Goal: Task Accomplishment & Management: Manage account settings

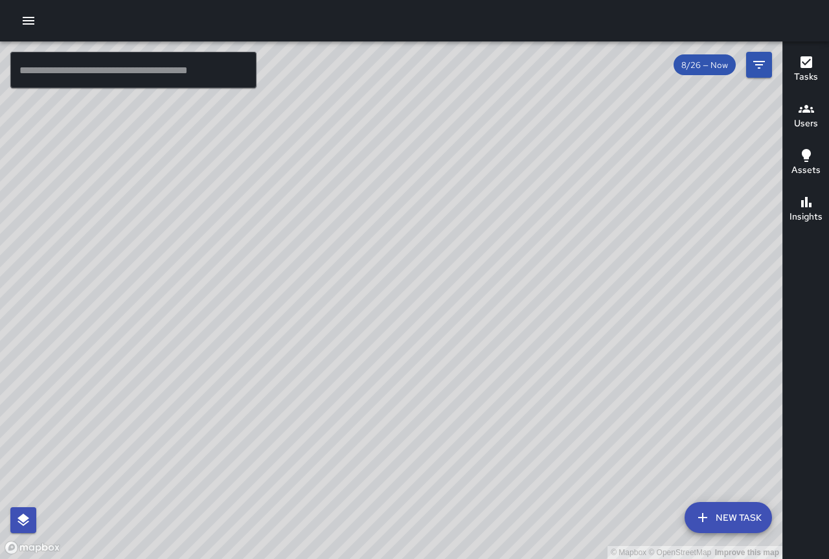
click at [802, 124] on h6 "Users" at bounding box center [806, 124] width 24 height 14
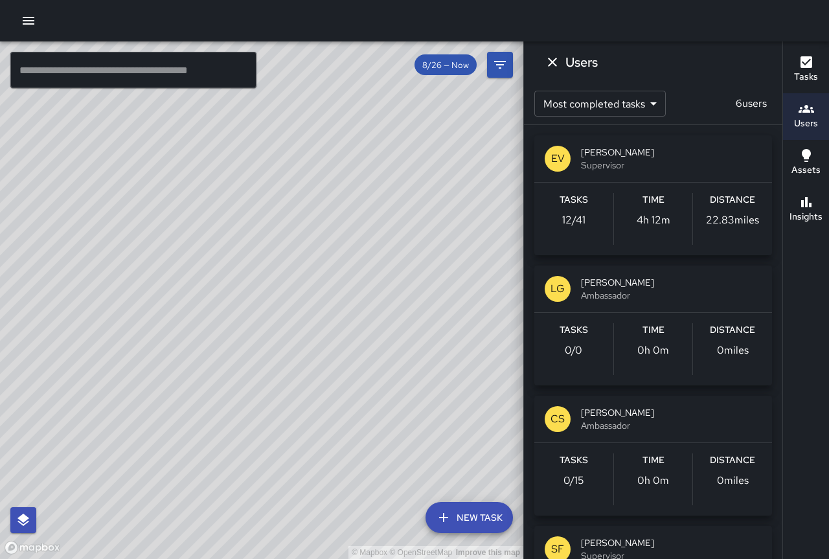
click at [802, 205] on icon "button" at bounding box center [806, 202] width 10 height 10
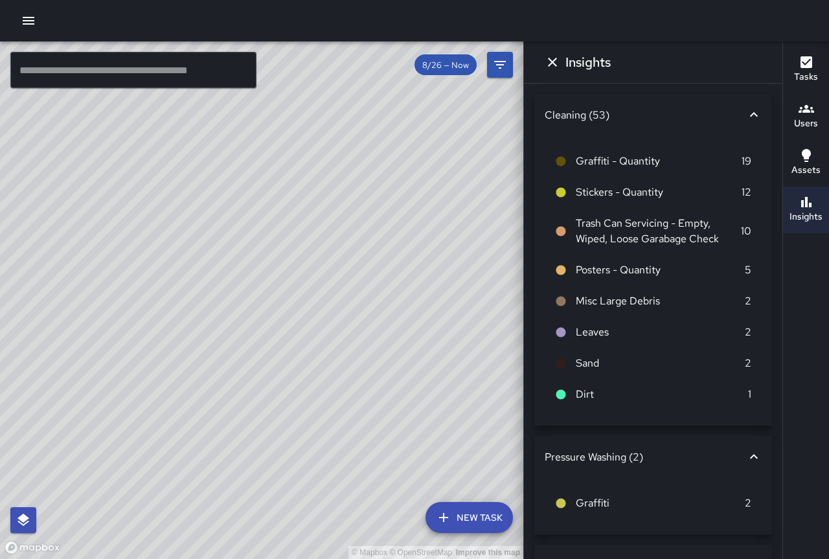
click at [352, 358] on div "© Mapbox © OpenStreetMap Improve this map" at bounding box center [261, 300] width 523 height 518
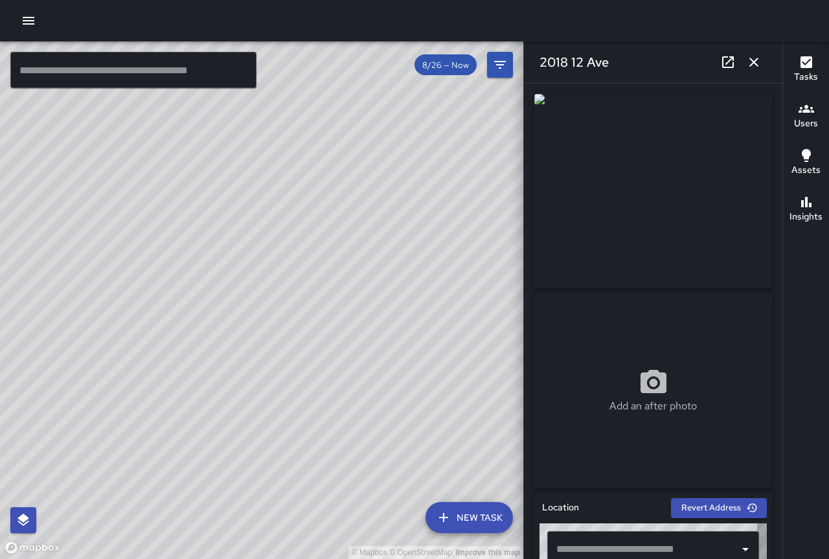
type input "**********"
click at [750, 64] on icon "button" at bounding box center [754, 62] width 16 height 16
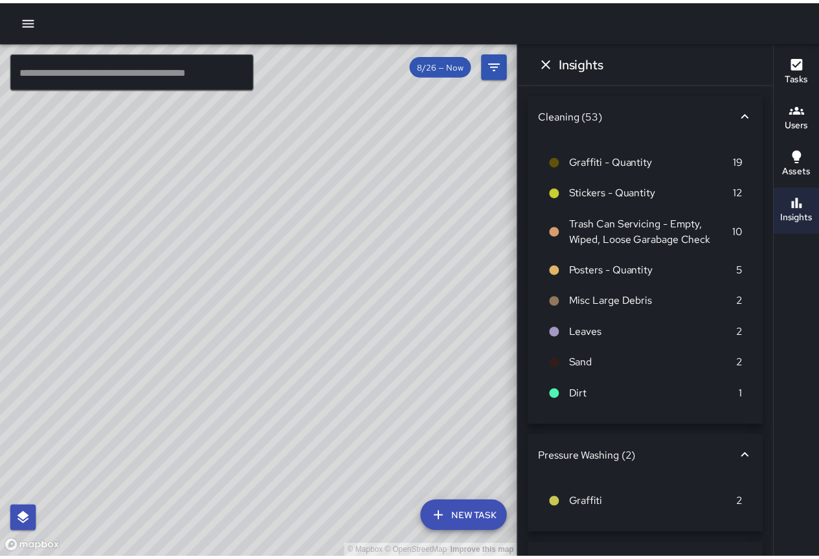
scroll to position [95, 0]
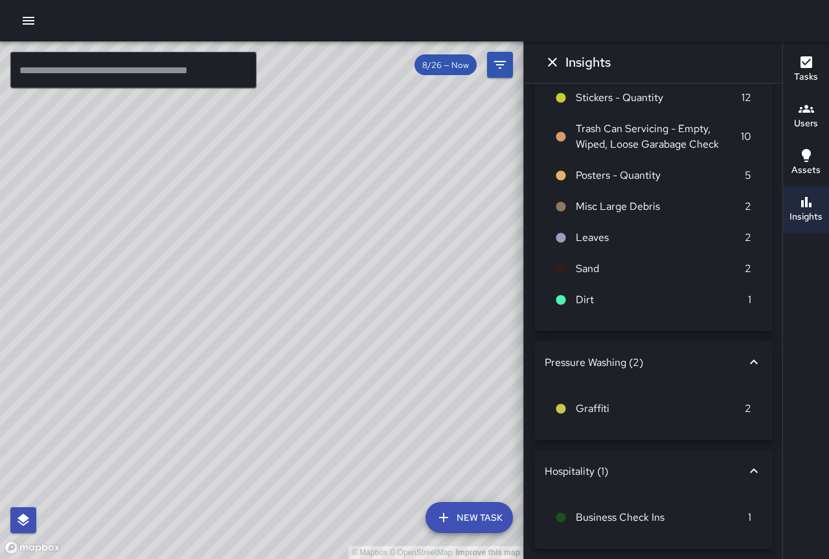
click at [560, 518] on icon at bounding box center [561, 518] width 10 height 10
click at [413, 393] on div "© Mapbox © OpenStreetMap Improve this map" at bounding box center [261, 300] width 523 height 518
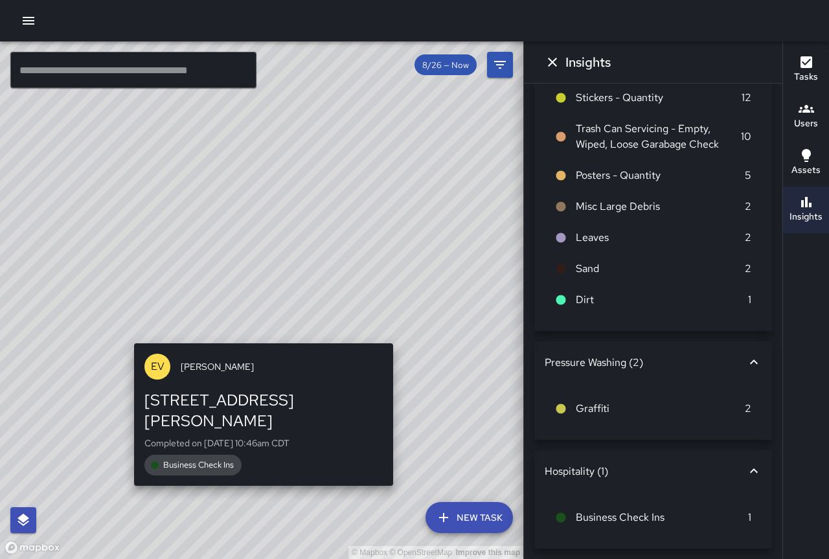
click at [396, 334] on div "© Mapbox © OpenStreetMap Improve this map EV [PERSON_NAME] [STREET_ADDRESS][PER…" at bounding box center [261, 300] width 523 height 518
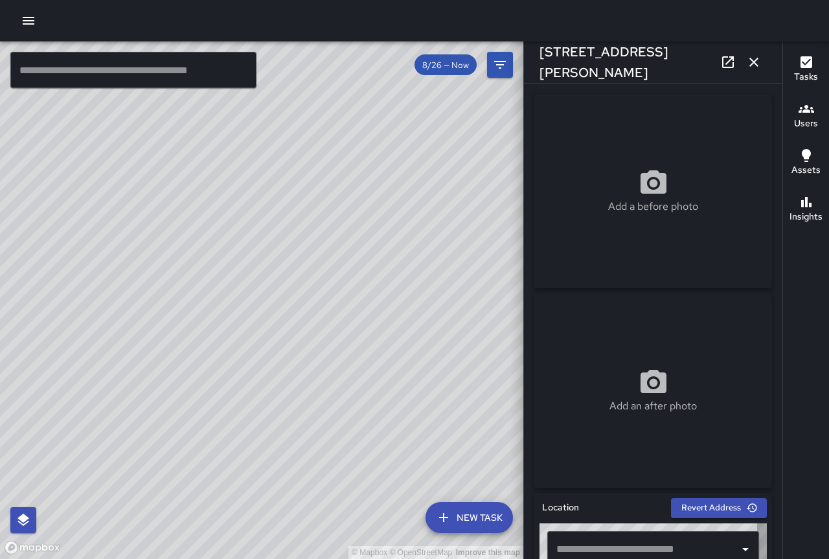
type input "**********"
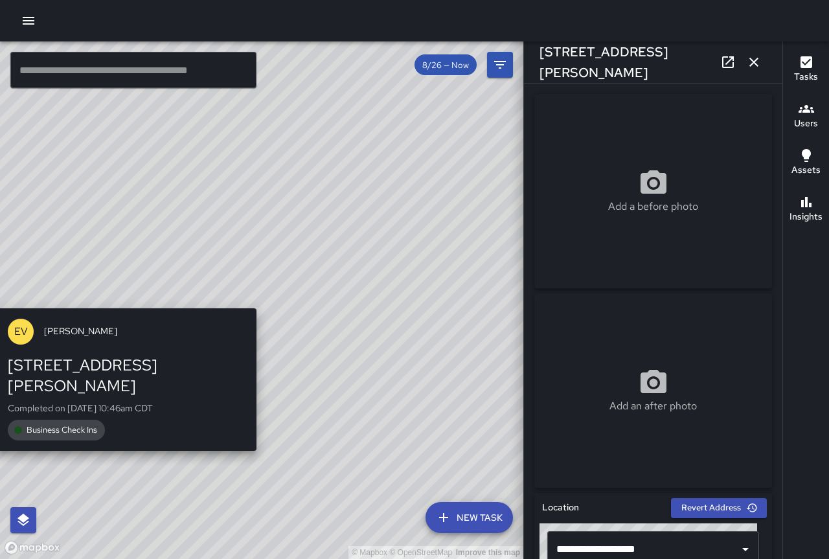
click at [257, 299] on div "© Mapbox © OpenStreetMap Improve this map EV [PERSON_NAME] [STREET_ADDRESS][PER…" at bounding box center [261, 300] width 523 height 518
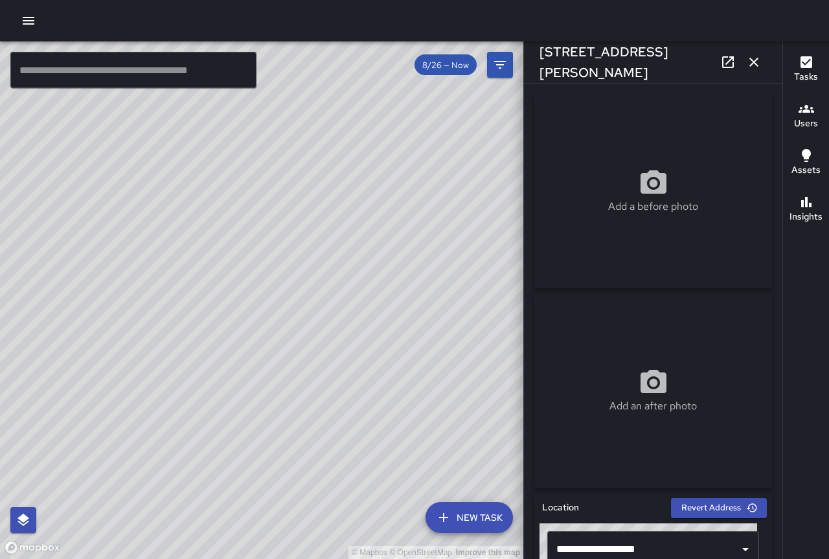
click at [750, 58] on icon "button" at bounding box center [753, 62] width 9 height 9
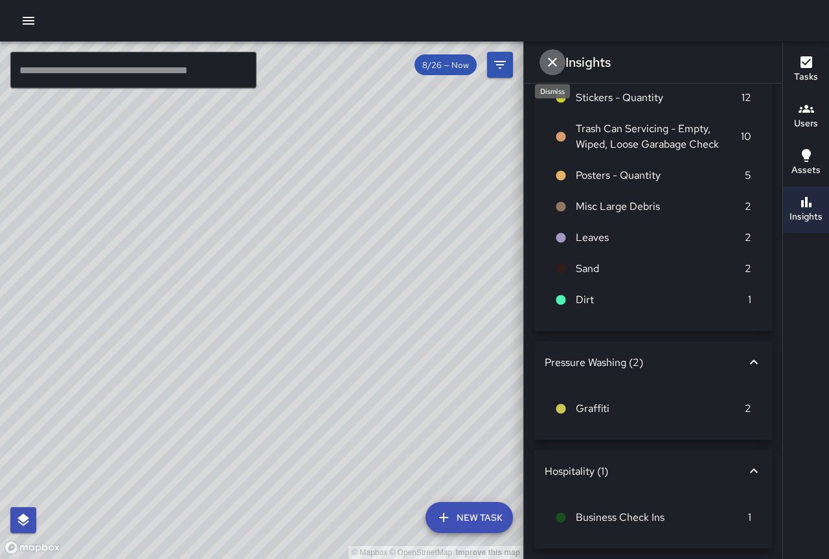
click at [548, 61] on icon "Dismiss" at bounding box center [553, 62] width 16 height 16
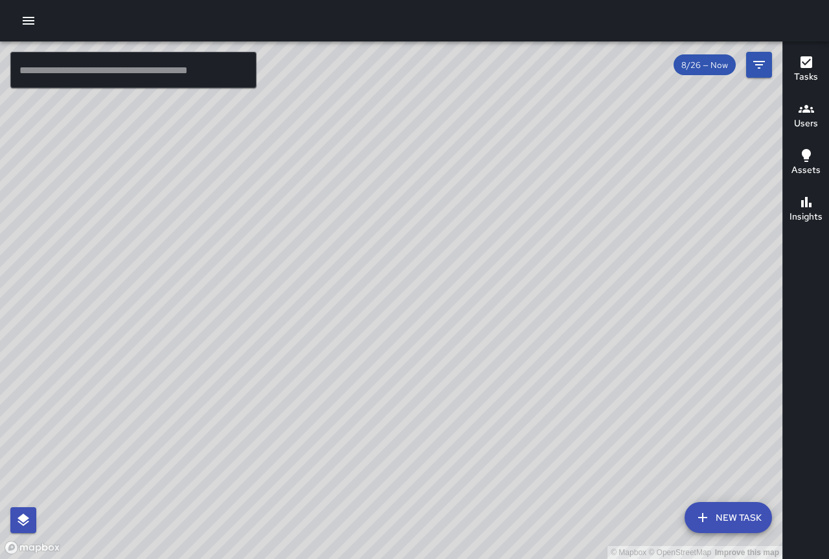
click at [33, 16] on icon "button" at bounding box center [29, 21] width 16 height 16
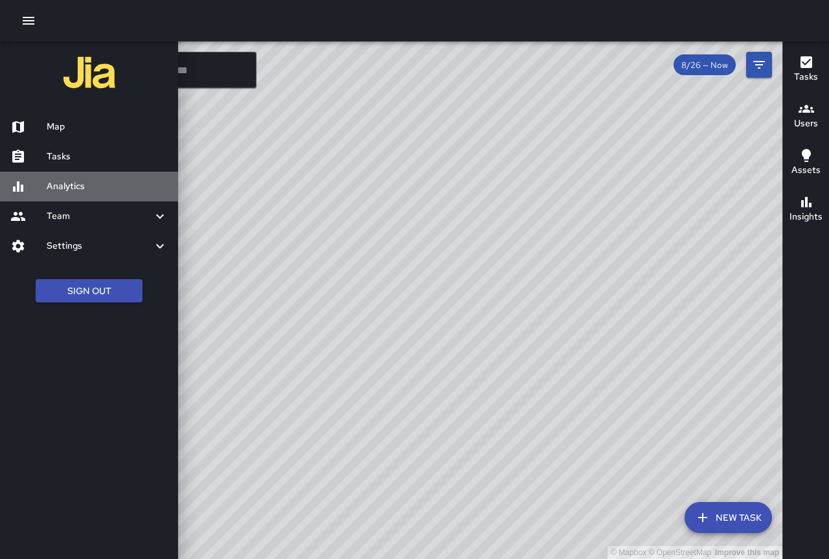
click at [82, 188] on h6 "Analytics" at bounding box center [107, 186] width 121 height 14
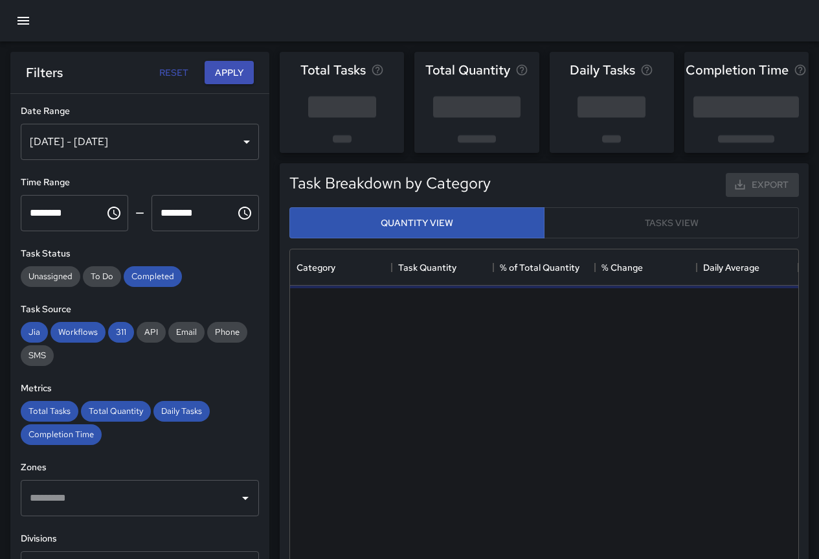
scroll to position [378, 499]
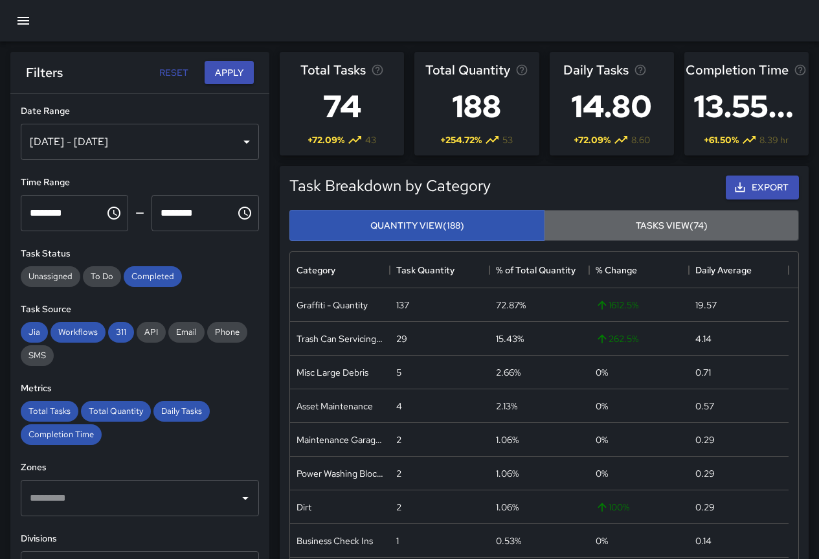
click at [611, 225] on button "Tasks View (74)" at bounding box center [671, 226] width 255 height 32
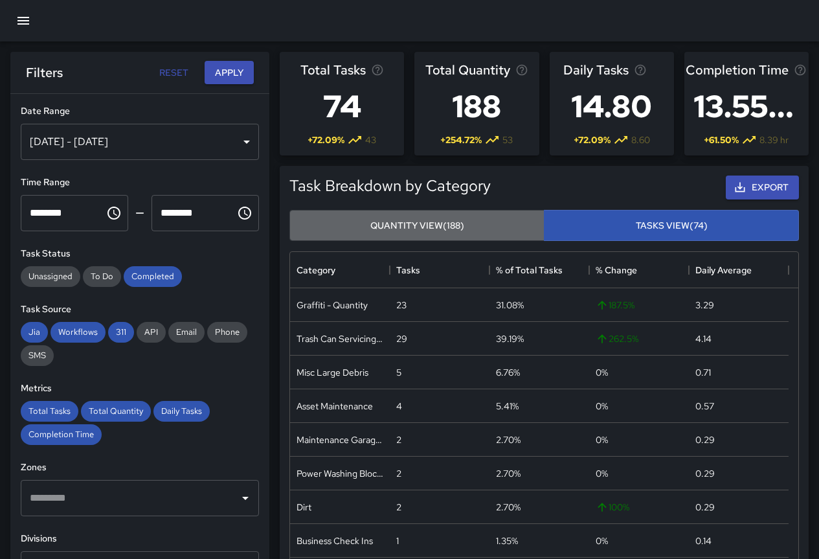
click at [430, 219] on button "Quantity View (188)" at bounding box center [417, 226] width 255 height 32
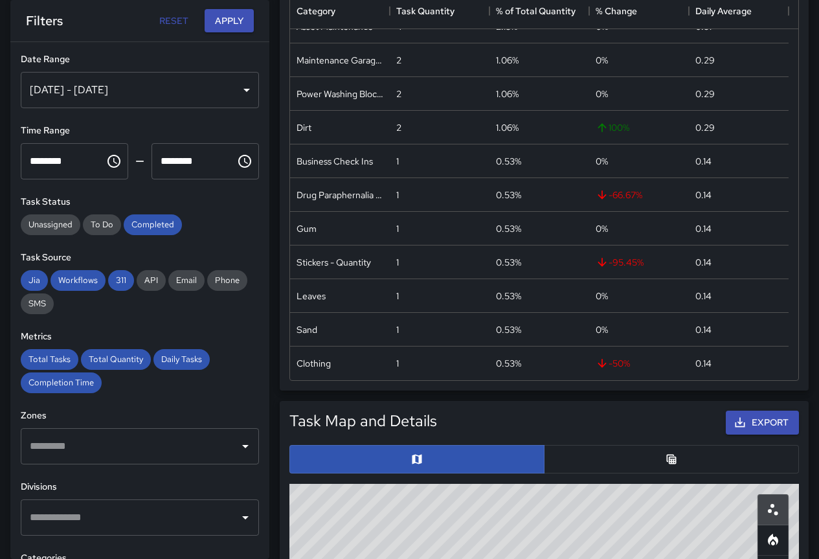
scroll to position [518, 0]
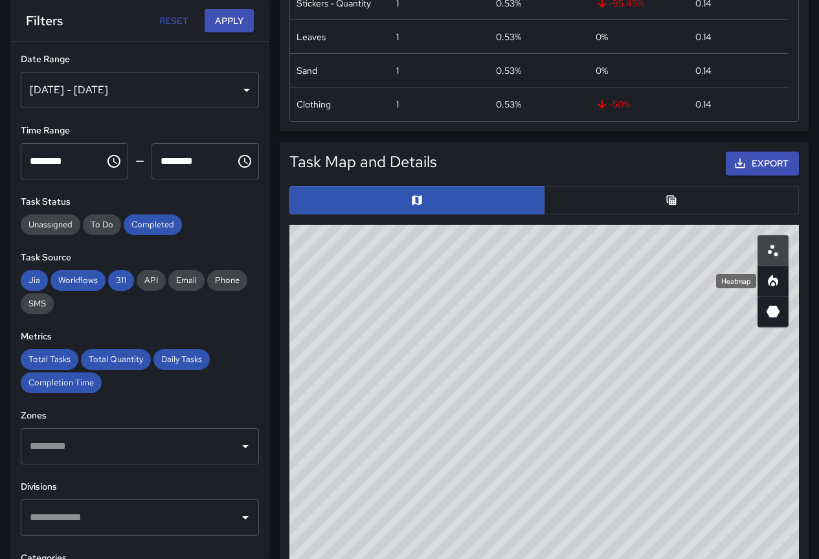
click at [766, 277] on icon "Heatmap" at bounding box center [774, 281] width 16 height 16
click at [775, 316] on icon "3D Heatmap" at bounding box center [774, 312] width 14 height 12
click at [648, 194] on button "button" at bounding box center [671, 200] width 255 height 28
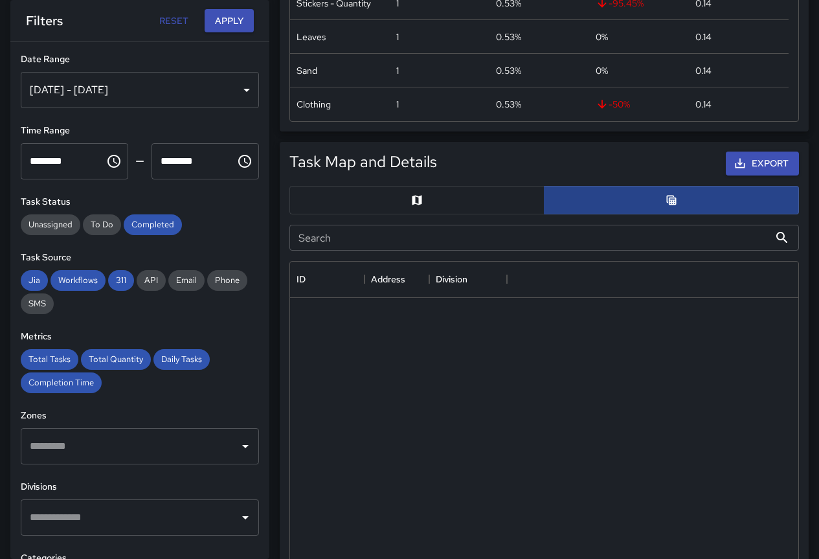
scroll to position [10, 10]
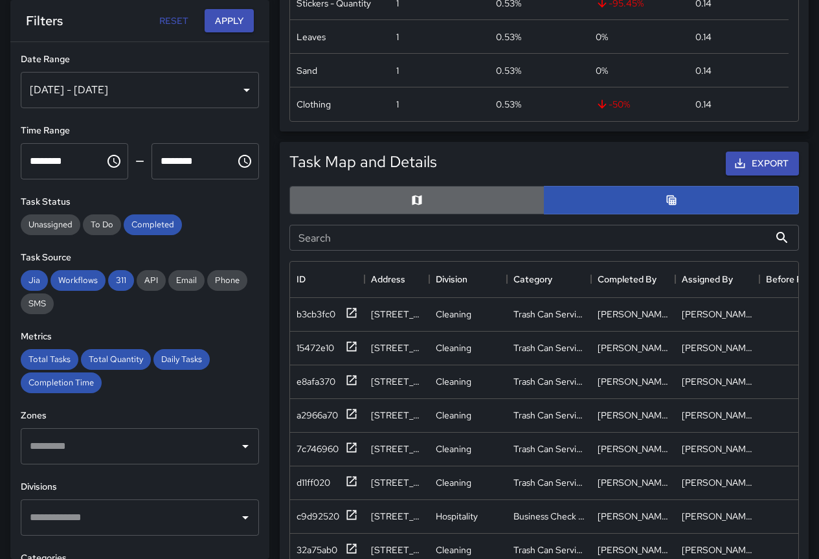
click at [474, 187] on button "button" at bounding box center [417, 200] width 255 height 28
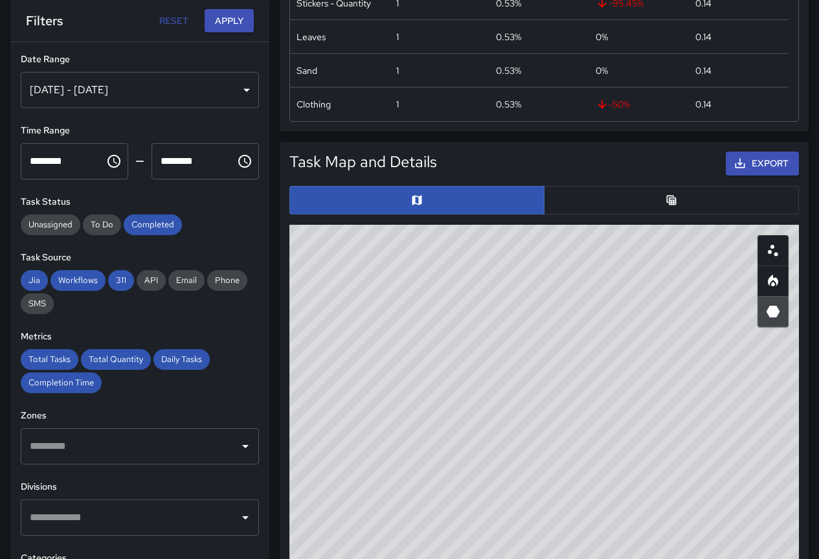
click at [765, 258] on button "button" at bounding box center [773, 250] width 31 height 31
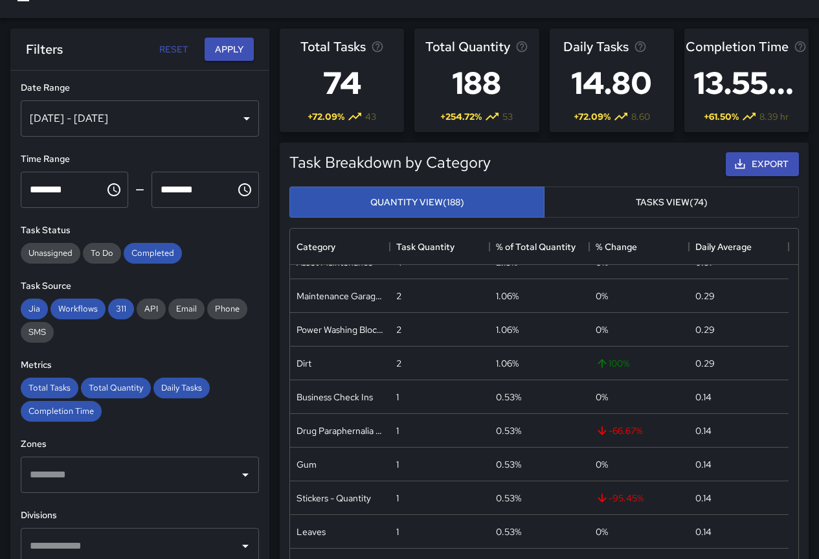
scroll to position [0, 0]
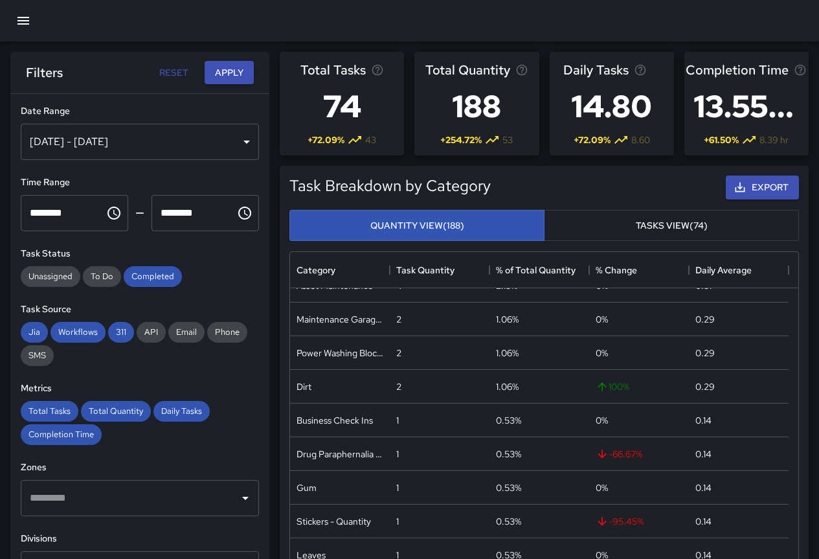
click at [23, 22] on icon "button" at bounding box center [24, 21] width 16 height 16
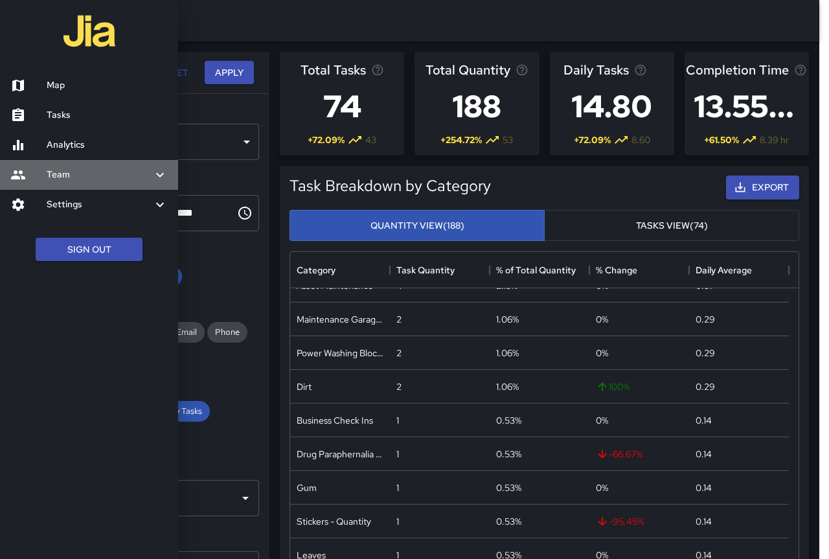
click at [168, 176] on div "Team" at bounding box center [89, 175] width 178 height 30
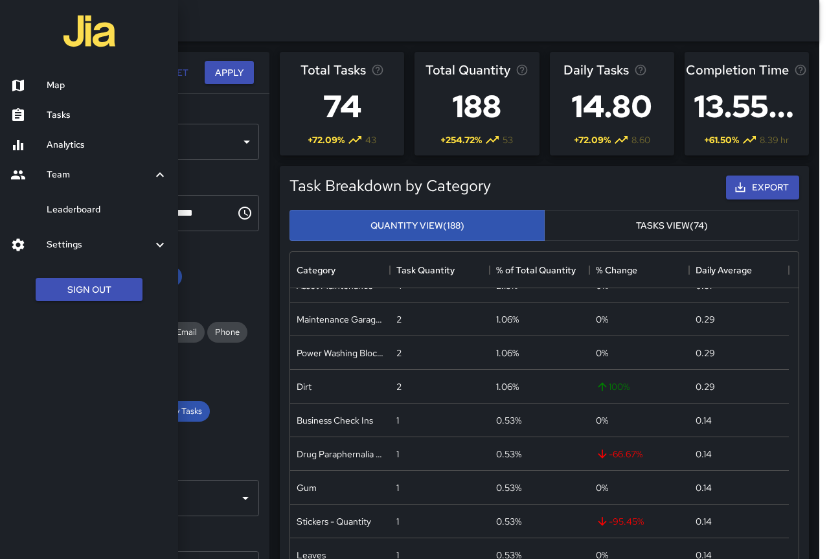
click at [159, 242] on icon at bounding box center [160, 245] width 16 height 16
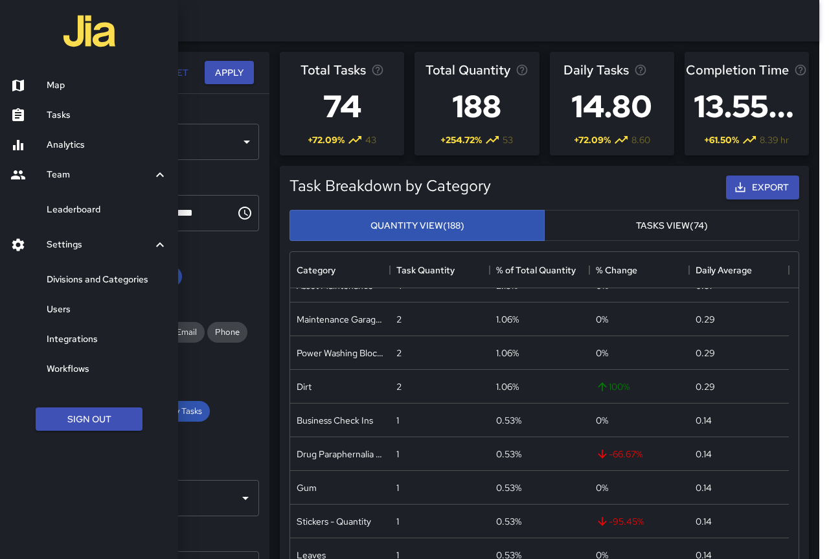
click at [116, 309] on h6 "Users" at bounding box center [107, 309] width 121 height 14
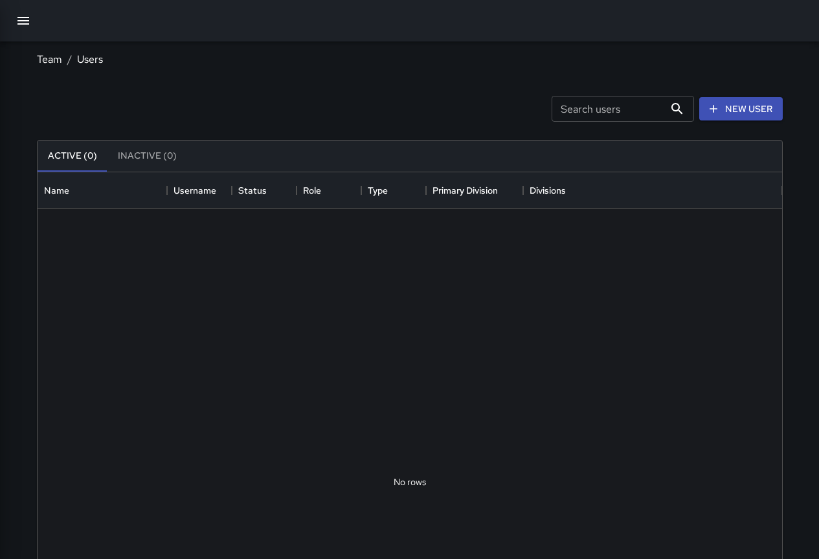
scroll to position [573, 735]
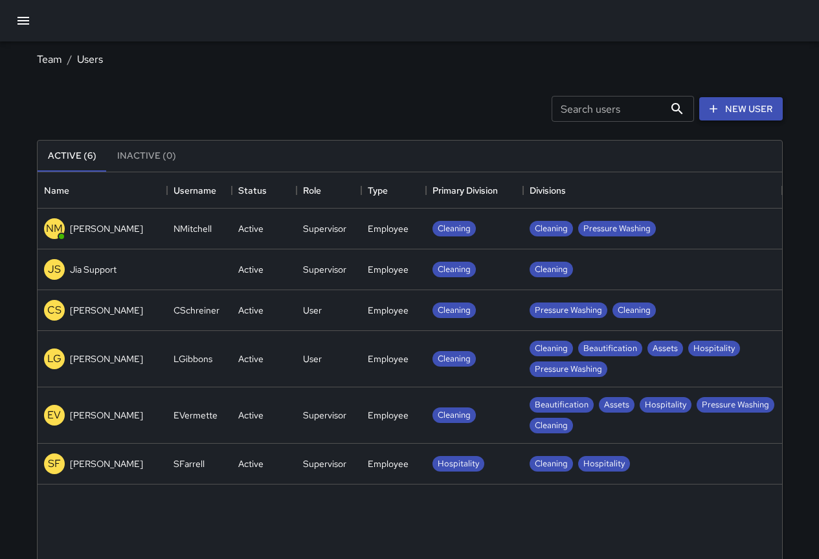
click at [734, 111] on link "New User" at bounding box center [742, 109] width 84 height 24
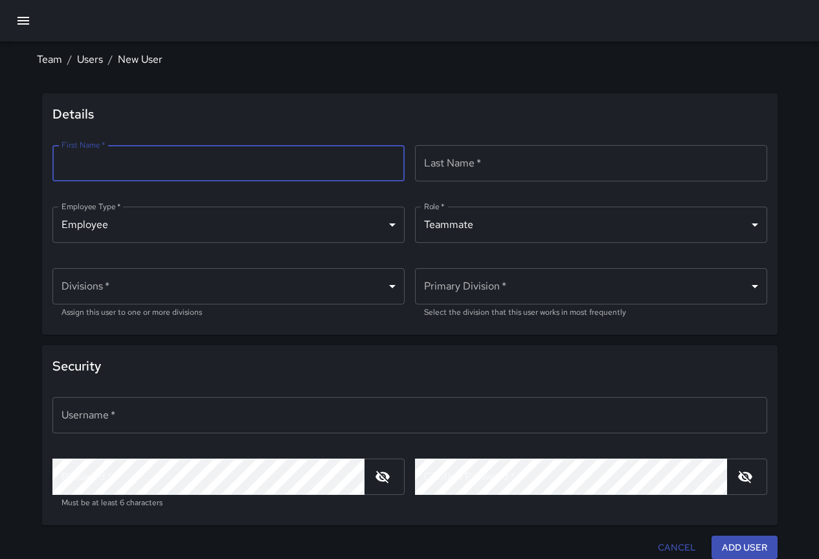
click at [220, 157] on input "First Name   *" at bounding box center [228, 163] width 352 height 36
type input "*"
type input "*******"
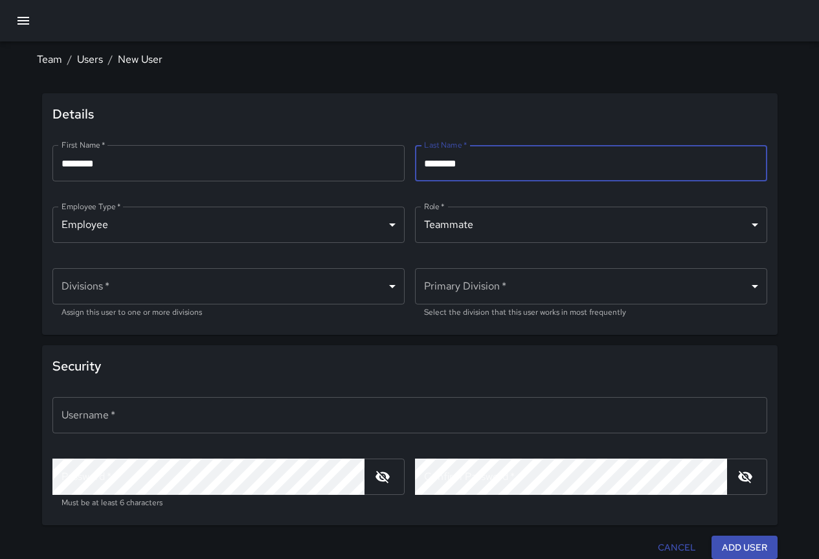
type input "********"
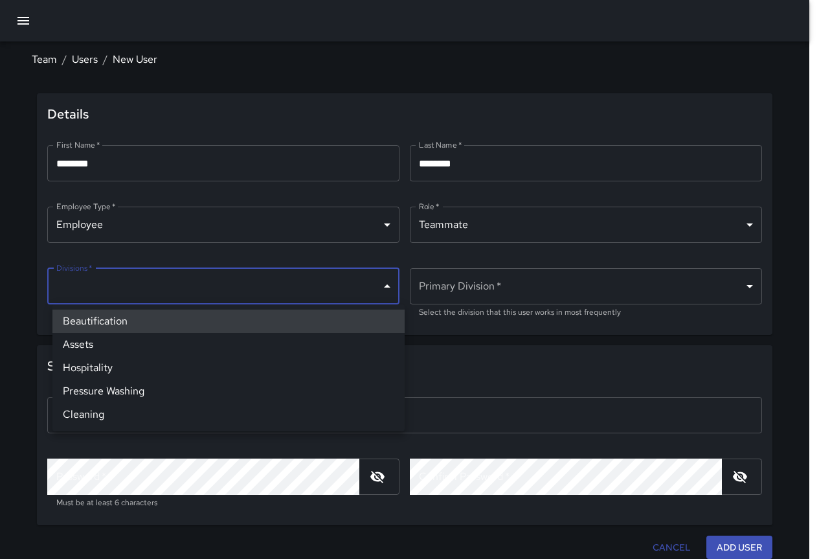
click at [399, 290] on body "Team / Users / New User Details First Name   * ******* First Name   * ​ Last Na…" at bounding box center [409, 282] width 819 height 564
click at [351, 408] on li "Cleaning" at bounding box center [228, 414] width 352 height 23
type input "**********"
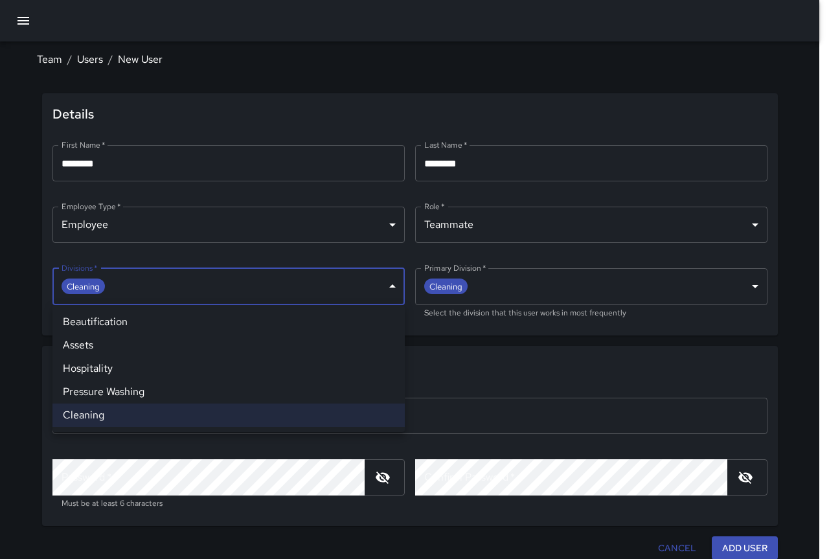
click at [213, 411] on li "Cleaning" at bounding box center [228, 415] width 352 height 23
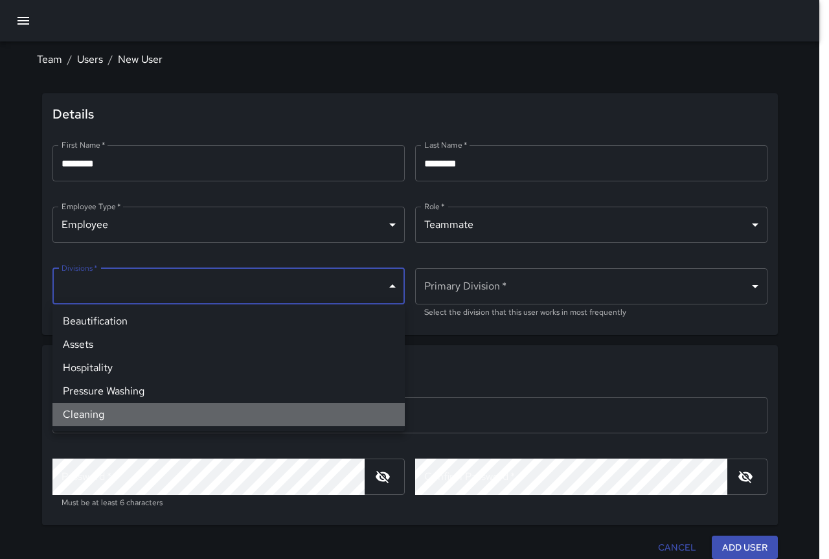
click at [216, 412] on li "Cleaning" at bounding box center [228, 414] width 352 height 23
type input "**********"
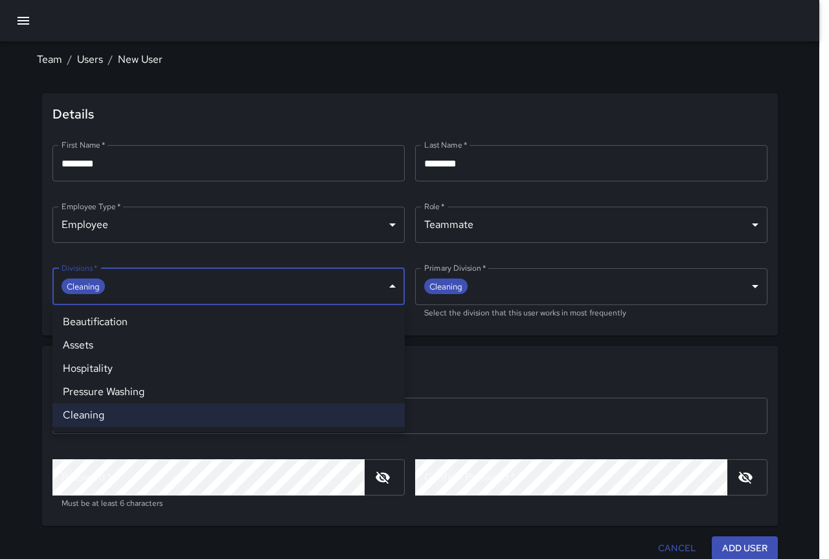
click at [520, 378] on div at bounding box center [414, 279] width 829 height 559
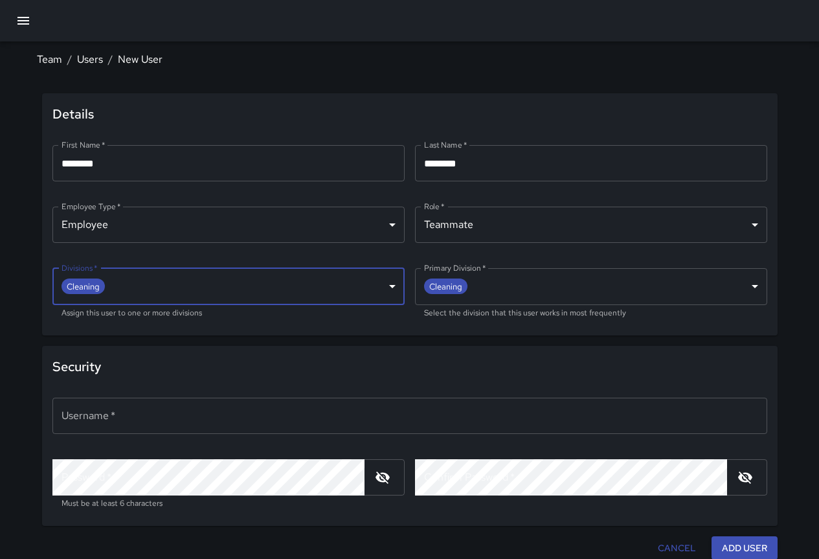
scroll to position [6, 0]
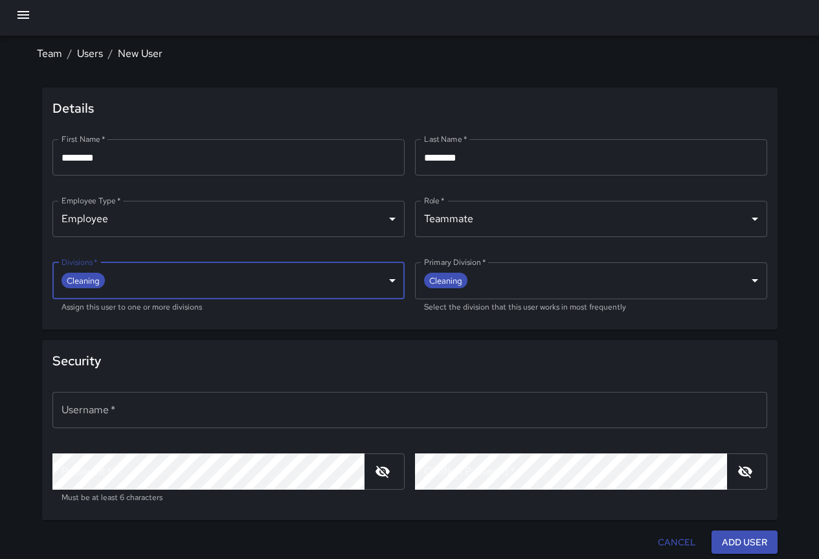
click at [188, 417] on input "Username   *" at bounding box center [409, 410] width 715 height 36
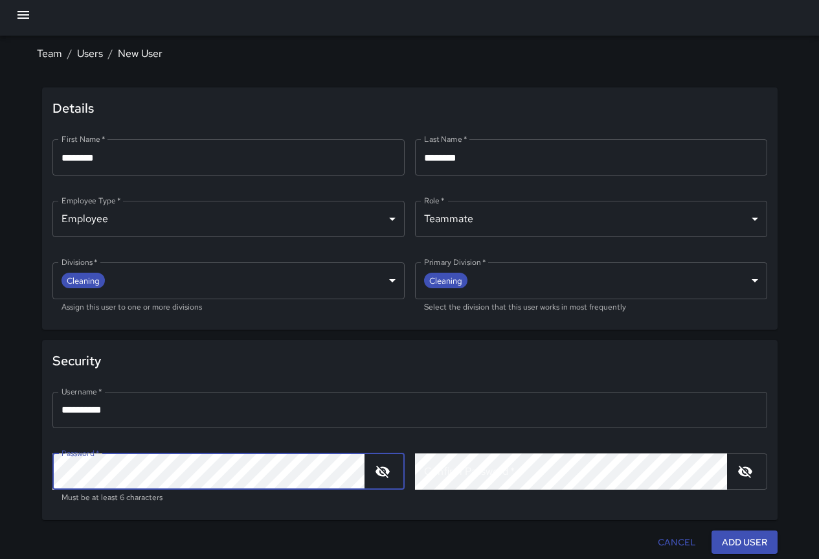
click at [378, 469] on icon "button" at bounding box center [383, 472] width 14 height 12
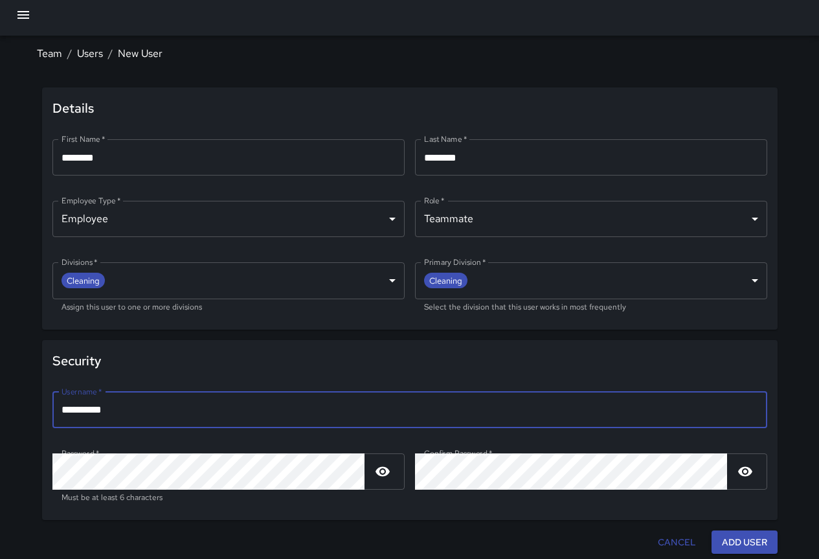
click at [219, 407] on input "*********" at bounding box center [409, 410] width 715 height 36
type input "*"
click at [137, 406] on input "Username   *" at bounding box center [409, 410] width 715 height 36
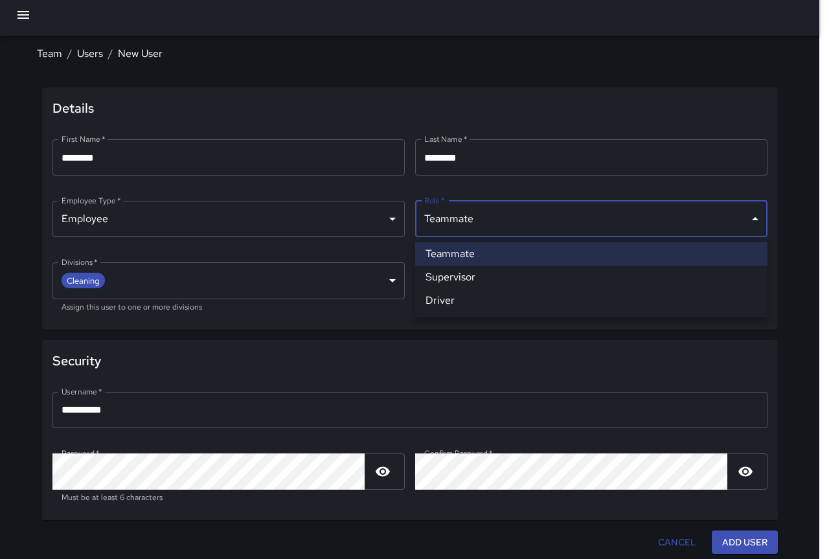
click at [738, 222] on body "**********" at bounding box center [414, 276] width 829 height 565
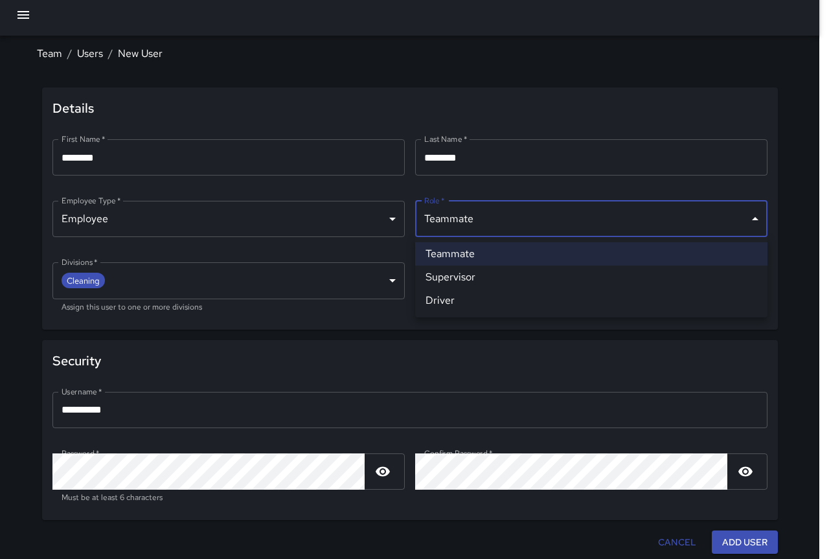
click at [738, 222] on div at bounding box center [414, 279] width 829 height 559
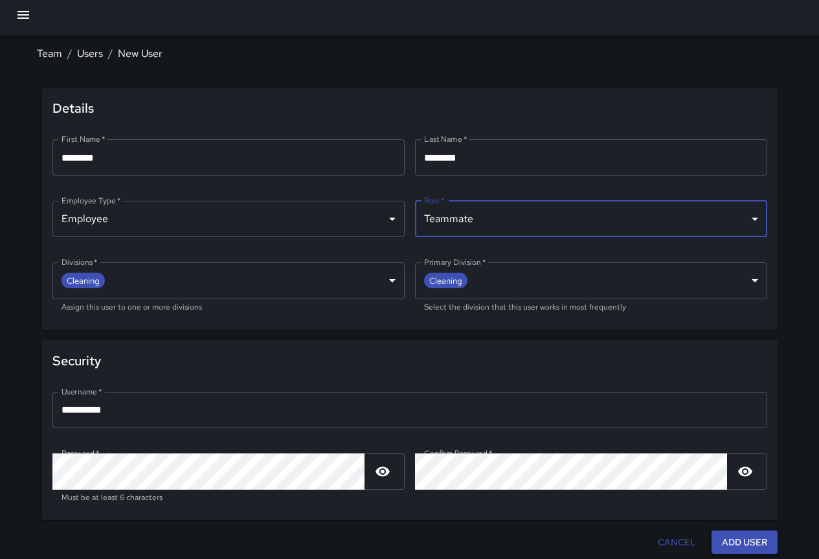
click at [753, 536] on button "Add User" at bounding box center [745, 542] width 66 height 24
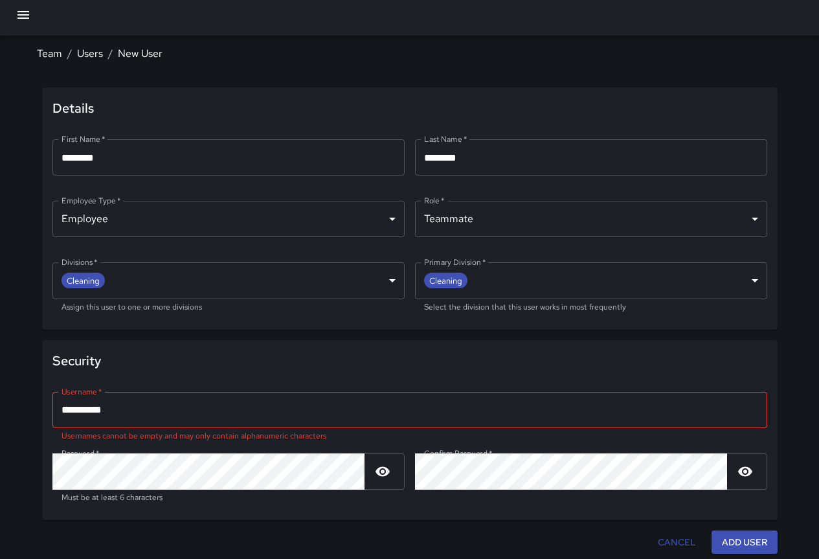
click at [197, 407] on input "*********" at bounding box center [409, 410] width 715 height 36
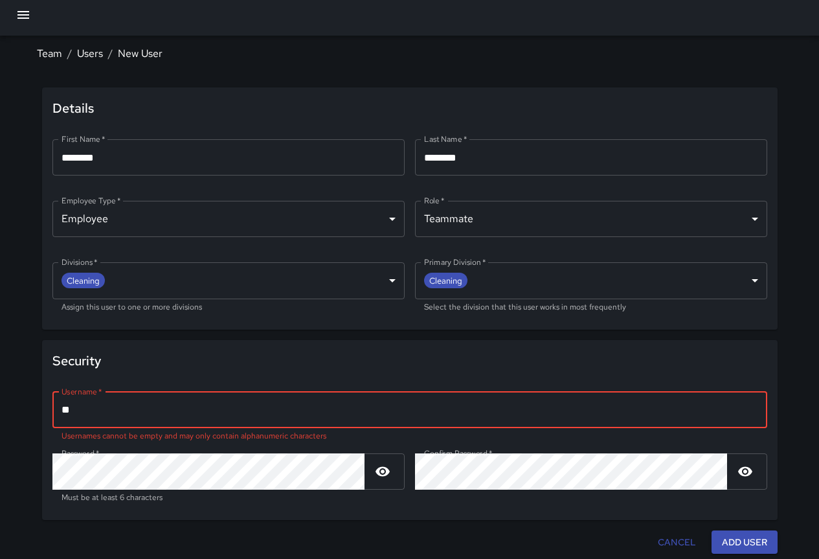
type input "*"
click at [204, 402] on input "*********" at bounding box center [409, 410] width 715 height 36
type input "*********"
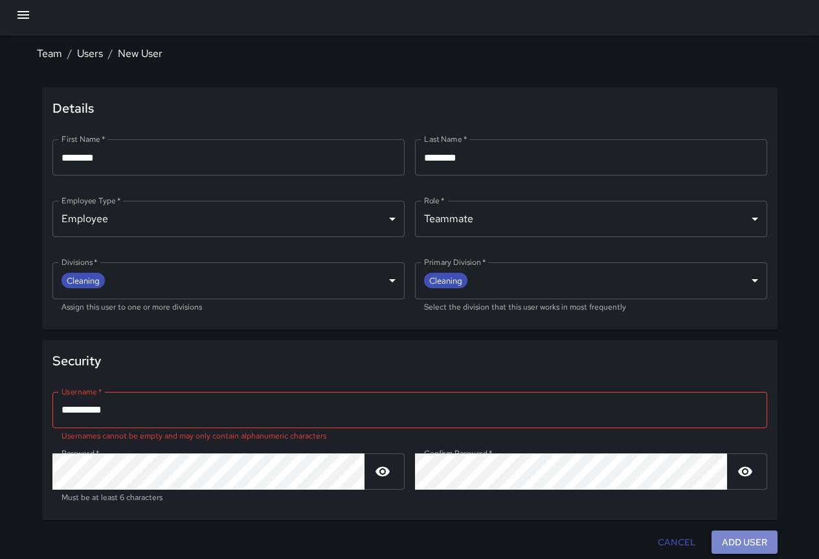
click at [729, 540] on button "Add User" at bounding box center [745, 542] width 66 height 24
click at [738, 539] on button "Add User" at bounding box center [745, 542] width 66 height 24
click at [683, 543] on button "Cancel" at bounding box center [677, 542] width 49 height 24
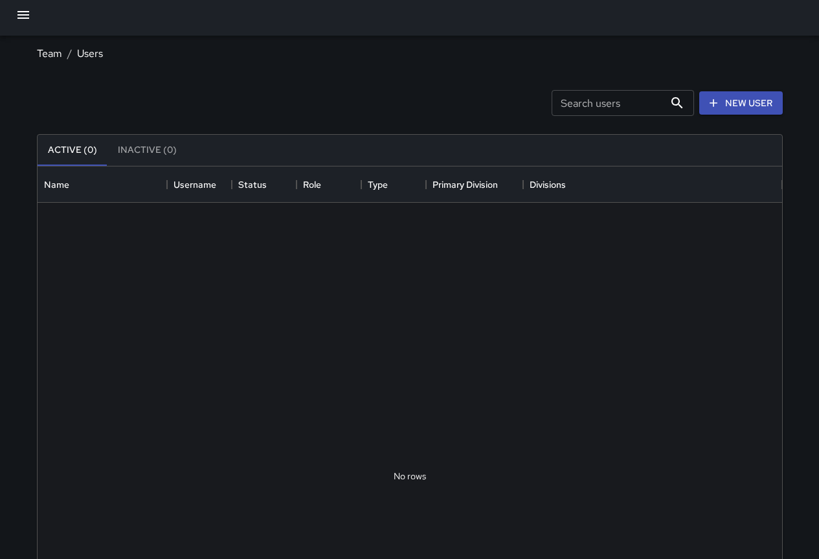
scroll to position [573, 735]
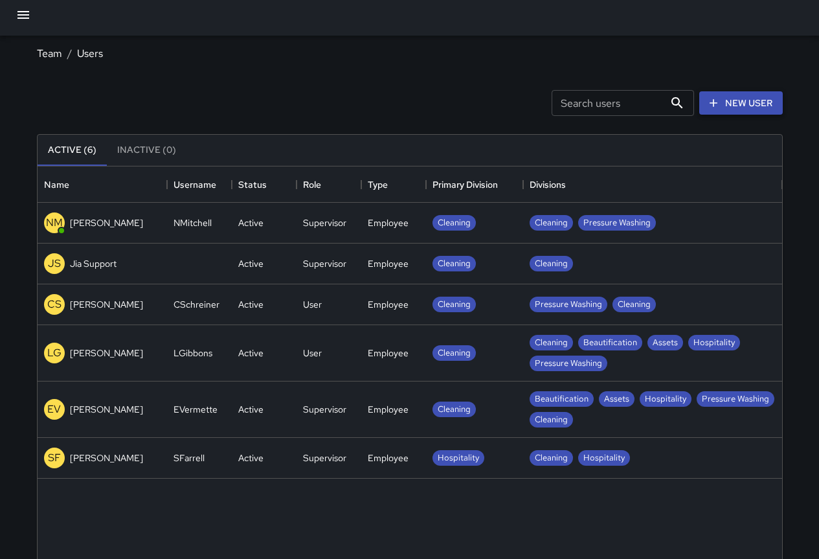
click at [719, 104] on icon at bounding box center [713, 103] width 13 height 13
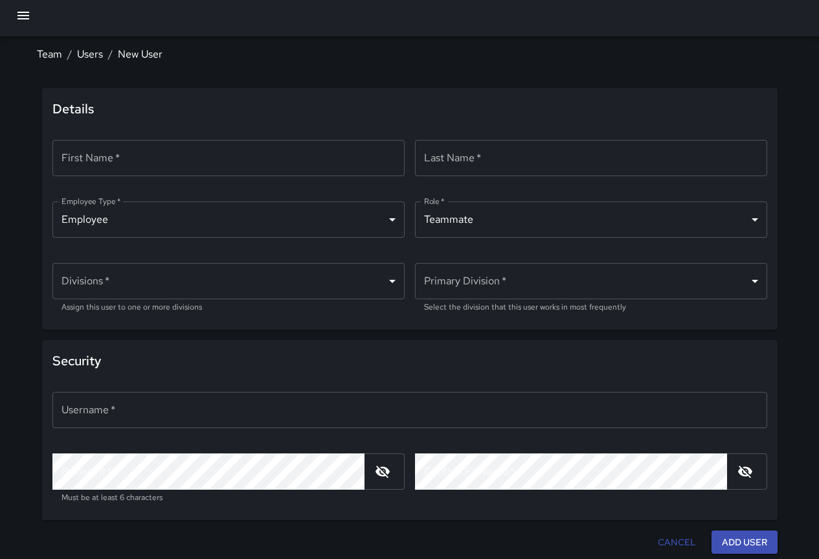
click at [168, 160] on input "First Name   *" at bounding box center [228, 158] width 352 height 36
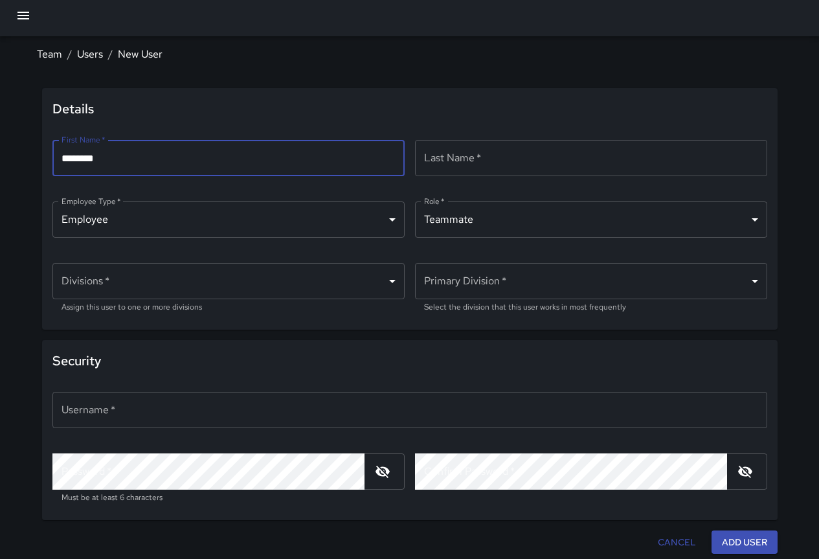
type input "*******"
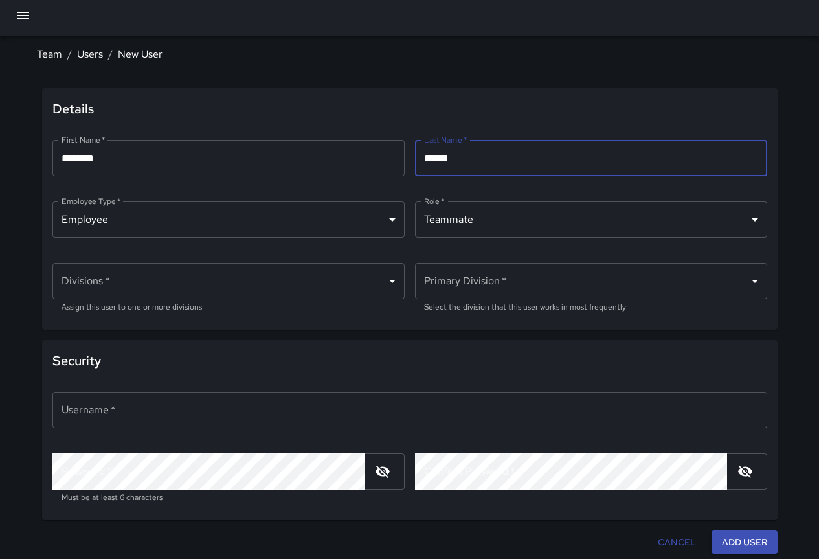
type input "*****"
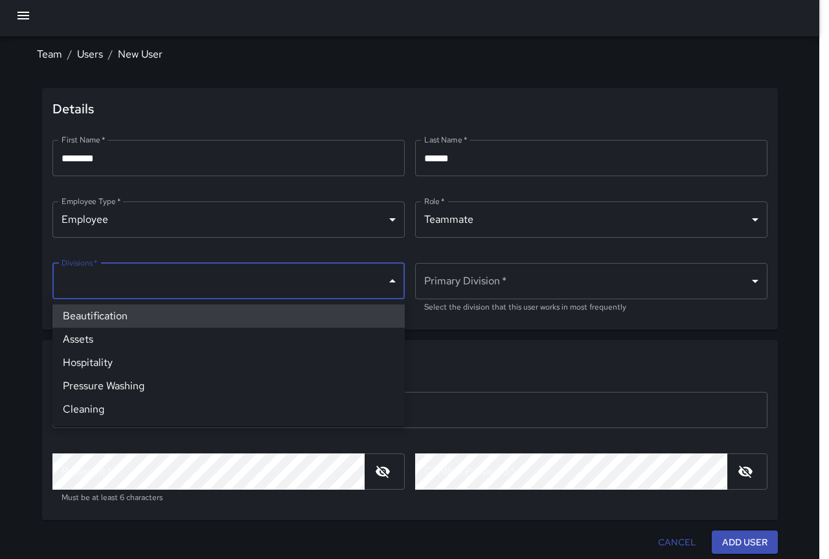
click at [224, 279] on body "Team / Users / New User Details First Name   * ******* First Name   * ​ Last Na…" at bounding box center [414, 277] width 829 height 564
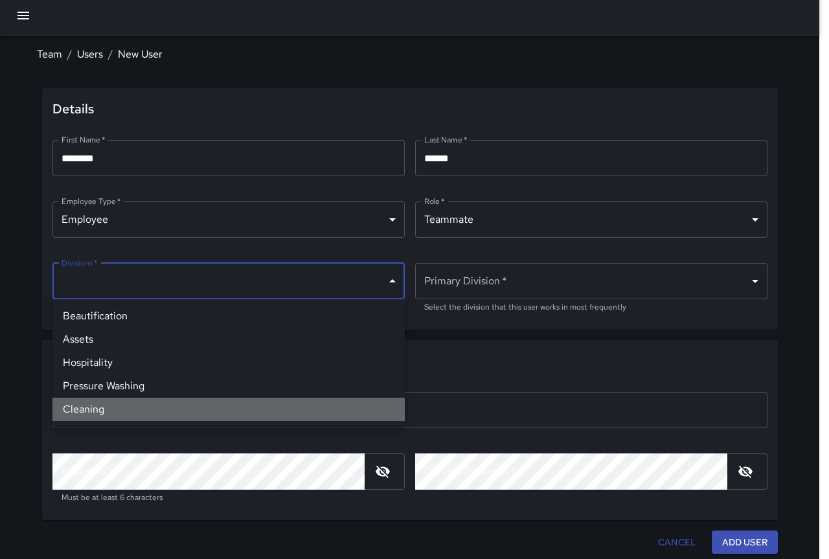
click at [111, 402] on li "Cleaning" at bounding box center [228, 409] width 352 height 23
type input "**********"
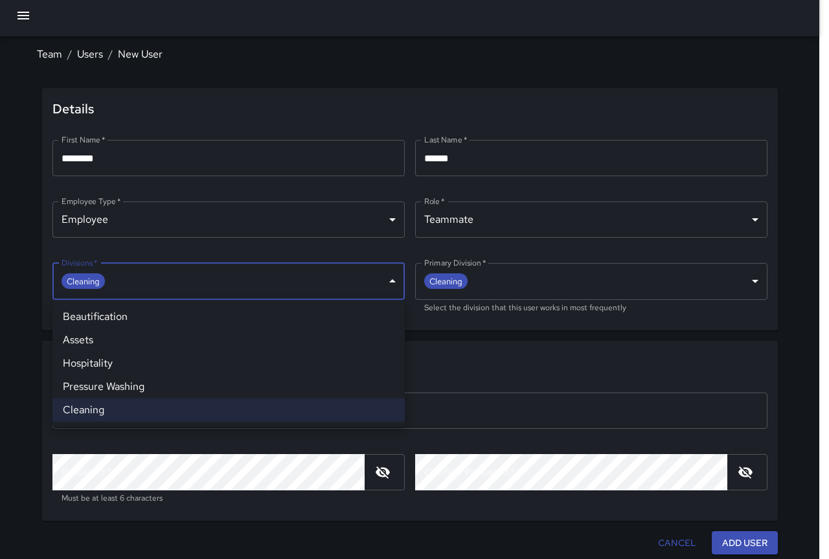
click at [175, 378] on li "Pressure Washing" at bounding box center [228, 386] width 352 height 23
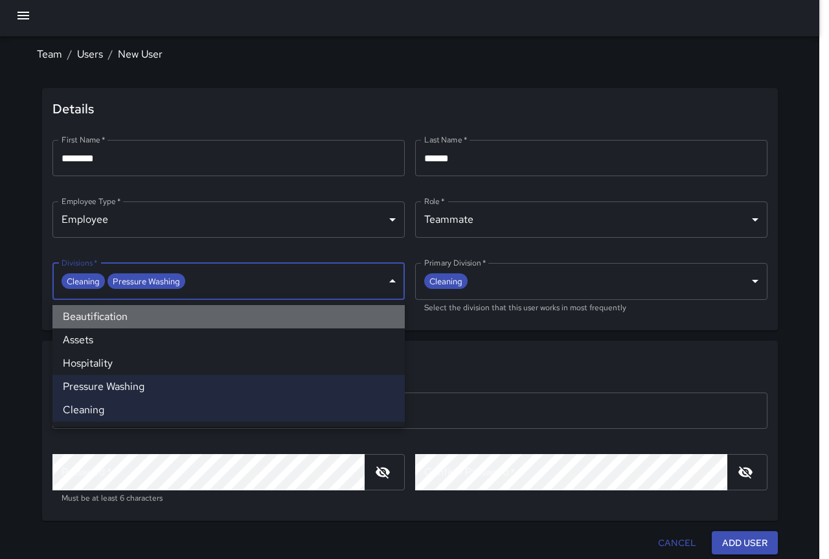
click at [186, 316] on li "Beautification" at bounding box center [228, 316] width 352 height 23
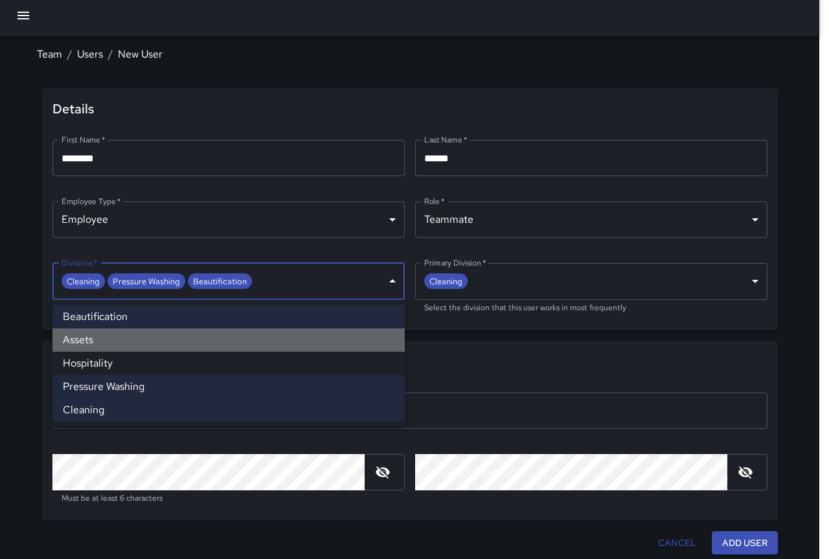
click at [186, 335] on li "Assets" at bounding box center [228, 339] width 352 height 23
type input "**********"
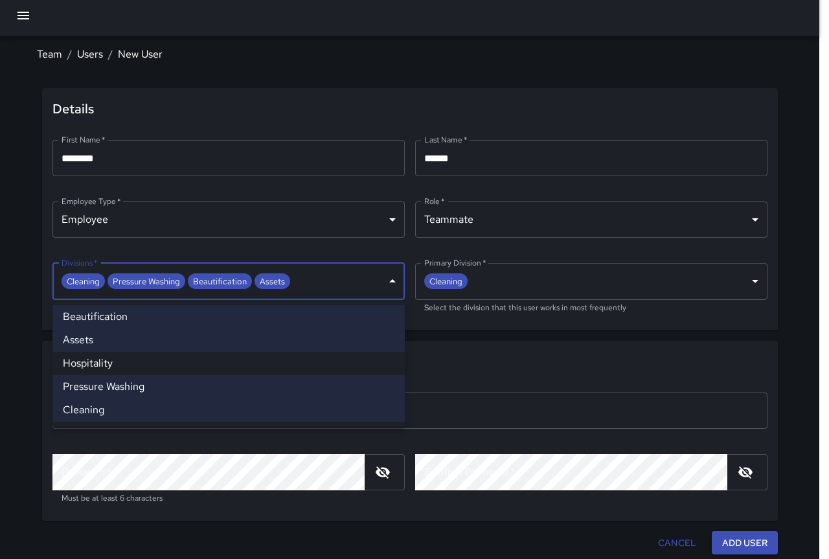
click at [458, 329] on div at bounding box center [414, 279] width 829 height 559
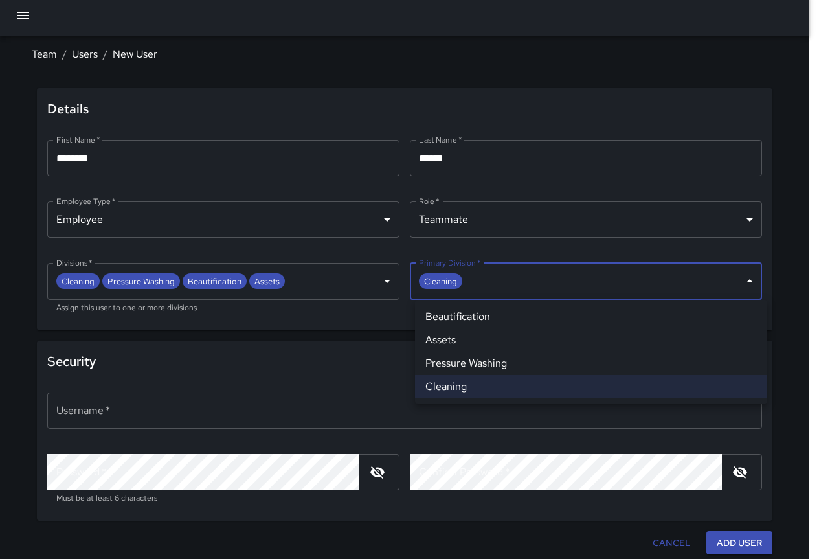
click at [743, 288] on body "**********" at bounding box center [409, 277] width 819 height 565
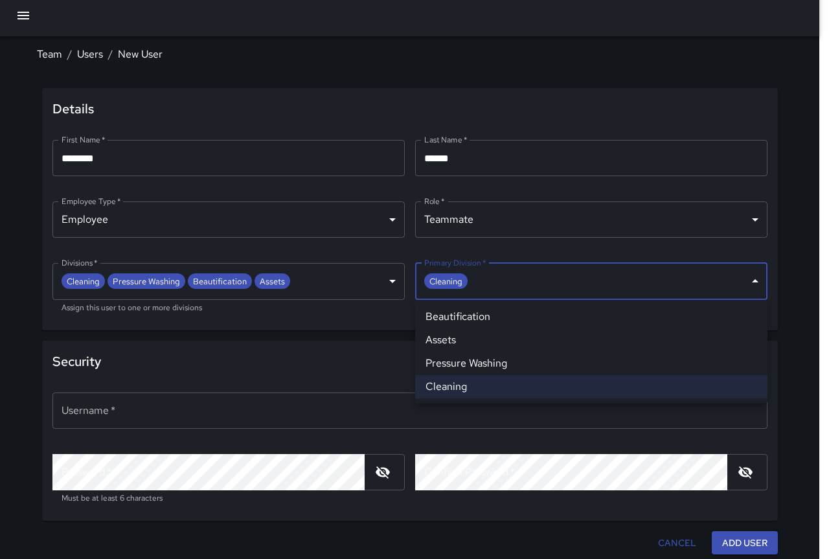
click at [683, 358] on li "Pressure Washing" at bounding box center [591, 363] width 352 height 23
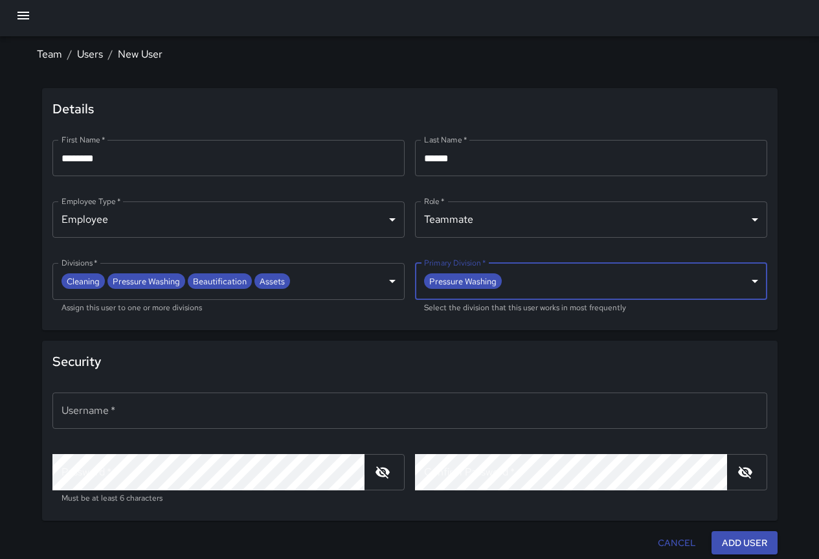
click at [670, 276] on body "**********" at bounding box center [409, 277] width 819 height 565
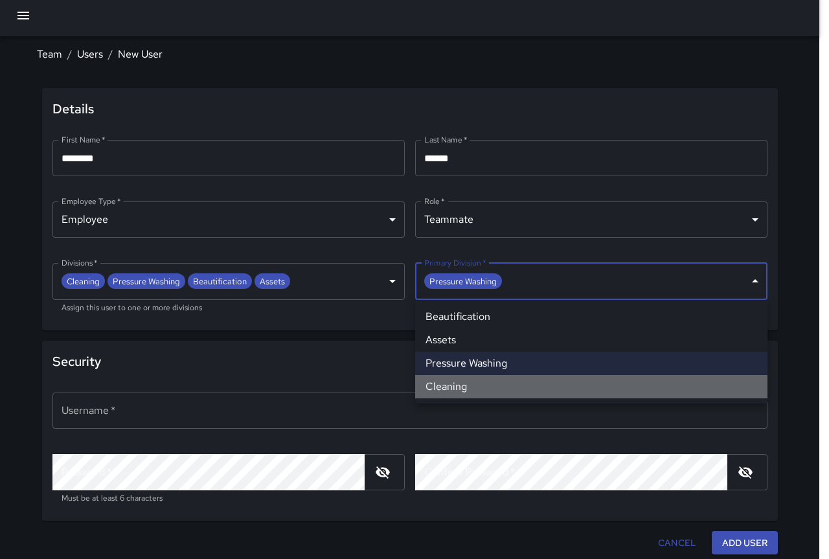
click at [579, 385] on li "Cleaning" at bounding box center [591, 386] width 352 height 23
type input "**********"
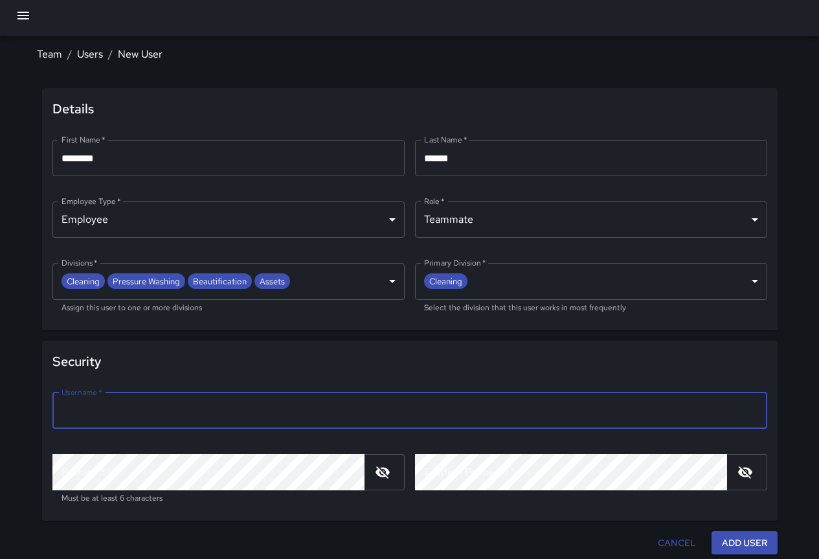
click at [201, 402] on input "Username   *" at bounding box center [409, 411] width 715 height 36
type input "******"
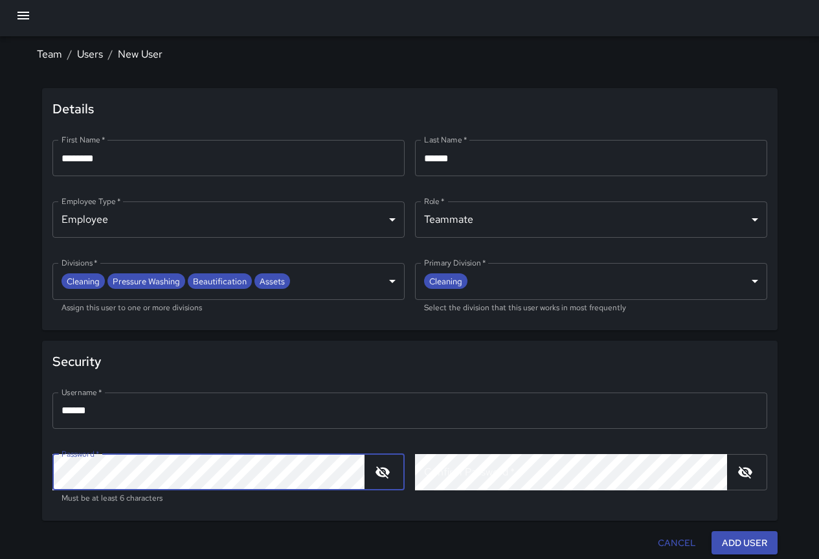
click at [376, 473] on icon "button" at bounding box center [383, 472] width 14 height 12
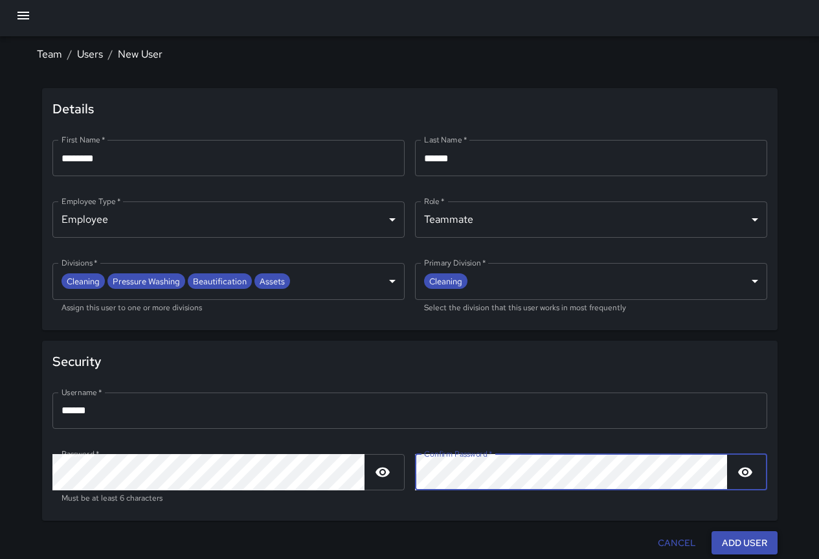
click at [727, 547] on button "Add User" at bounding box center [745, 543] width 66 height 24
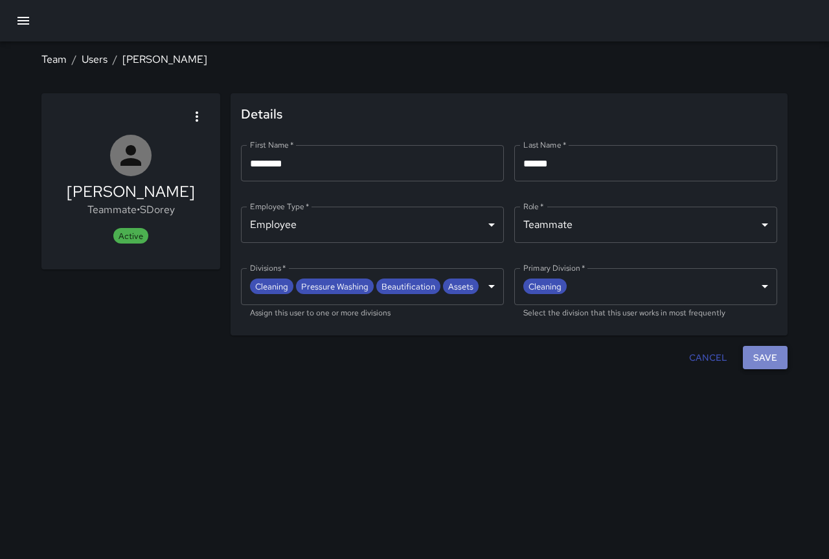
click at [770, 351] on button "Save" at bounding box center [765, 358] width 45 height 24
click at [763, 356] on button "Save" at bounding box center [765, 358] width 45 height 24
click at [19, 17] on icon "button" at bounding box center [23, 21] width 12 height 8
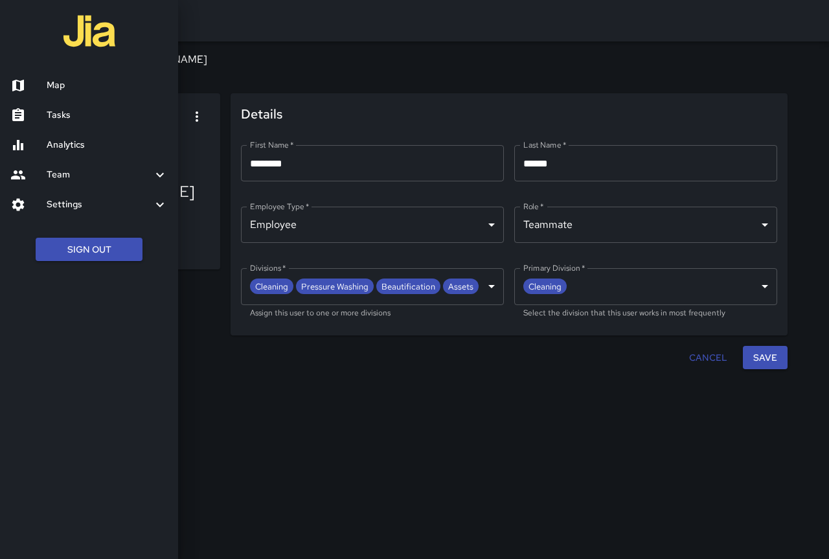
click at [87, 203] on h6 "Settings" at bounding box center [100, 205] width 106 height 14
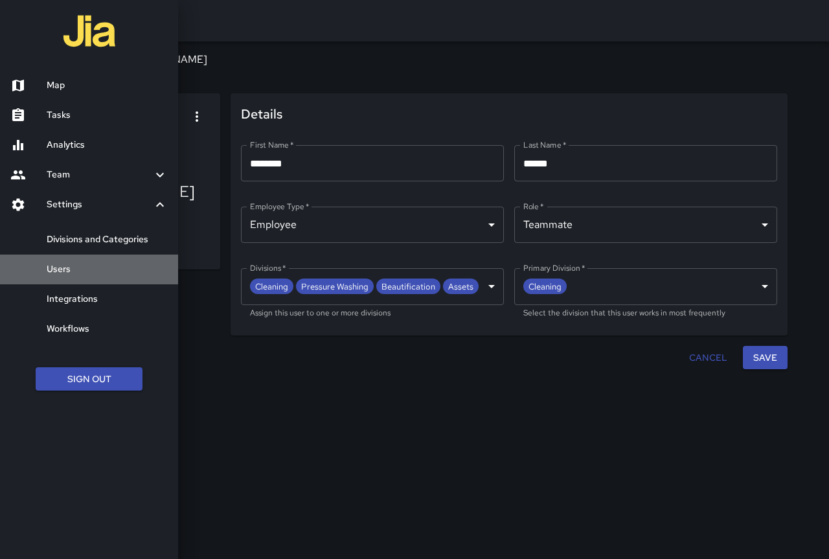
click at [71, 264] on h6 "Users" at bounding box center [107, 269] width 121 height 14
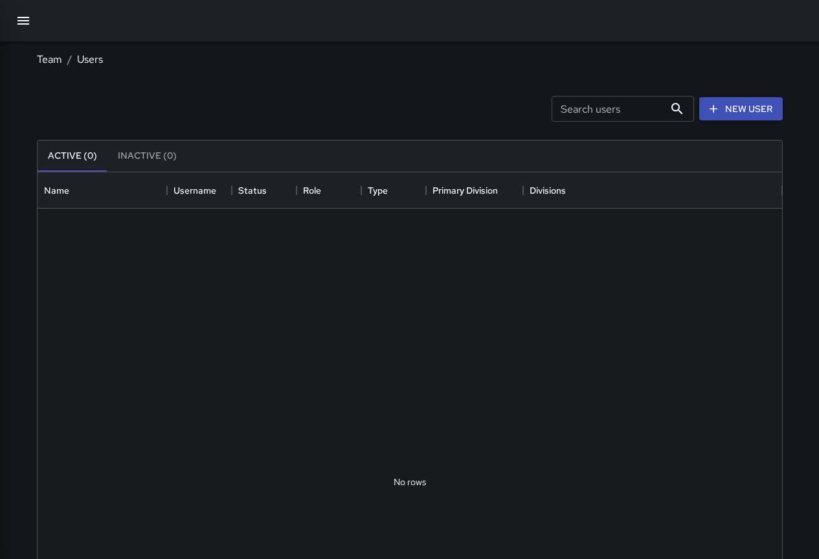
scroll to position [573, 735]
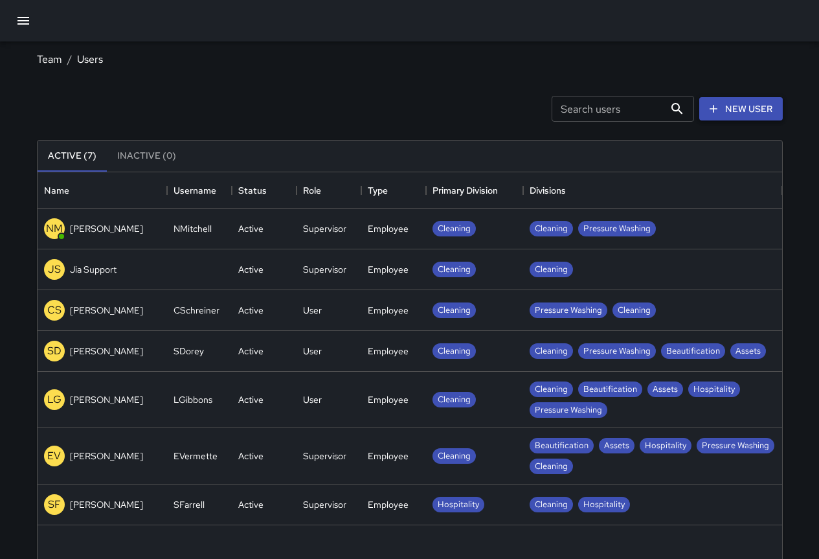
click at [720, 106] on link "New User" at bounding box center [742, 109] width 84 height 24
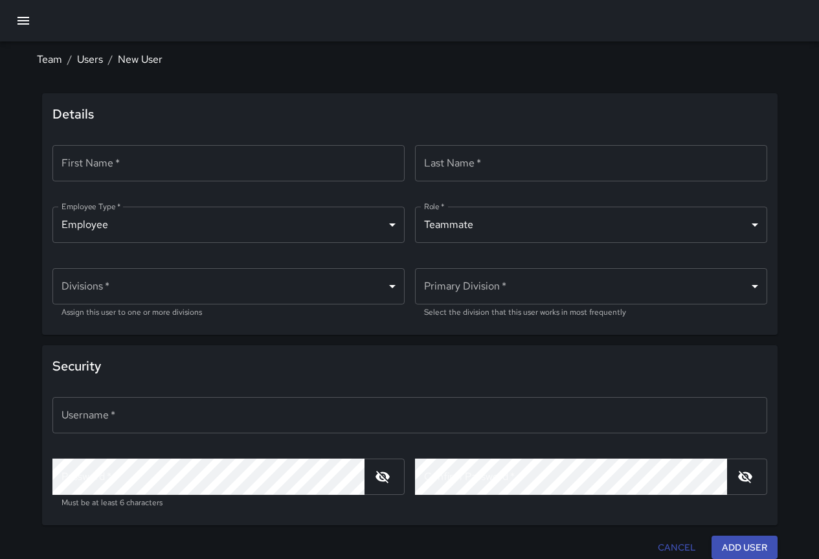
click at [234, 173] on input "First Name   *" at bounding box center [228, 163] width 352 height 36
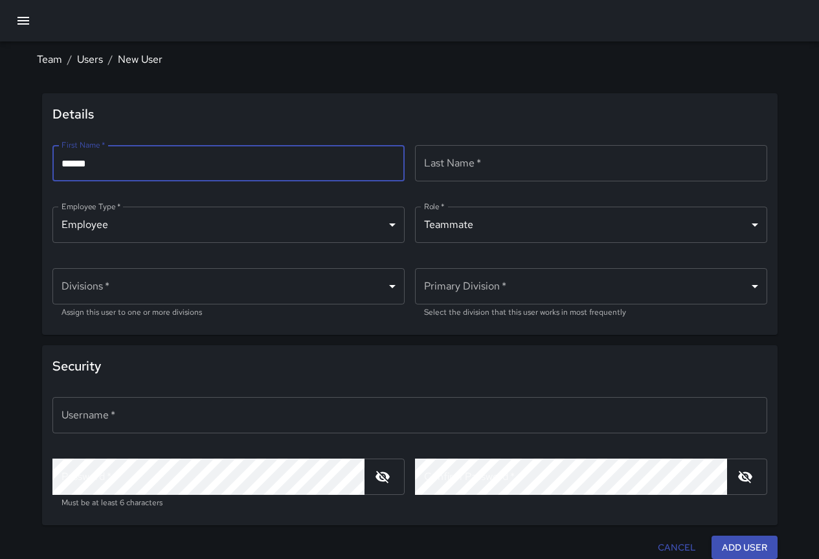
type input "*****"
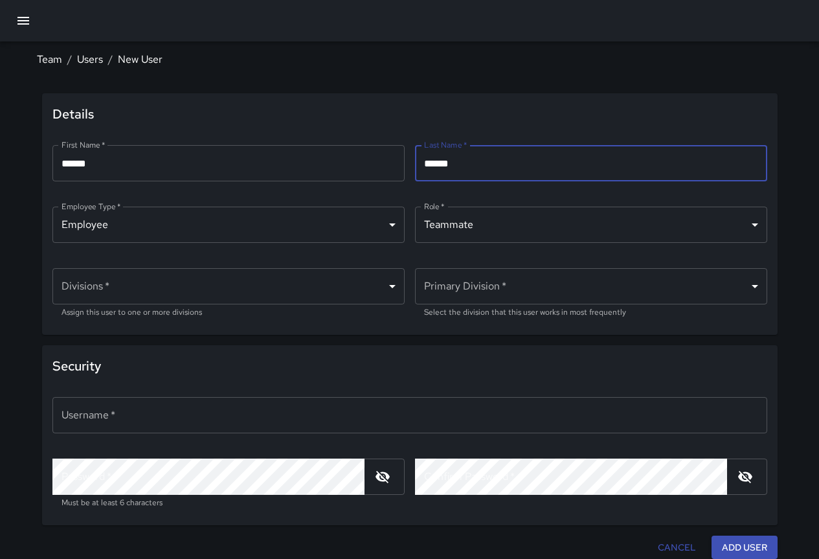
type input "*****"
click at [295, 285] on body "Team / Users / New User Details First Name   * ***** First Name   * ​ Last Name…" at bounding box center [409, 282] width 819 height 564
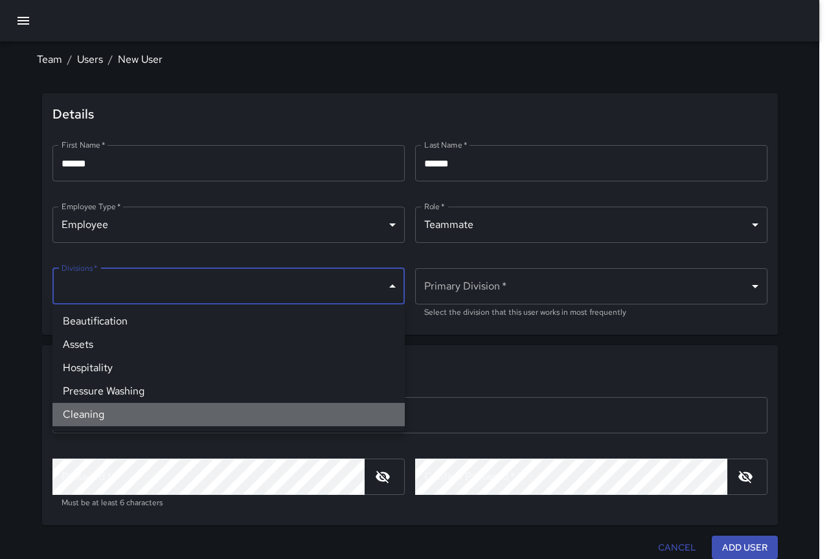
click at [106, 412] on li "Cleaning" at bounding box center [228, 414] width 352 height 23
type input "**********"
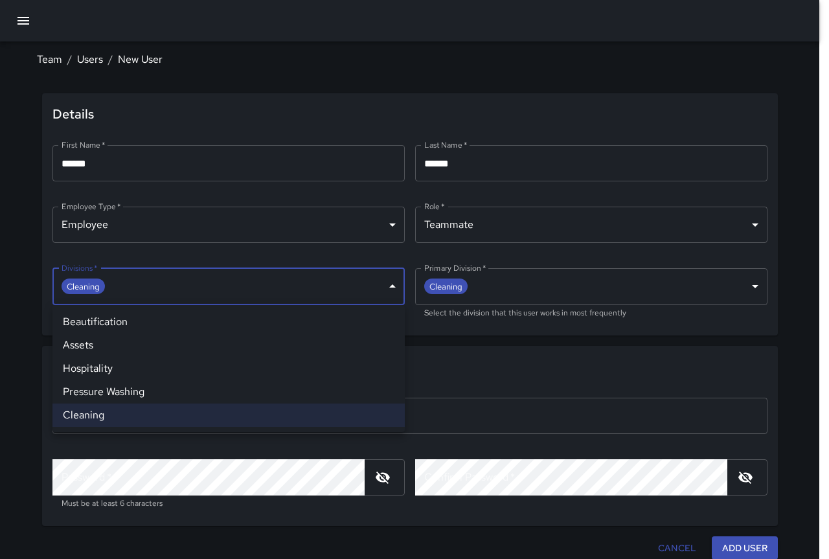
click at [124, 392] on li "Pressure Washing" at bounding box center [228, 391] width 352 height 23
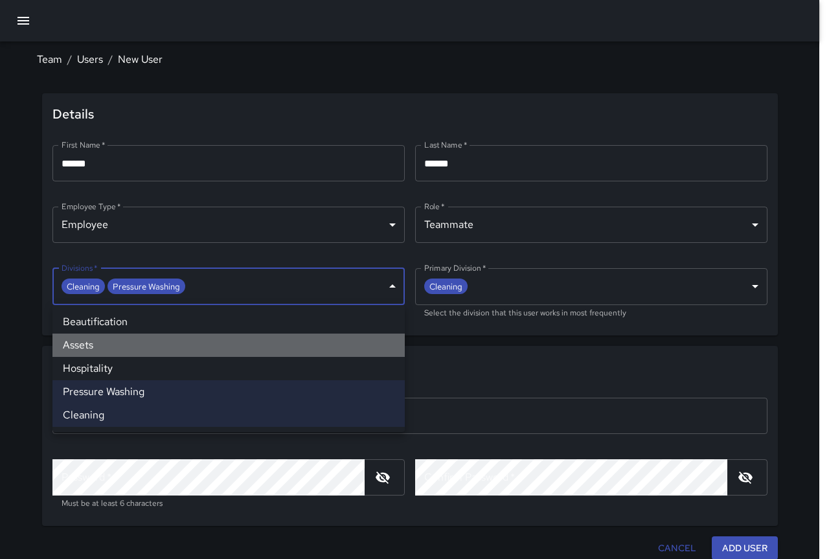
drag, startPoint x: 104, startPoint y: 350, endPoint x: 102, endPoint y: 334, distance: 16.3
click at [104, 350] on li "Assets" at bounding box center [228, 345] width 352 height 23
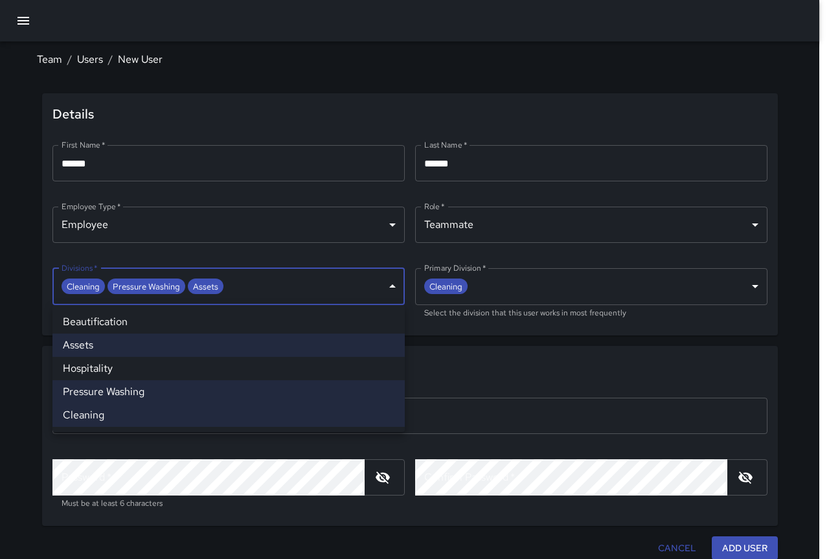
click at [100, 325] on li "Beautification" at bounding box center [228, 321] width 352 height 23
type input "**********"
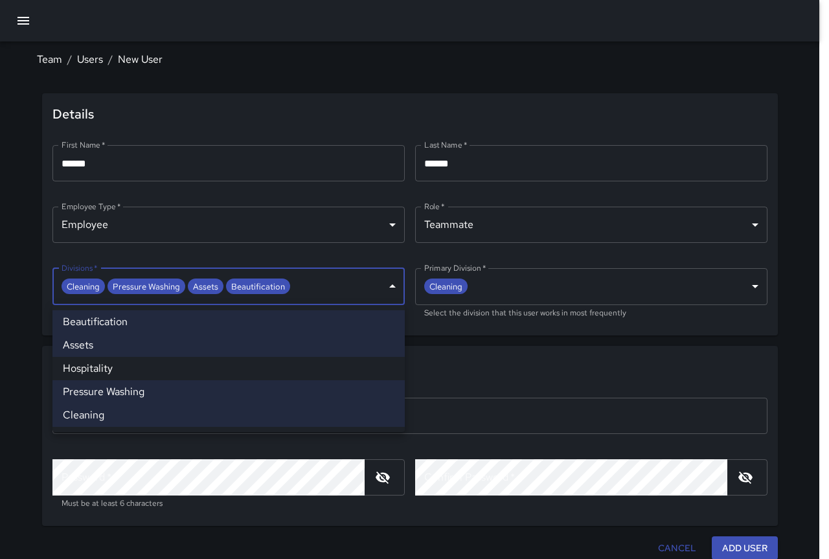
click at [444, 360] on div at bounding box center [414, 279] width 829 height 559
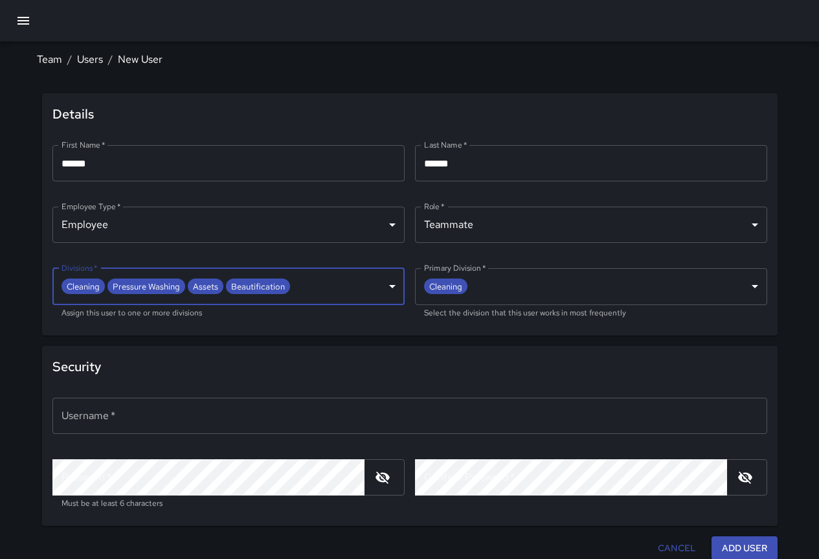
click at [292, 413] on input "Username   *" at bounding box center [409, 416] width 715 height 36
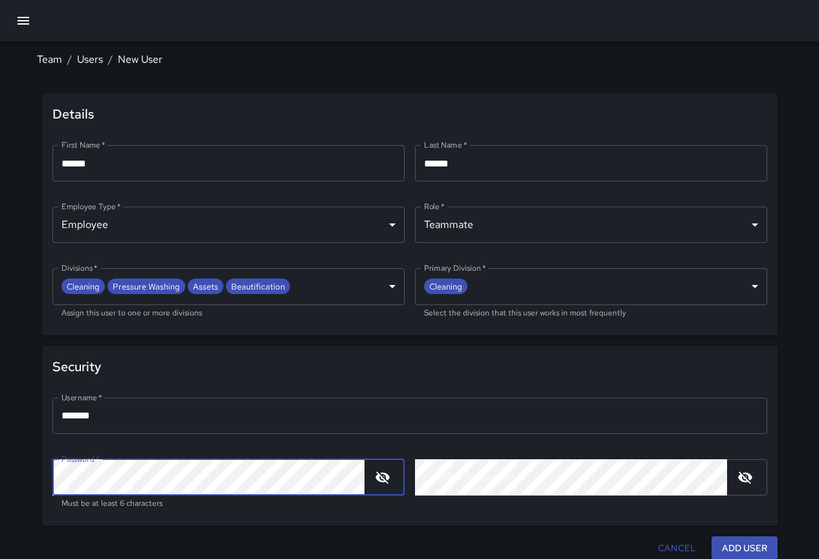
click at [387, 477] on icon "button" at bounding box center [383, 478] width 14 height 12
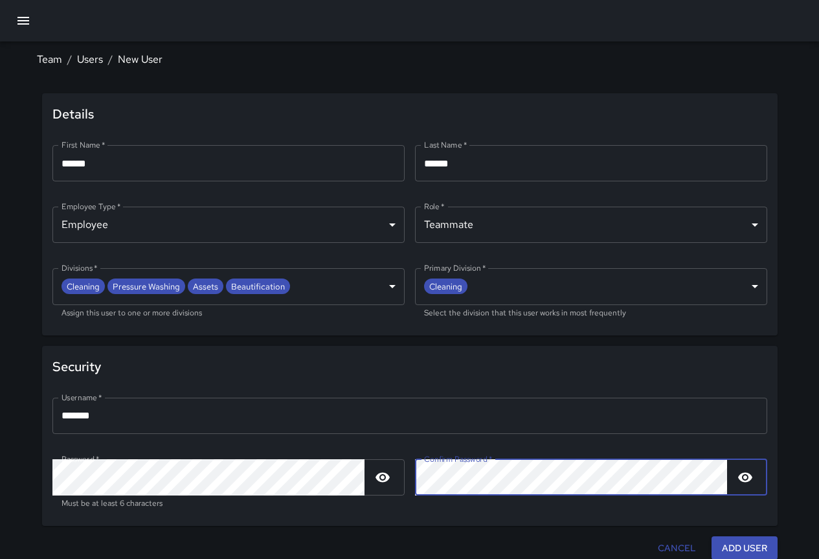
click at [361, 360] on span "Security" at bounding box center [409, 366] width 715 height 21
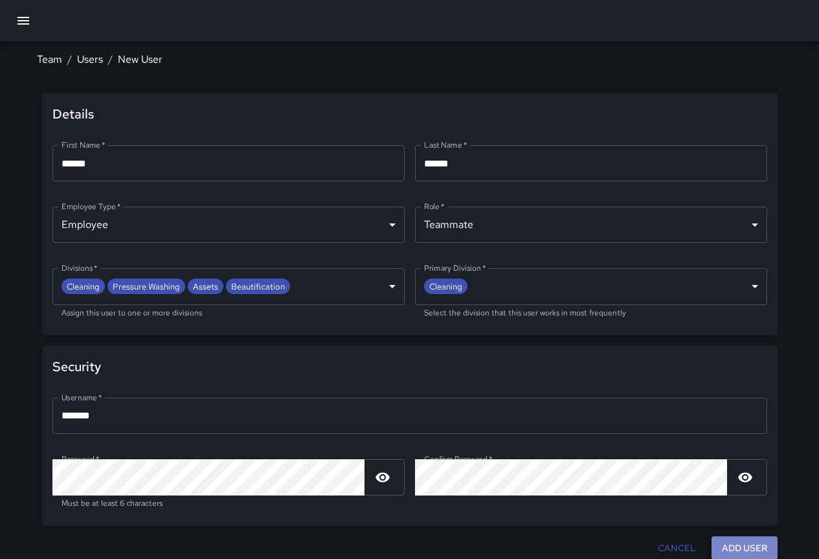
click at [741, 539] on button "Add User" at bounding box center [745, 548] width 66 height 24
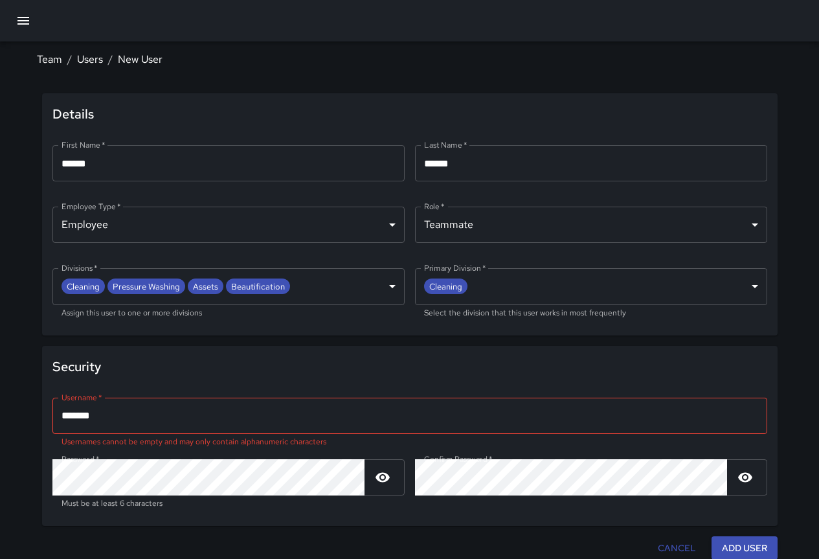
click at [203, 413] on input "******" at bounding box center [409, 416] width 715 height 36
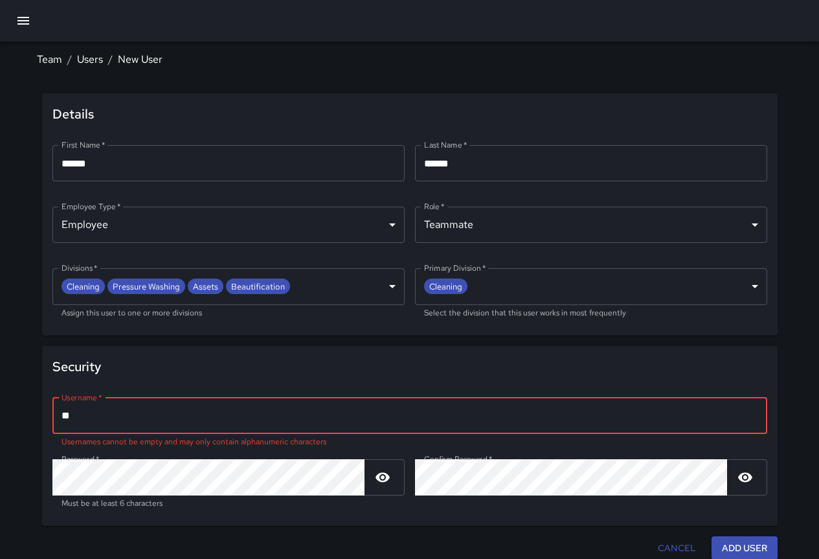
type input "*"
type input "******"
click at [754, 546] on button "Add User" at bounding box center [745, 548] width 66 height 24
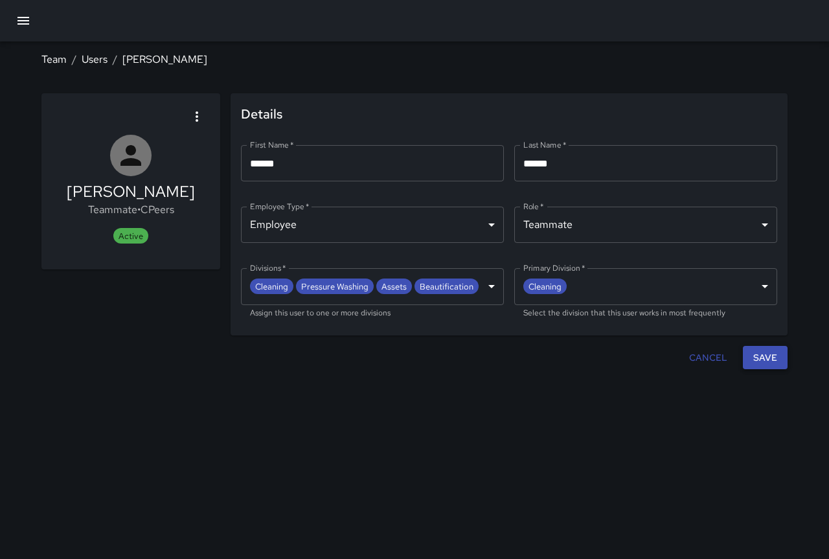
click at [765, 359] on button "Save" at bounding box center [765, 358] width 45 height 24
click at [771, 359] on button "Save" at bounding box center [765, 358] width 45 height 24
click at [98, 58] on link "Users" at bounding box center [95, 59] width 26 height 14
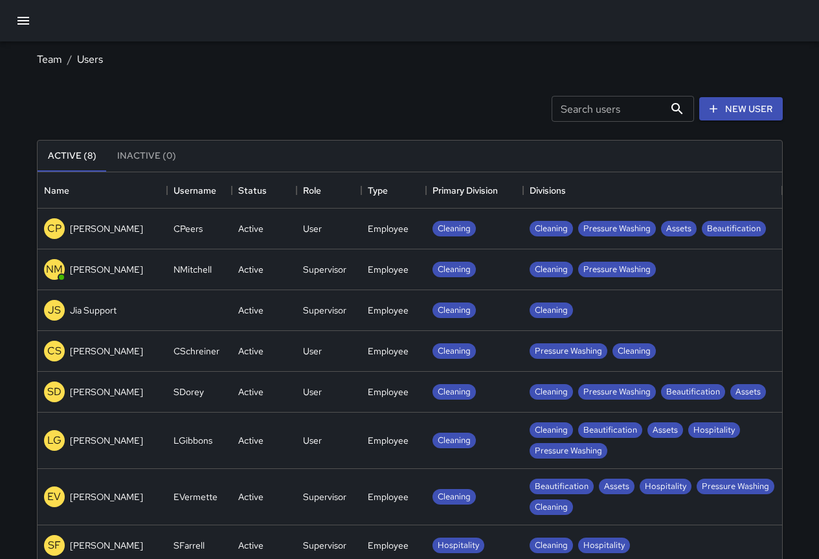
scroll to position [573, 735]
click at [719, 111] on icon at bounding box center [713, 108] width 13 height 13
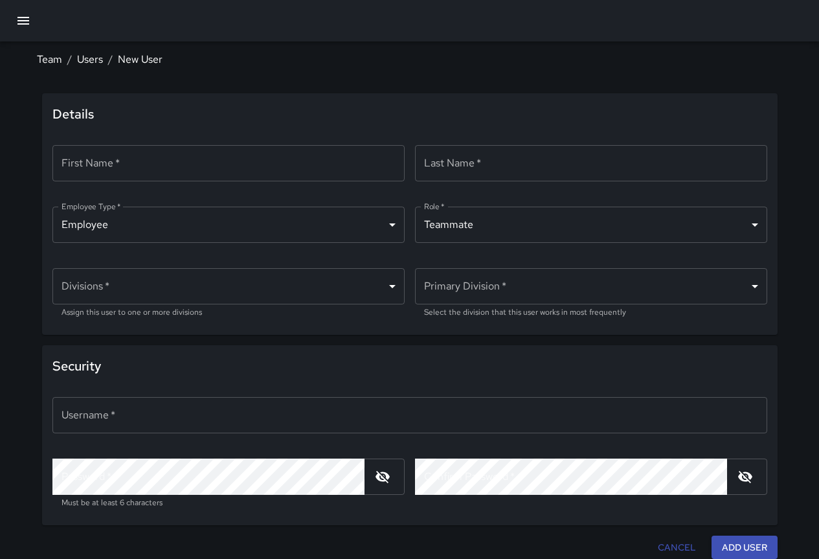
click at [209, 156] on input "First Name   *" at bounding box center [228, 163] width 352 height 36
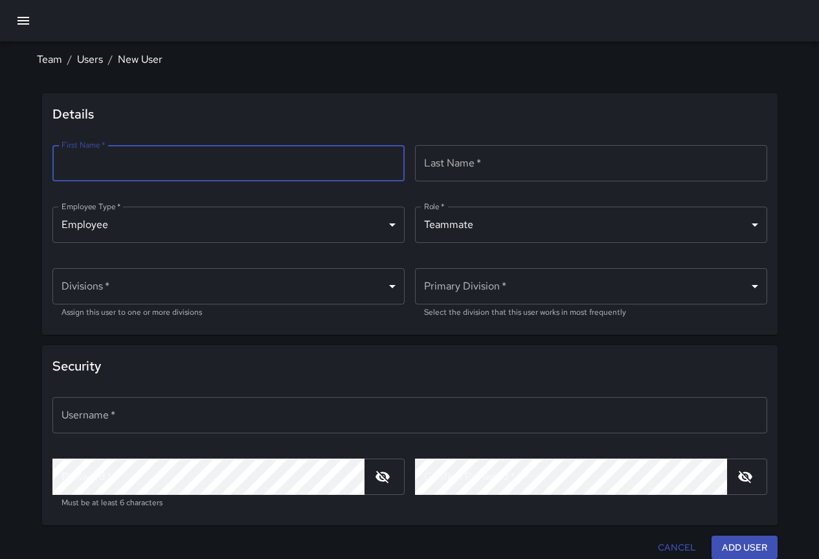
type input "*******"
click at [486, 157] on input "Last Name   *" at bounding box center [591, 163] width 352 height 36
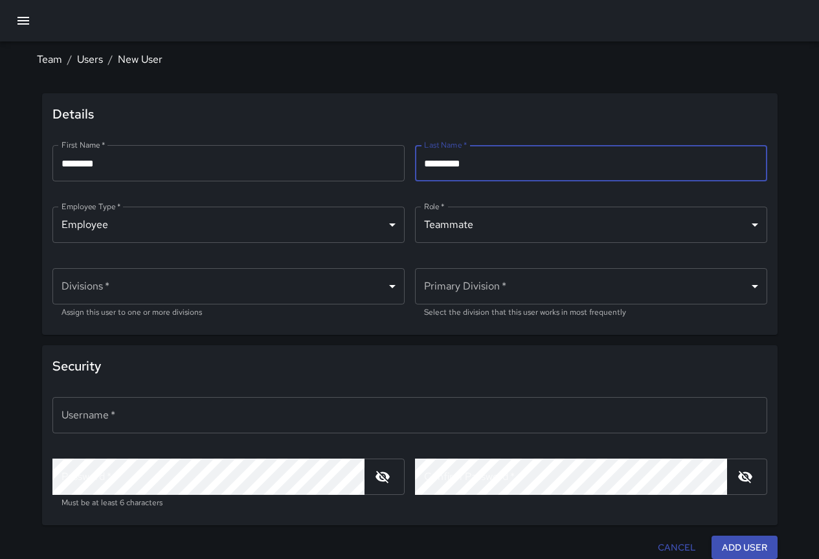
type input "********"
click at [395, 284] on body "Team / Users / New User Details First Name   * ******* First Name   * ​ Last Na…" at bounding box center [414, 282] width 829 height 564
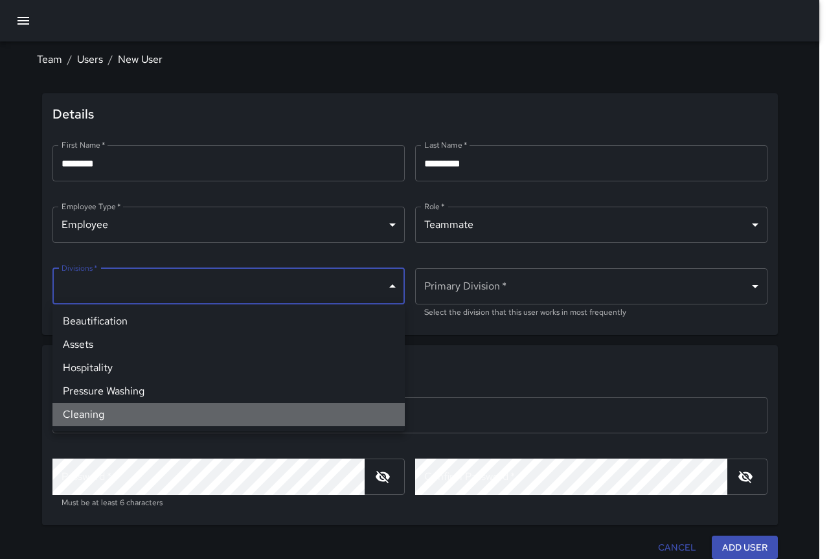
click at [150, 411] on li "Cleaning" at bounding box center [228, 414] width 352 height 23
type input "**********"
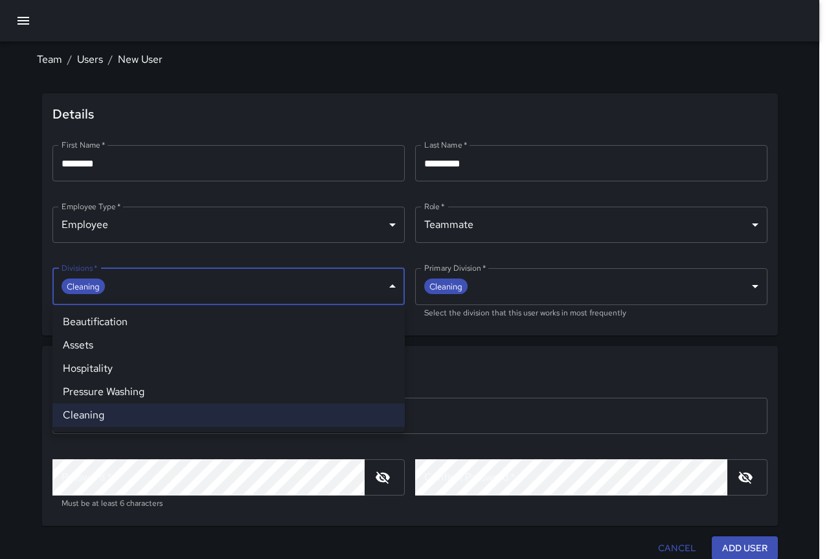
click at [135, 322] on li "Beautification" at bounding box center [228, 321] width 352 height 23
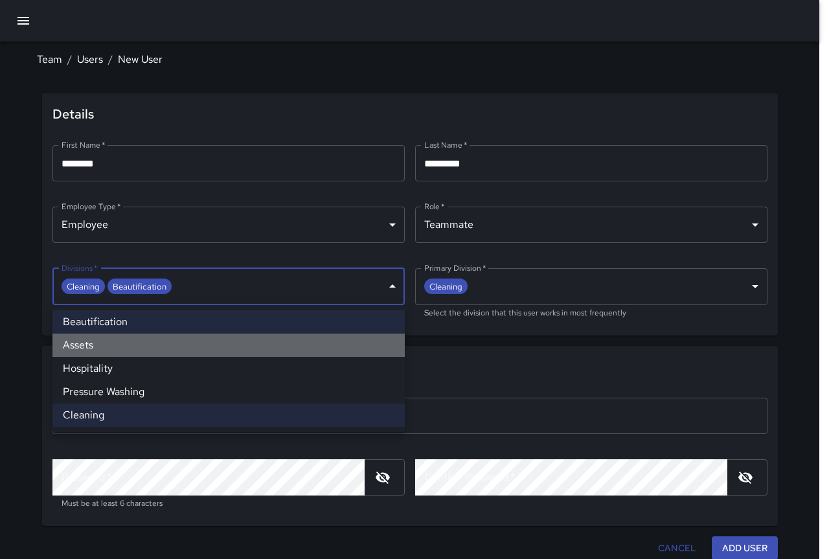
click at [128, 340] on li "Assets" at bounding box center [228, 345] width 352 height 23
type input "**********"
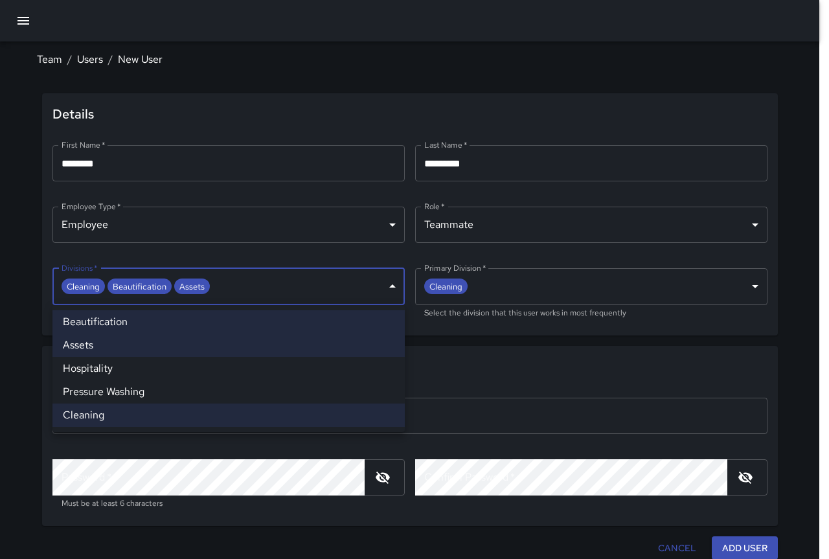
click at [508, 356] on div at bounding box center [414, 279] width 829 height 559
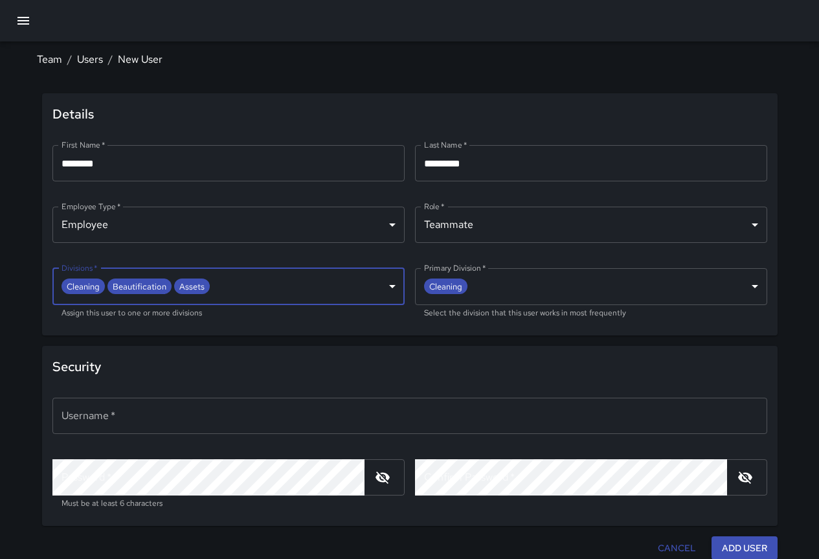
click at [196, 409] on input "Username   *" at bounding box center [409, 416] width 715 height 36
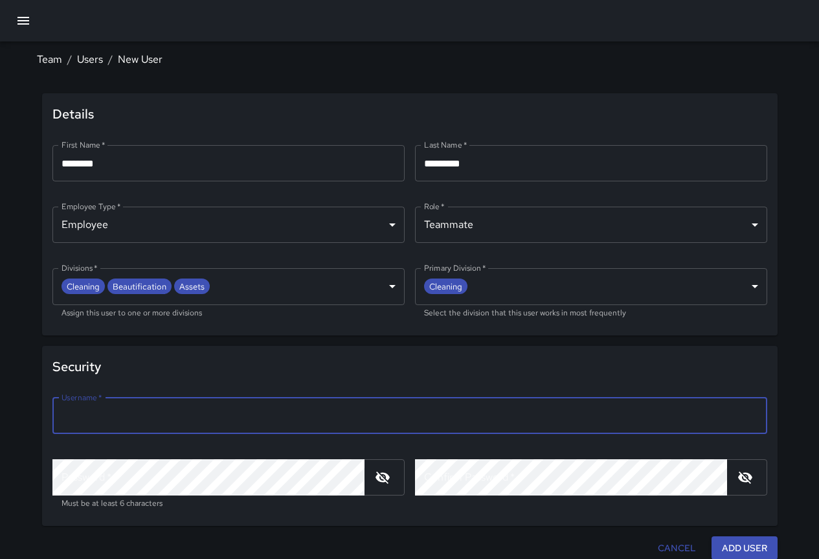
type input "*"
type input "*********"
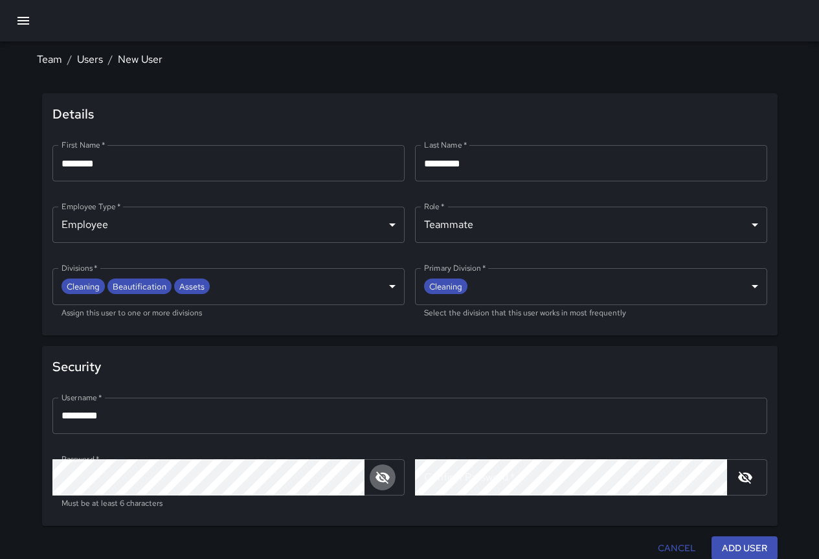
click at [376, 484] on icon "button" at bounding box center [383, 478] width 16 height 16
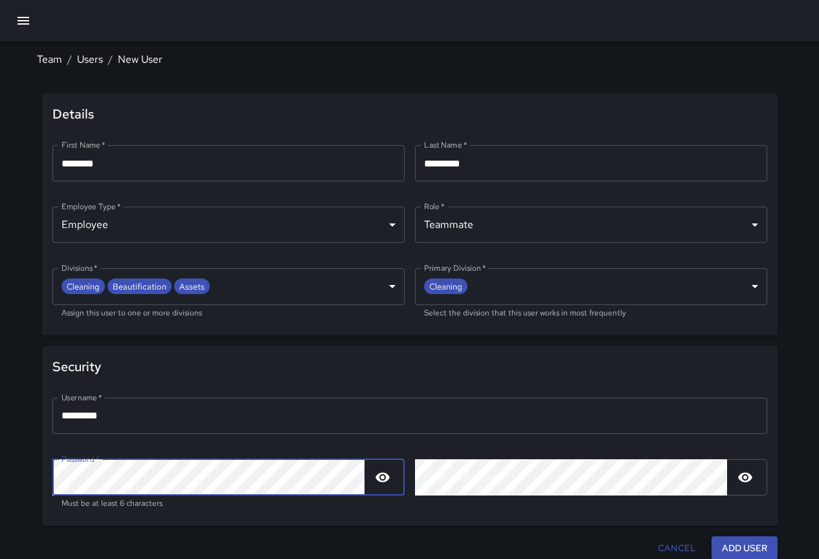
click at [45, 472] on div "Username   * ********* Username   * ​ Password   * Password   * Must be at leas…" at bounding box center [410, 456] width 736 height 139
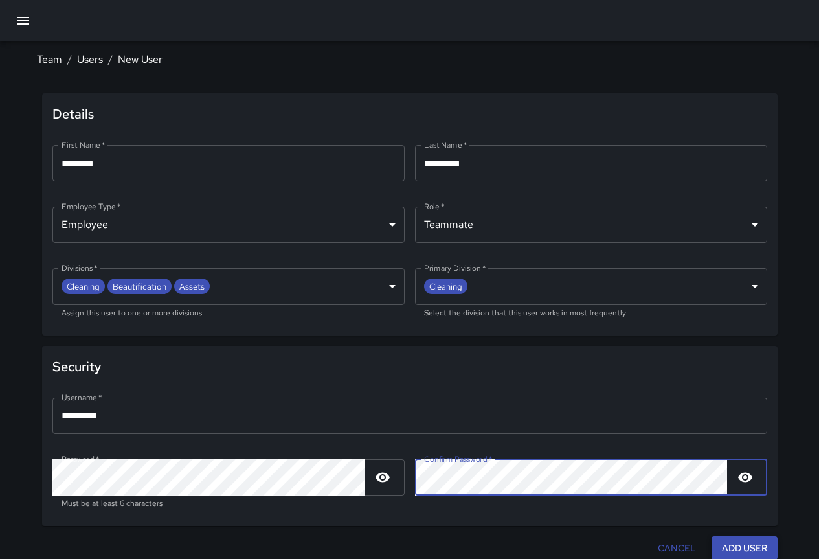
click at [740, 550] on button "Add User" at bounding box center [745, 548] width 66 height 24
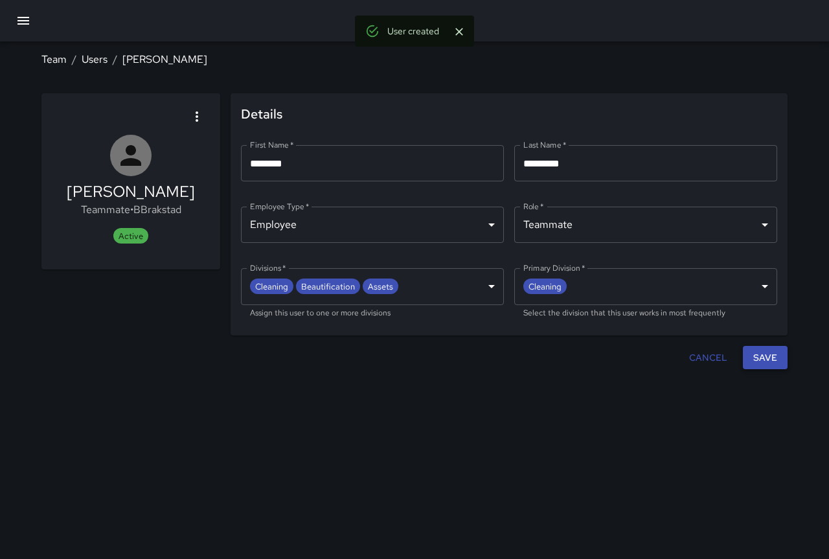
click at [755, 356] on button "Save" at bounding box center [765, 358] width 45 height 24
click at [755, 357] on button "Save" at bounding box center [765, 358] width 45 height 24
click at [96, 58] on link "Users" at bounding box center [95, 59] width 26 height 14
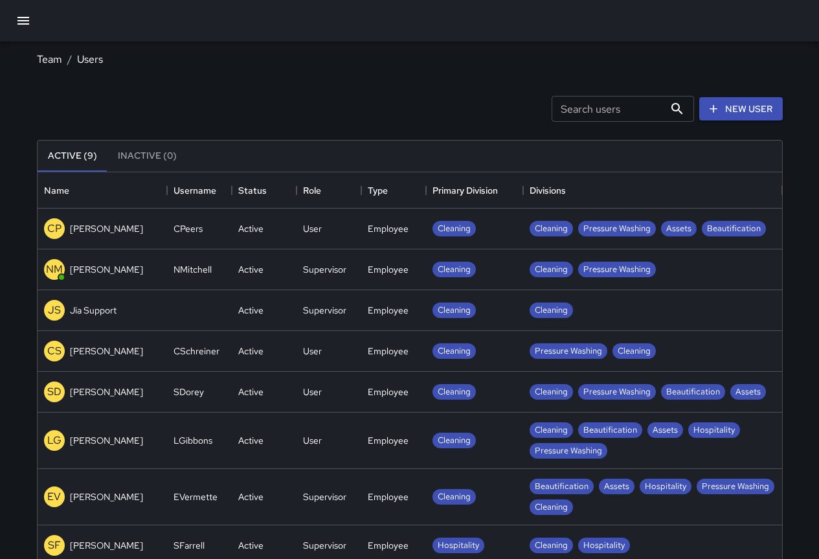
click at [21, 23] on icon "button" at bounding box center [23, 21] width 12 height 8
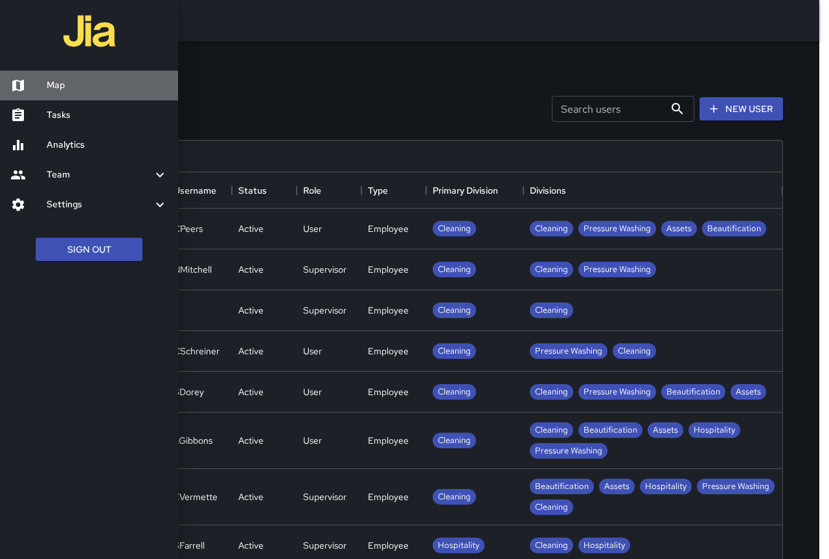
click at [58, 87] on h6 "Map" at bounding box center [107, 85] width 121 height 14
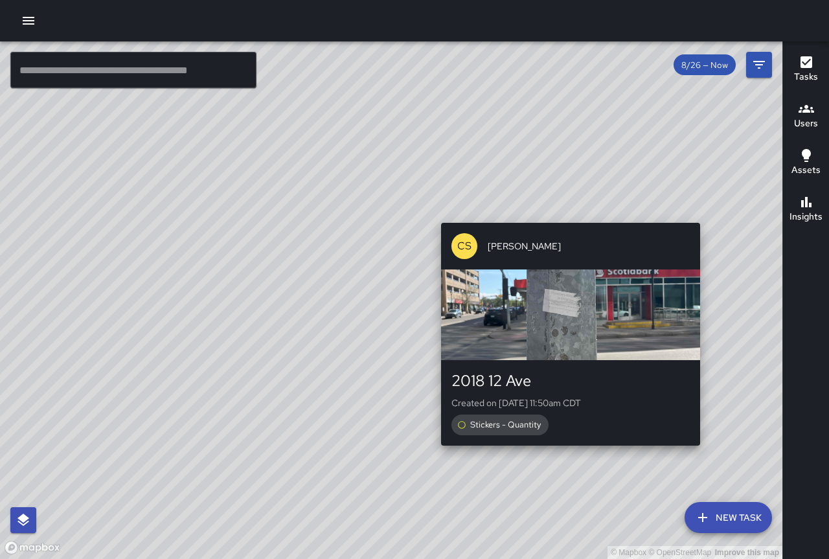
click at [530, 424] on span "Stickers - Quantity" at bounding box center [505, 424] width 86 height 11
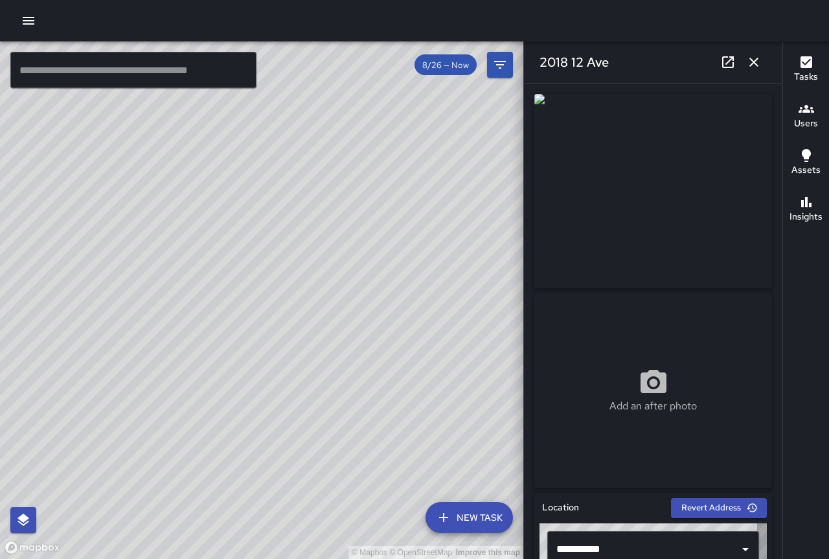
type input "**********"
click at [755, 57] on icon "button" at bounding box center [754, 62] width 16 height 16
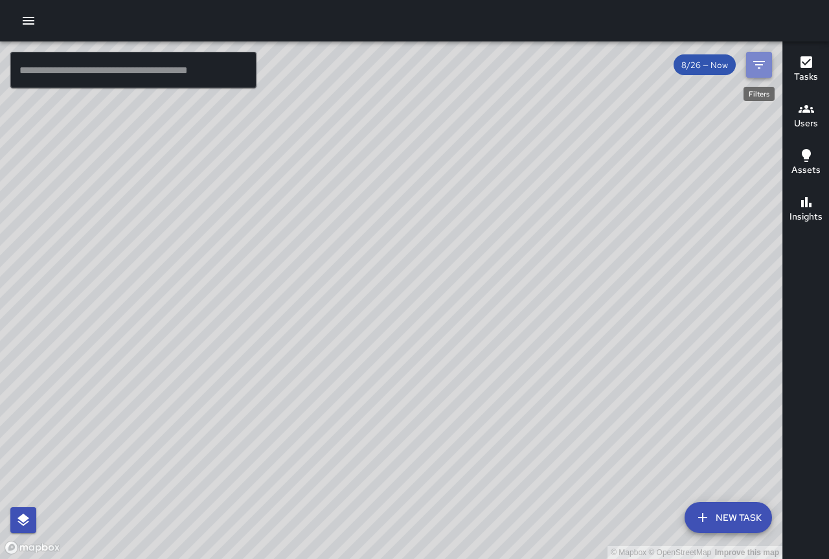
click at [755, 58] on icon "Filters" at bounding box center [759, 65] width 16 height 16
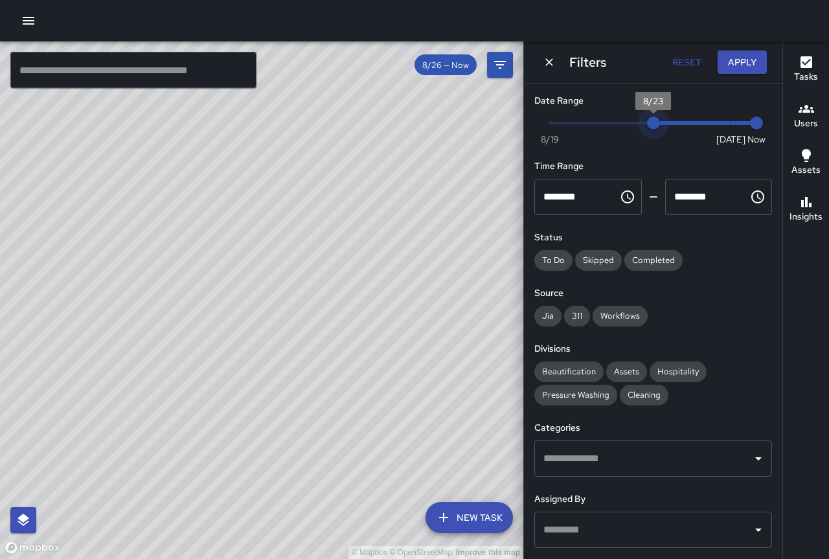
type input "*"
drag, startPoint x: 725, startPoint y: 120, endPoint x: 624, endPoint y: 114, distance: 100.6
click at [624, 117] on span "8/22" at bounding box center [627, 123] width 13 height 13
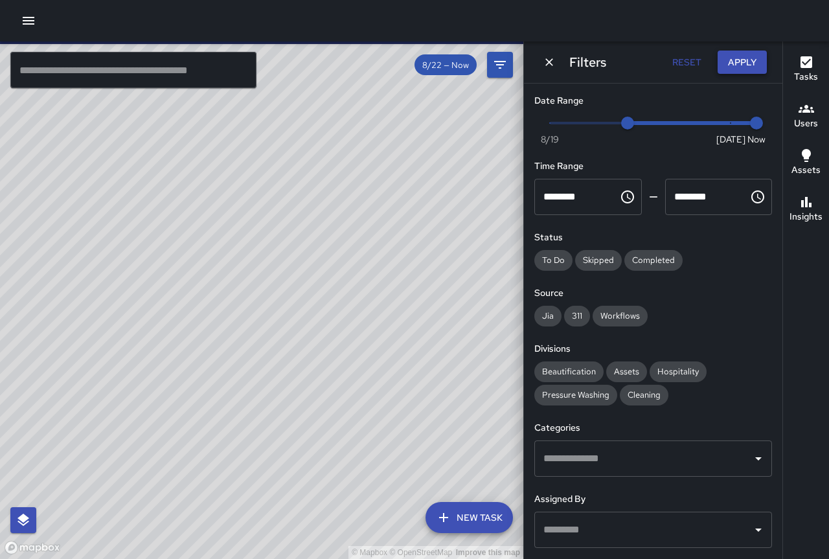
click at [731, 65] on button "Apply" at bounding box center [742, 63] width 49 height 24
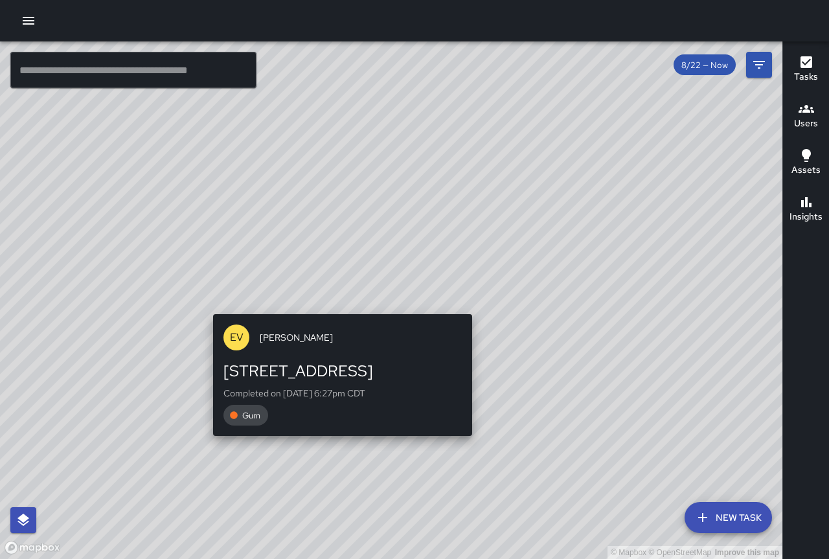
click at [336, 304] on div "© Mapbox © OpenStreetMap Improve this map EV [PERSON_NAME] [STREET_ADDRESS][PER…" at bounding box center [391, 300] width 782 height 518
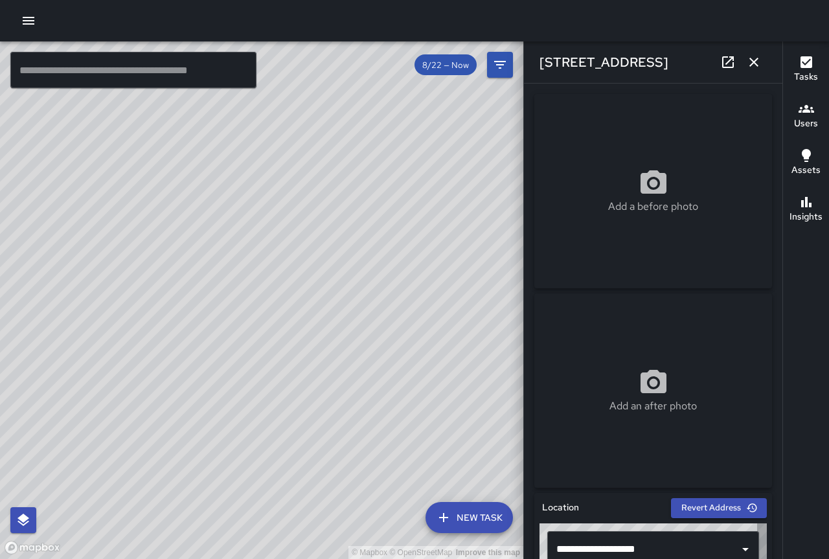
type input "**********"
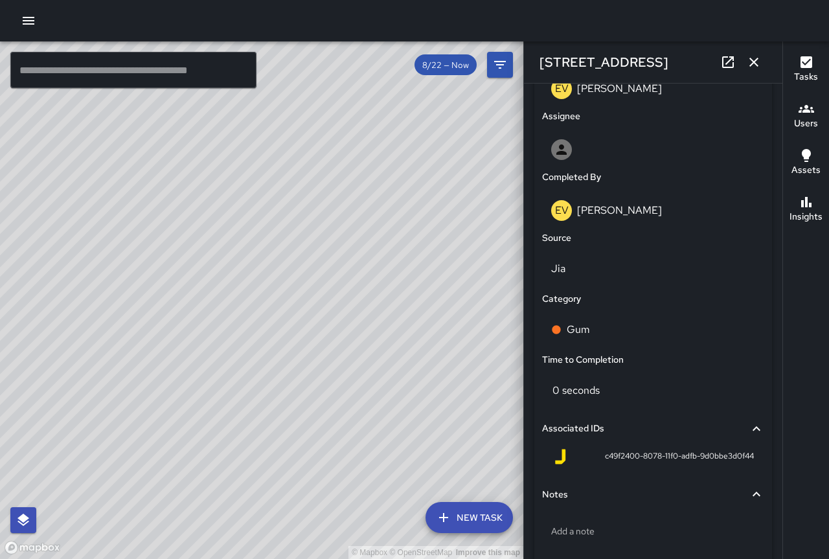
scroll to position [327, 0]
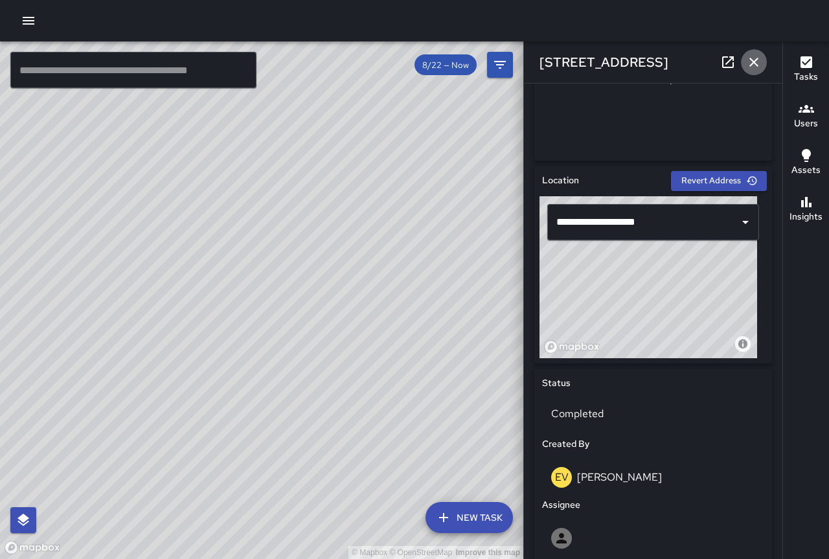
click at [757, 63] on icon "button" at bounding box center [754, 62] width 16 height 16
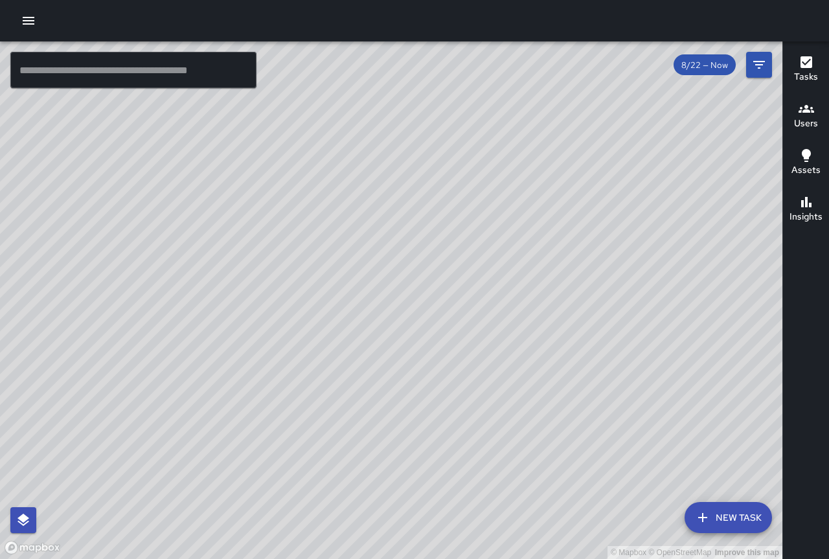
click at [813, 119] on h6 "Users" at bounding box center [806, 124] width 24 height 14
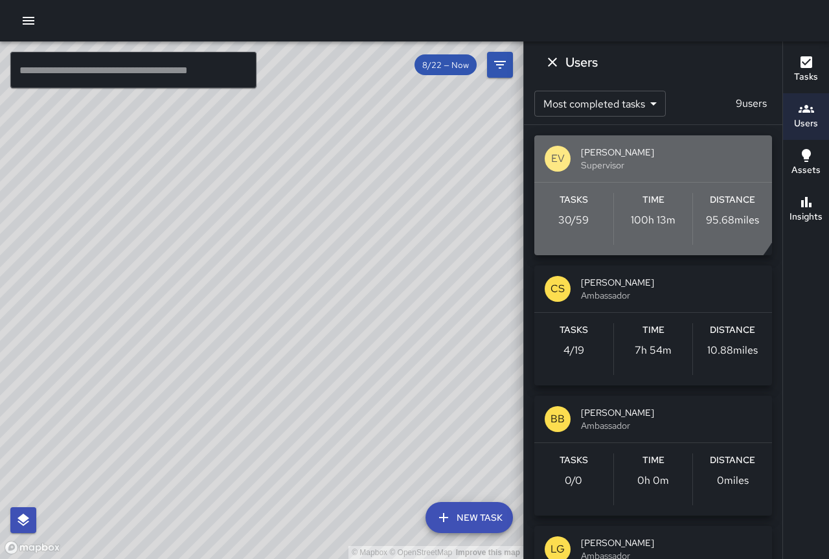
click at [628, 154] on span "[PERSON_NAME]" at bounding box center [671, 152] width 181 height 13
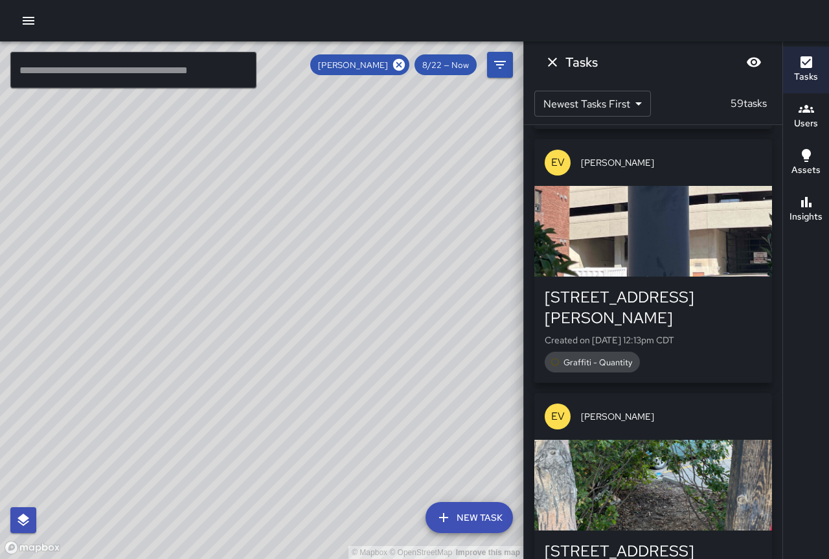
scroll to position [905, 0]
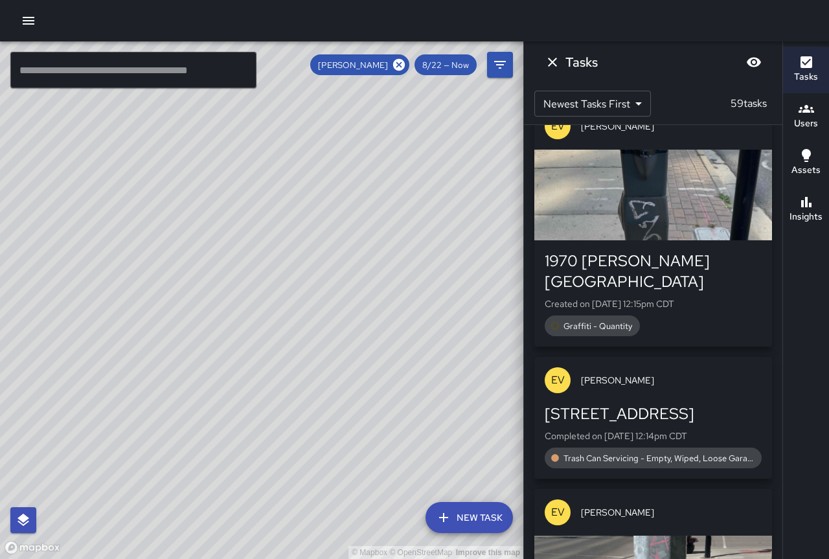
click at [627, 107] on body "© Mapbox © OpenStreetMap Improve this map ​ New Task [PERSON_NAME] 8/22 — Now M…" at bounding box center [414, 279] width 829 height 559
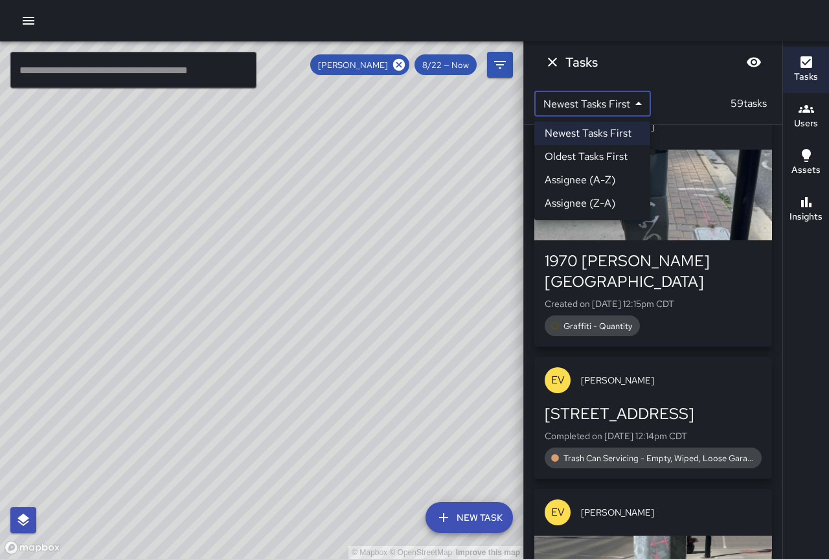
click at [622, 150] on li "Oldest Tasks First" at bounding box center [592, 156] width 116 height 23
type input "*"
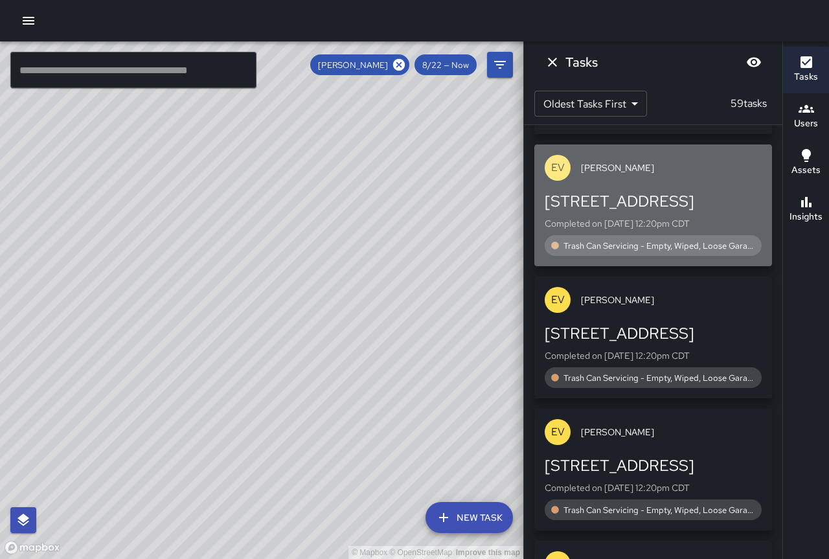
click at [678, 190] on div "EV [PERSON_NAME]" at bounding box center [653, 167] width 238 height 47
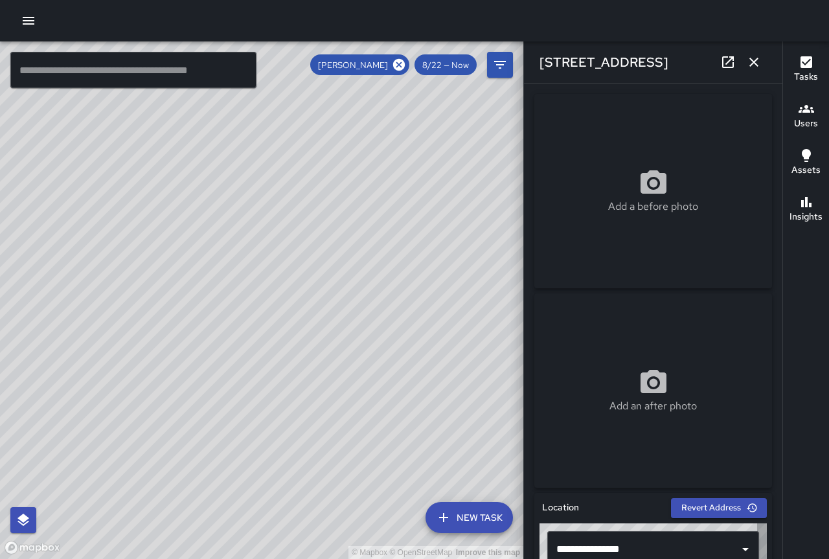
type input "**********"
click at [749, 58] on icon "button" at bounding box center [754, 62] width 16 height 16
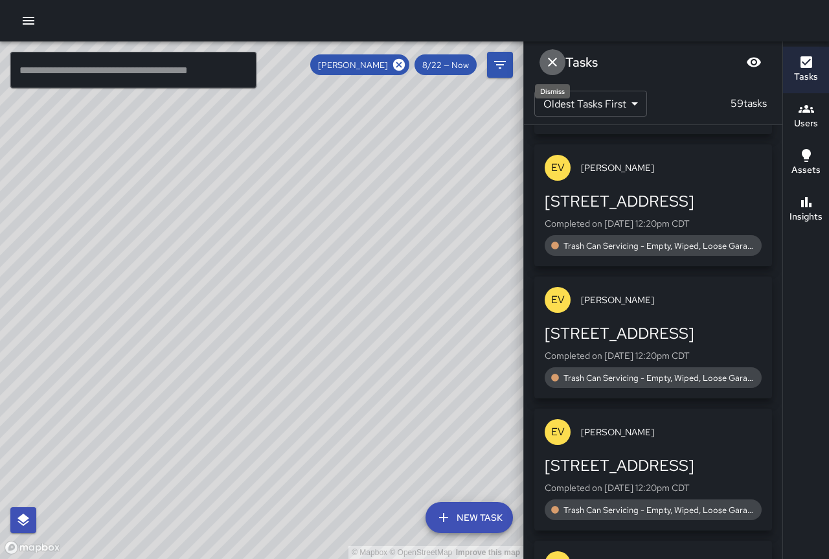
click at [556, 57] on icon "Dismiss" at bounding box center [553, 62] width 16 height 16
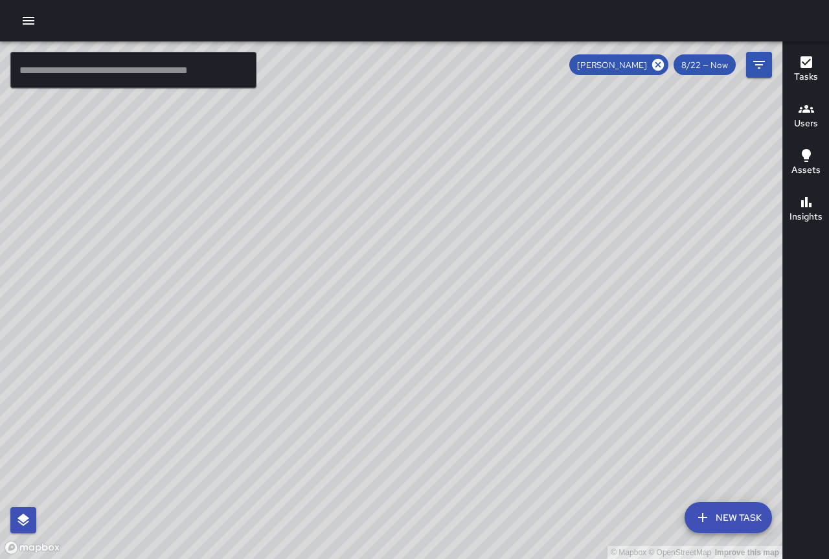
drag, startPoint x: 610, startPoint y: 287, endPoint x: 642, endPoint y: 462, distance: 177.7
click at [642, 462] on div "© Mapbox © OpenStreetMap Improve this map" at bounding box center [391, 300] width 782 height 518
click at [277, 95] on div "© Mapbox © OpenStreetMap Improve this map" at bounding box center [391, 300] width 782 height 518
click at [763, 69] on icon "Filters" at bounding box center [759, 65] width 16 height 16
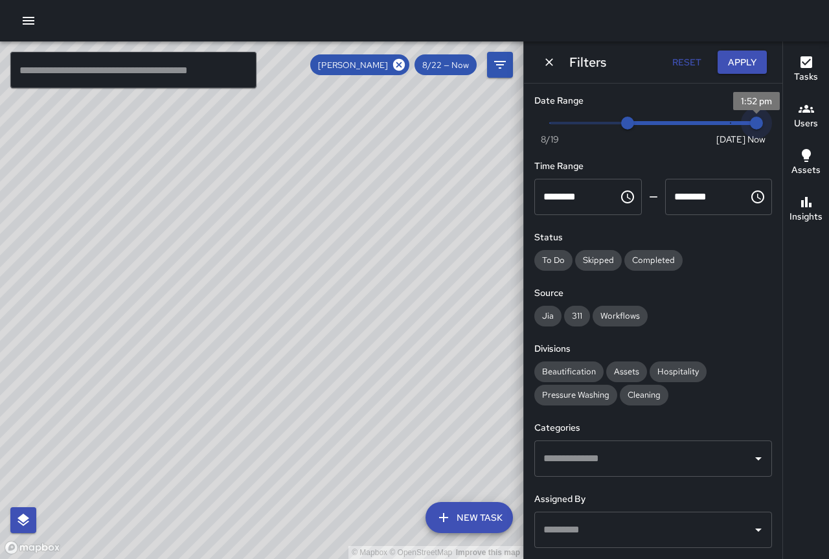
click at [750, 123] on span "1:52 pm" at bounding box center [756, 123] width 13 height 13
type input "*"
drag, startPoint x: 624, startPoint y: 122, endPoint x: 711, endPoint y: 127, distance: 86.9
click at [724, 127] on span "8/26" at bounding box center [730, 123] width 13 height 13
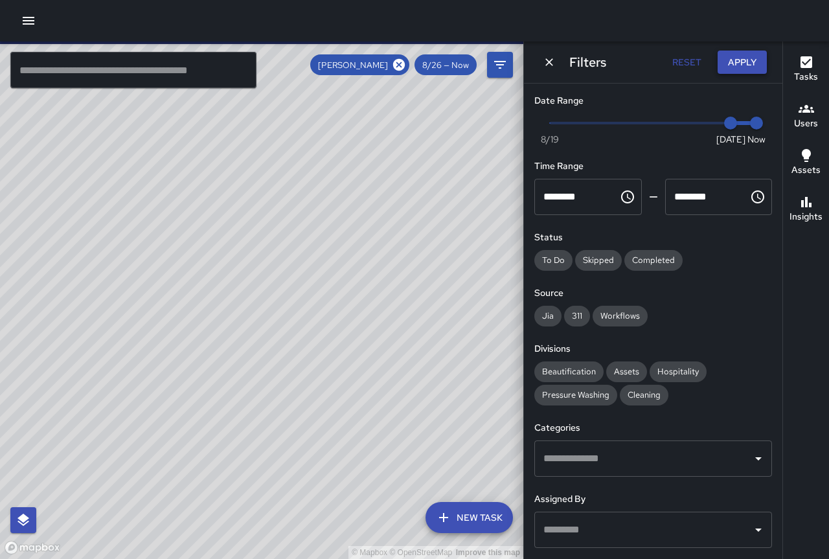
click at [741, 60] on button "Apply" at bounding box center [742, 63] width 49 height 24
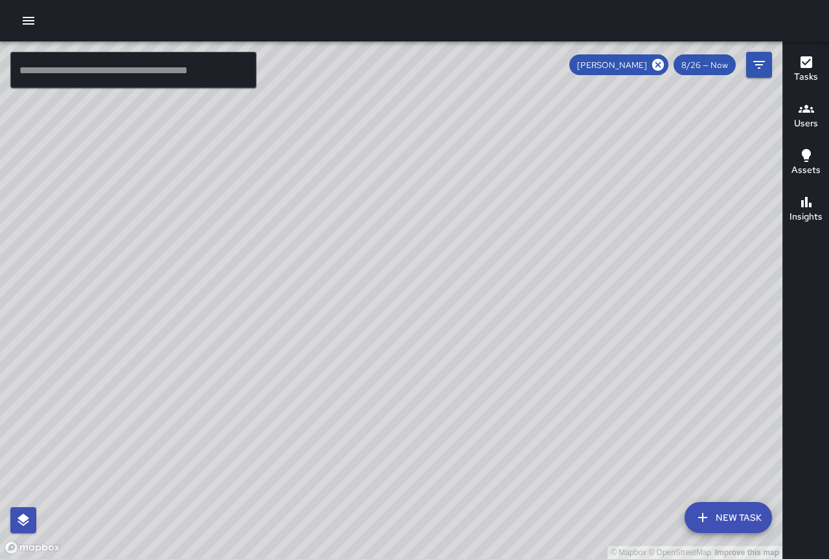
drag, startPoint x: 535, startPoint y: 405, endPoint x: 588, endPoint y: 457, distance: 73.7
click at [495, 289] on div "© Mapbox © OpenStreetMap Improve this map" at bounding box center [391, 300] width 782 height 518
drag, startPoint x: 552, startPoint y: 488, endPoint x: 473, endPoint y: 325, distance: 181.1
click at [473, 325] on div "© Mapbox © OpenStreetMap Improve this map" at bounding box center [391, 300] width 782 height 518
click at [655, 63] on icon at bounding box center [658, 65] width 12 height 12
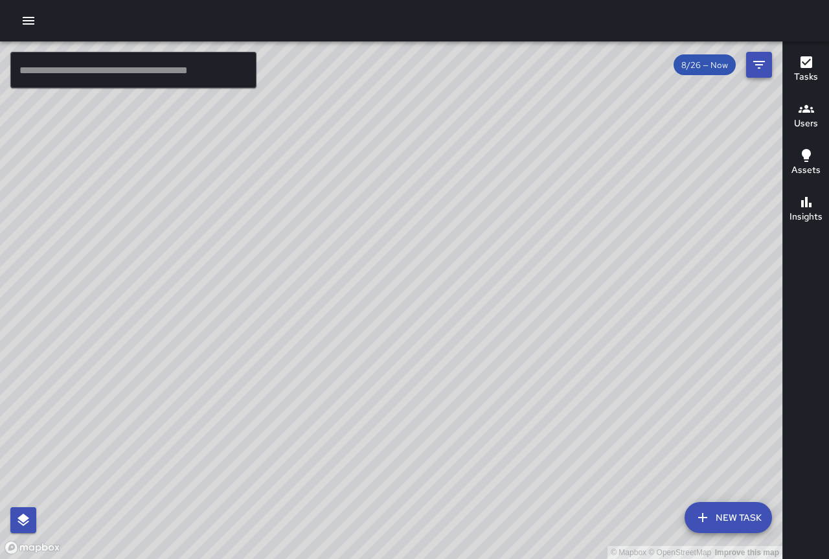
click at [753, 62] on icon "Filters" at bounding box center [759, 65] width 16 height 16
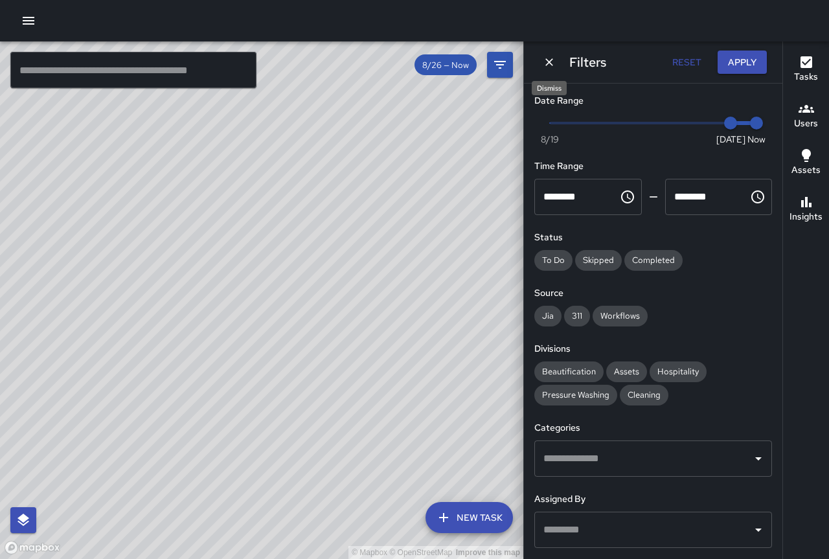
click at [550, 60] on icon "Dismiss" at bounding box center [549, 62] width 13 height 13
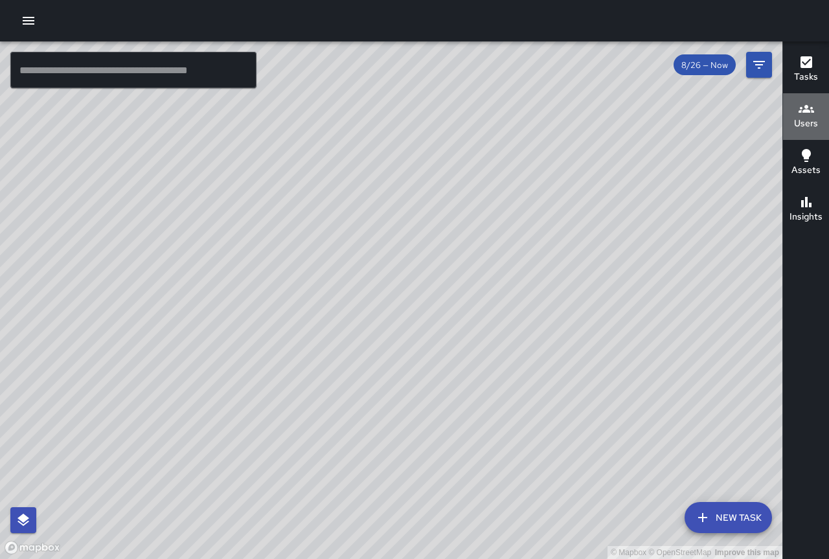
click at [804, 125] on h6 "Users" at bounding box center [806, 124] width 24 height 14
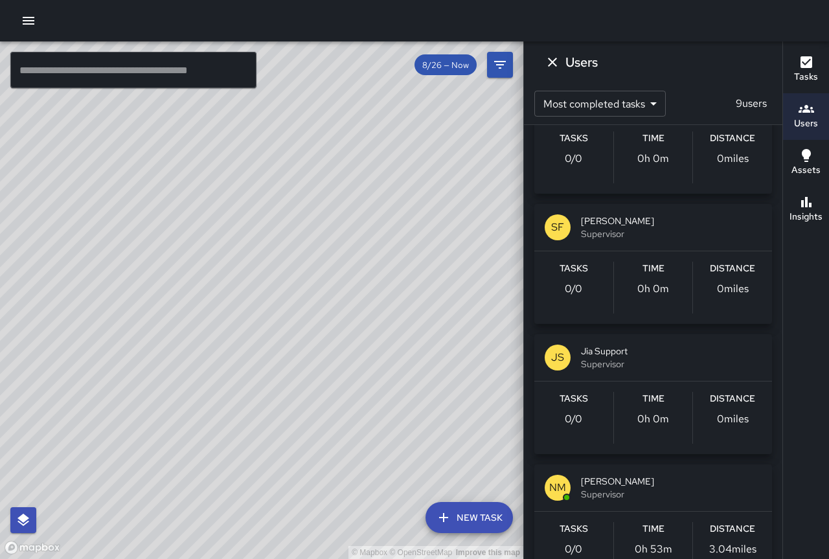
scroll to position [748, 0]
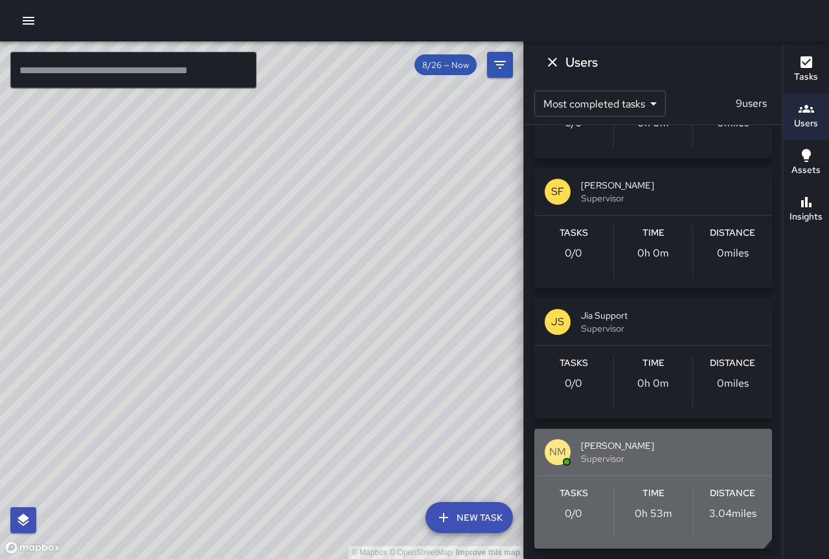
click at [647, 441] on span "[PERSON_NAME]" at bounding box center [671, 445] width 181 height 13
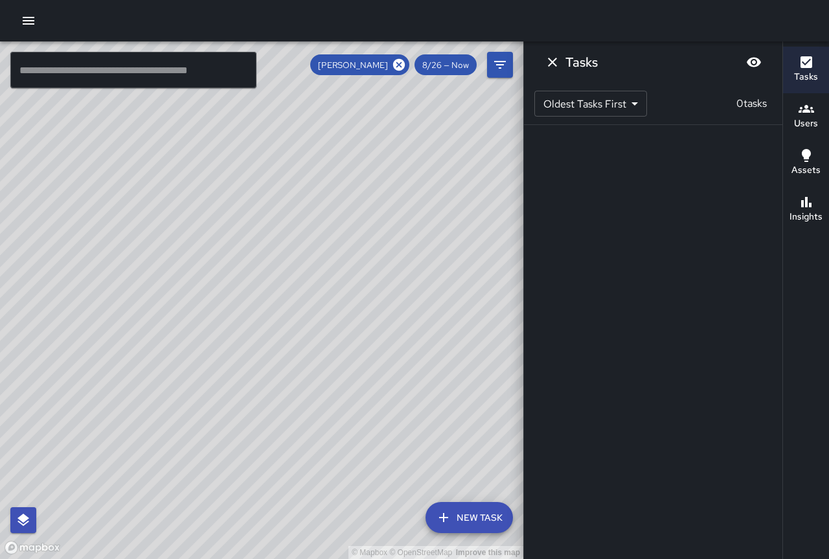
scroll to position [0, 0]
click at [806, 165] on h6 "Assets" at bounding box center [805, 170] width 29 height 14
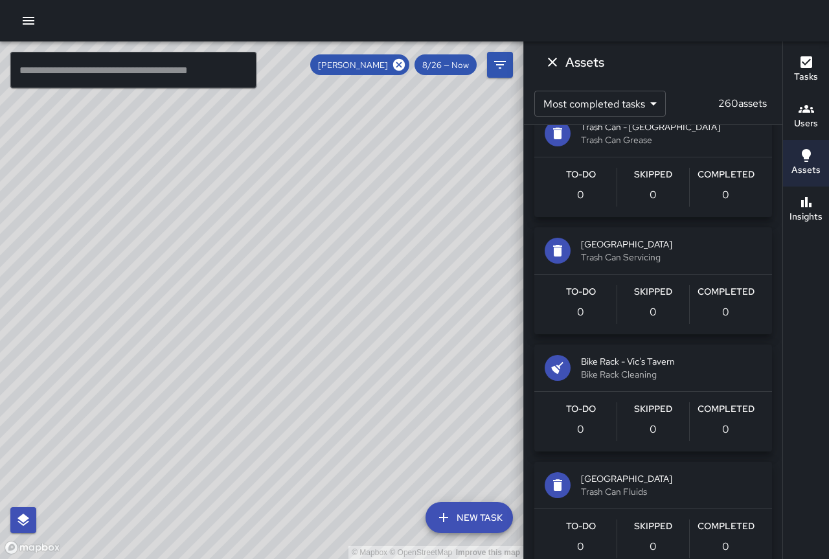
scroll to position [14314, 0]
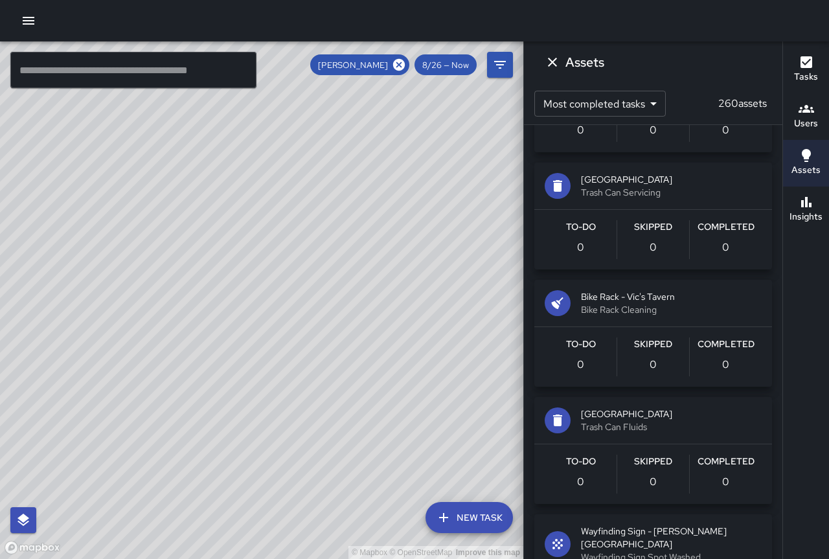
click at [713, 97] on p "260 assets" at bounding box center [742, 104] width 59 height 16
click at [807, 75] on h6 "Tasks" at bounding box center [806, 77] width 24 height 14
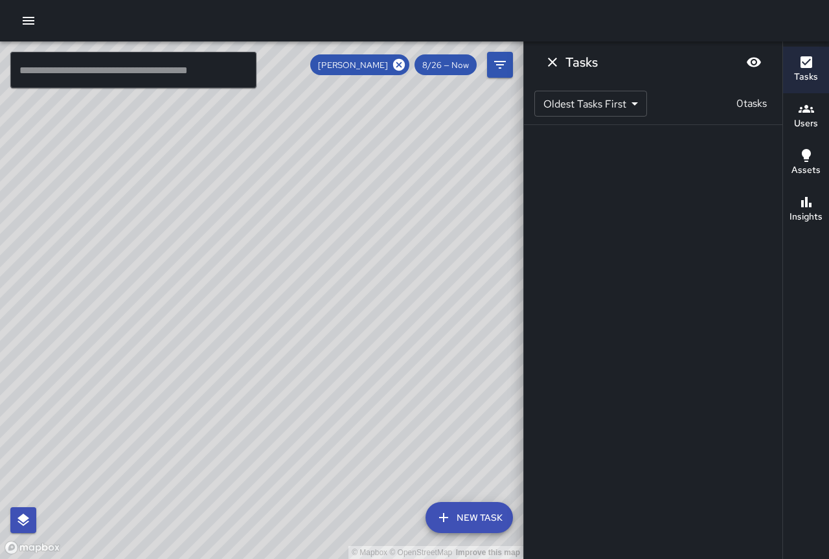
click at [641, 99] on body "© Mapbox © OpenStreetMap Improve this map ​ New Task [PERSON_NAME] 8/26 — Now M…" at bounding box center [414, 279] width 829 height 559
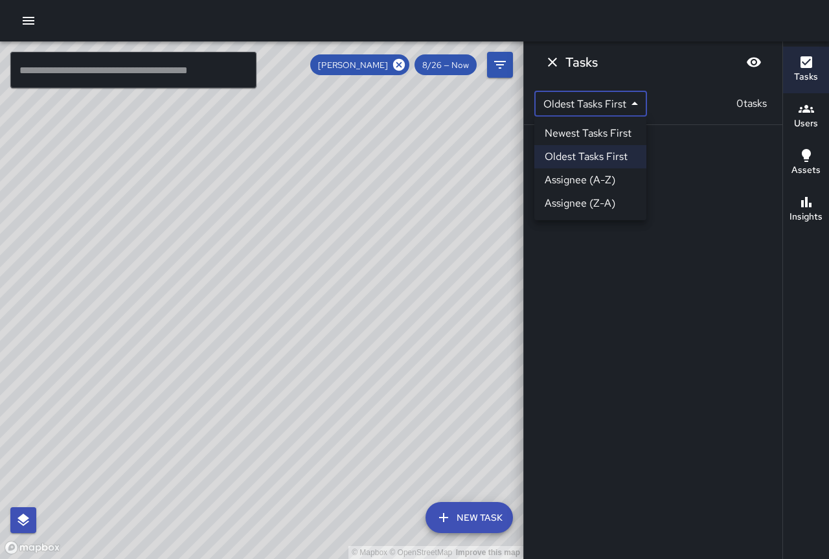
click at [633, 126] on li "Newest Tasks First" at bounding box center [590, 133] width 112 height 23
type input "*"
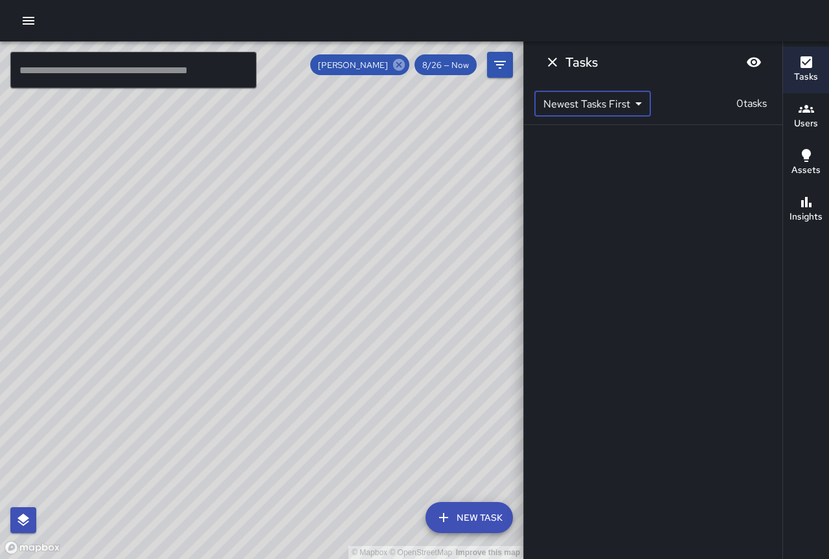
click at [400, 64] on icon at bounding box center [399, 65] width 14 height 14
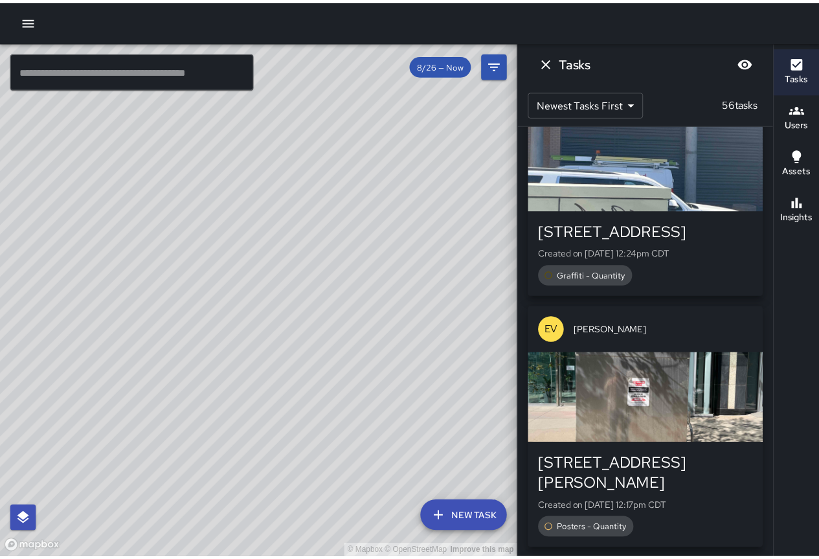
scroll to position [0, 0]
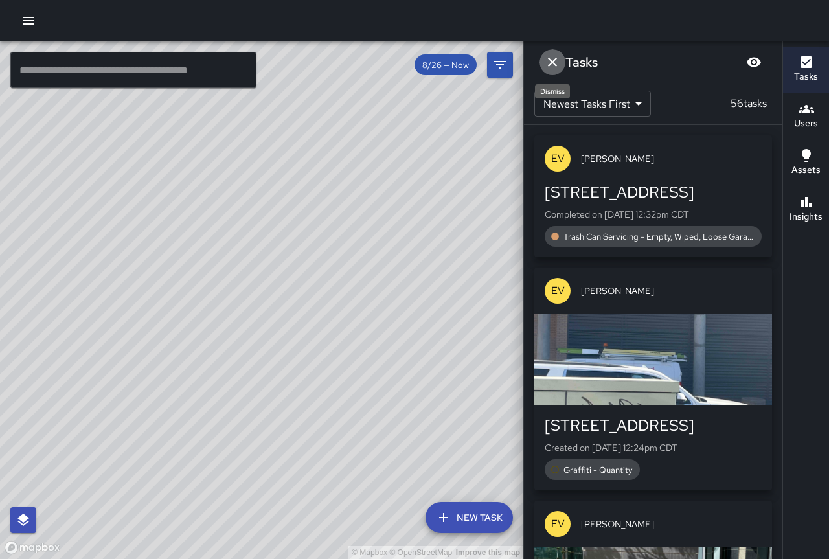
click at [551, 59] on icon "Dismiss" at bounding box center [553, 62] width 16 height 16
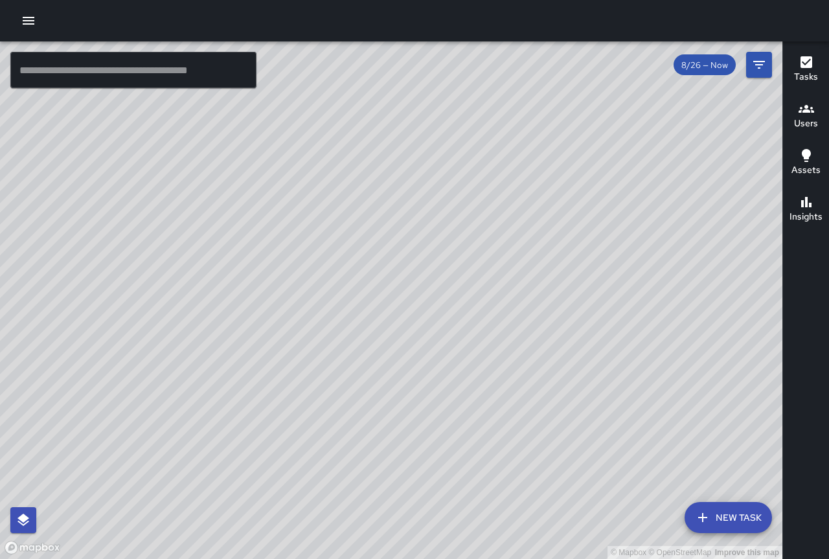
click at [729, 516] on button "New Task" at bounding box center [728, 517] width 87 height 31
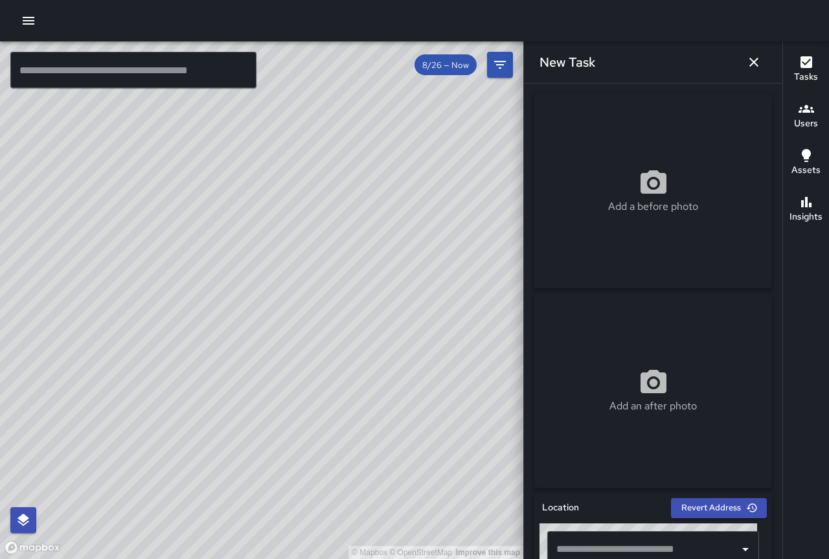
click at [747, 60] on icon "button" at bounding box center [754, 62] width 16 height 16
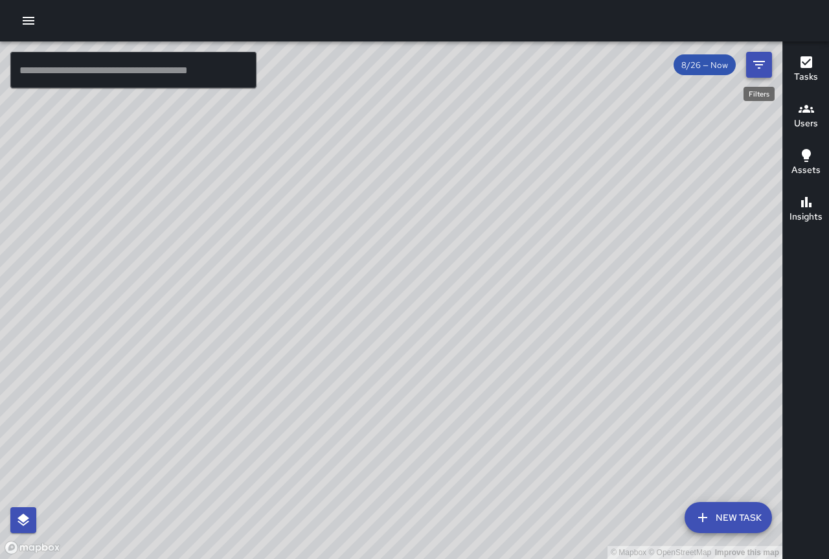
click at [764, 74] on button "Filters" at bounding box center [759, 65] width 26 height 26
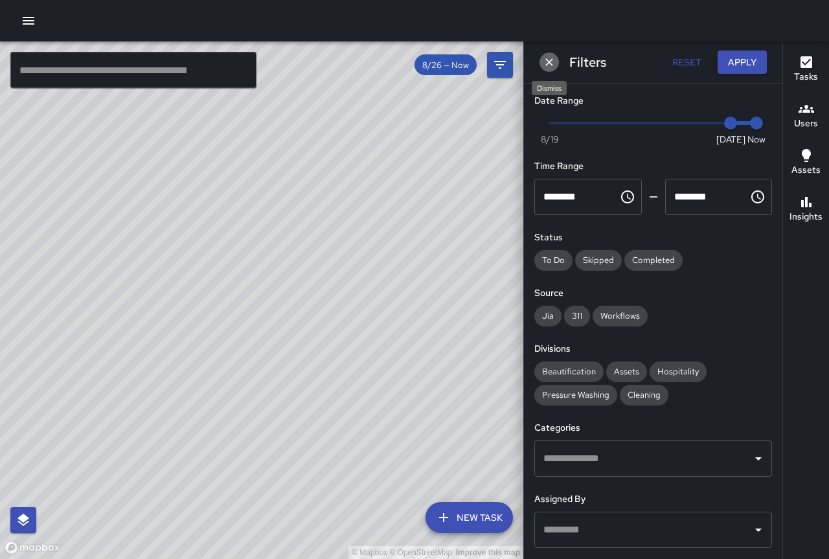
click at [553, 60] on icon "Dismiss" at bounding box center [549, 62] width 13 height 13
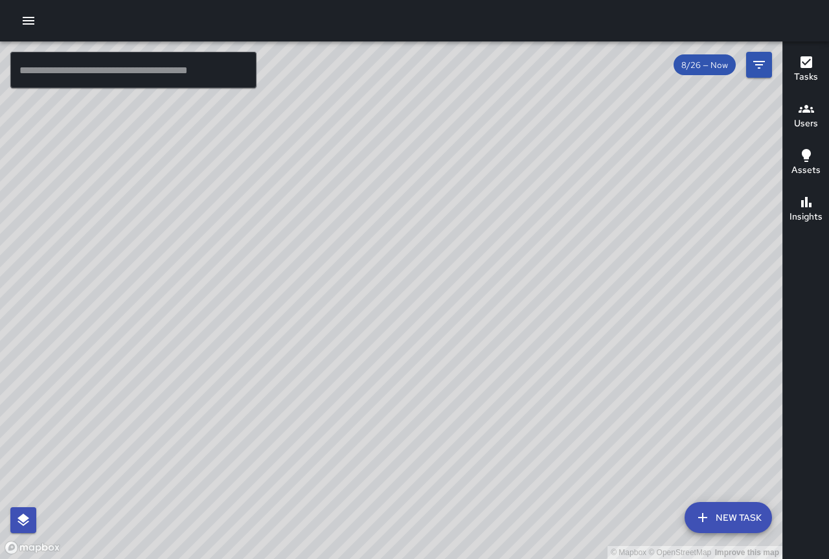
click at [804, 76] on h6 "Tasks" at bounding box center [806, 77] width 24 height 14
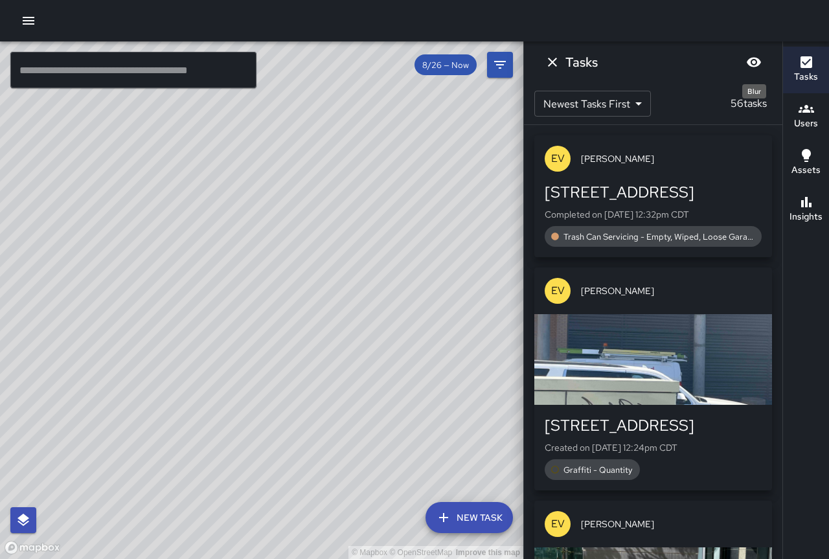
click at [749, 58] on icon "Blur" at bounding box center [754, 62] width 16 height 16
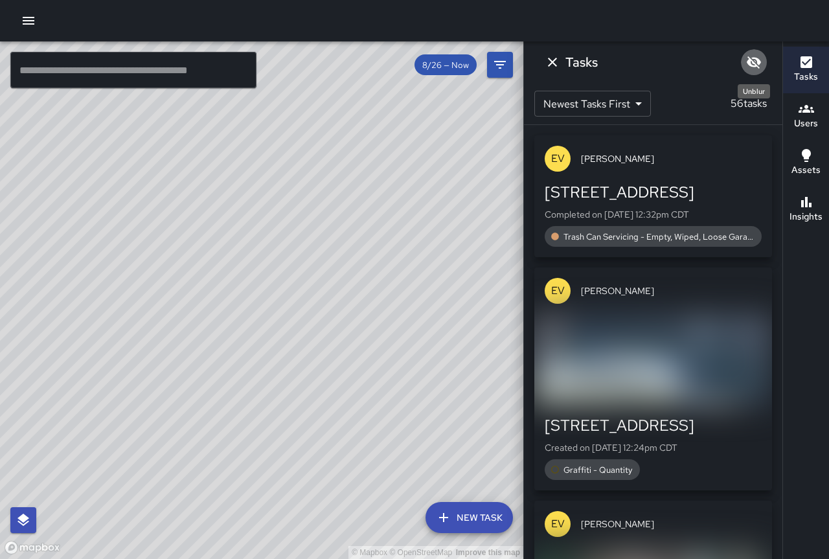
click at [749, 58] on icon "Unblur" at bounding box center [754, 62] width 14 height 12
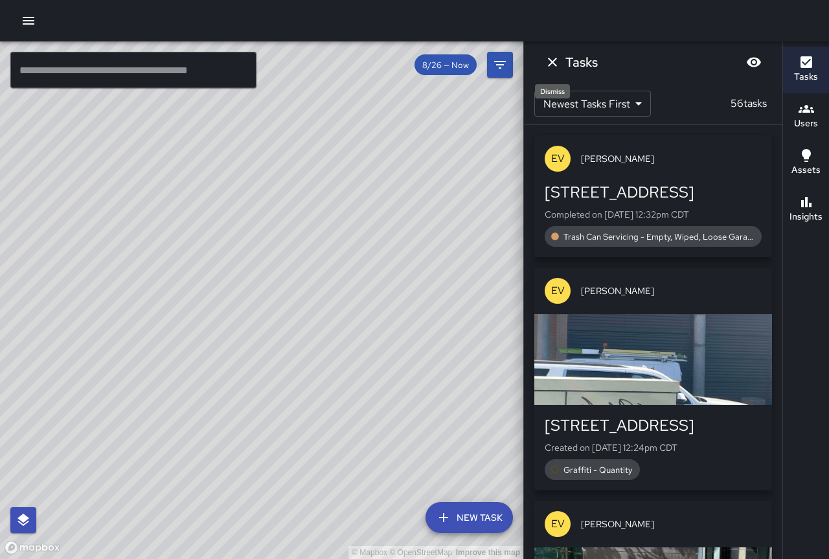
click at [558, 64] on icon "Dismiss" at bounding box center [553, 62] width 16 height 16
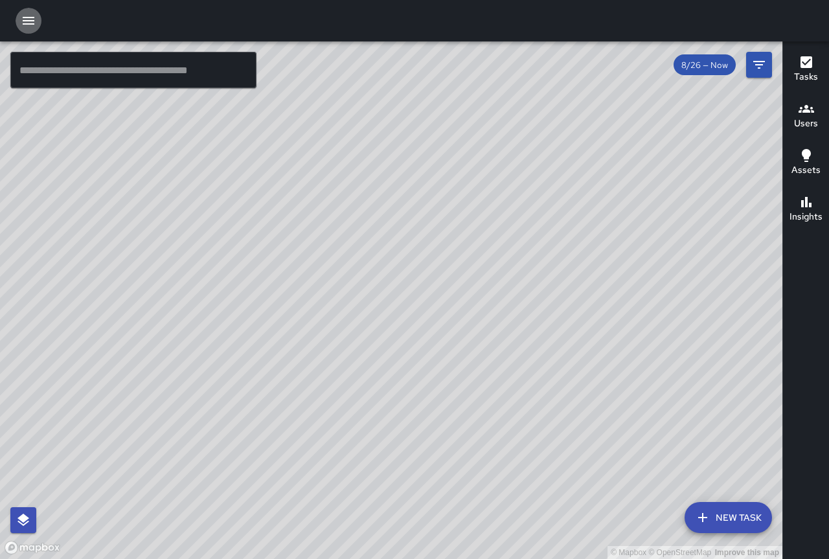
click at [25, 19] on icon "button" at bounding box center [29, 21] width 16 height 16
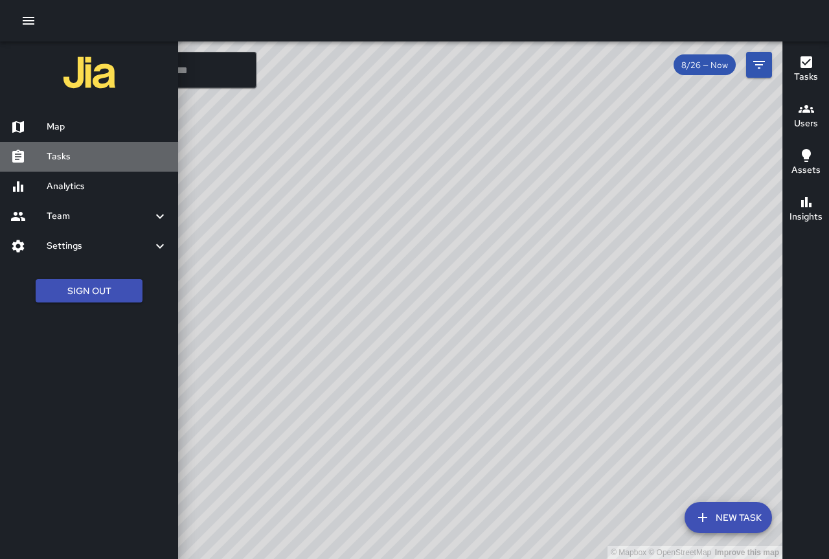
click at [63, 147] on link "Tasks" at bounding box center [89, 157] width 178 height 30
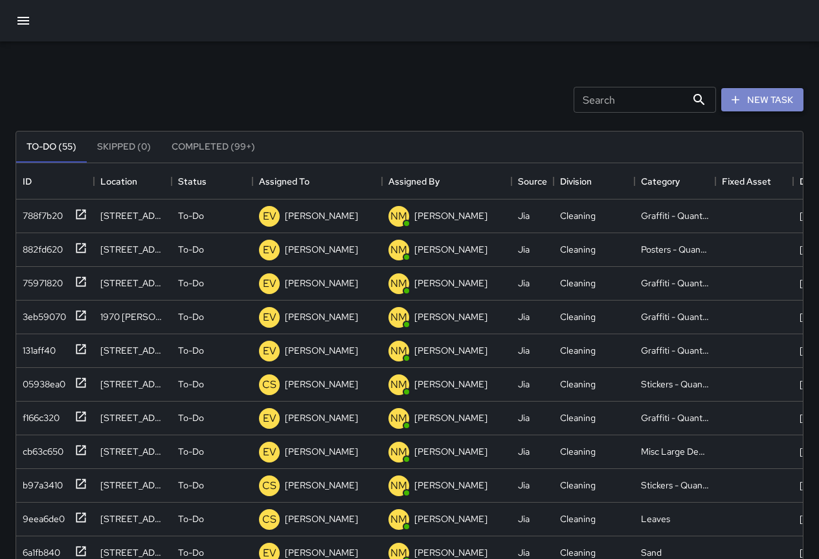
click at [747, 98] on button "New Task" at bounding box center [763, 100] width 82 height 24
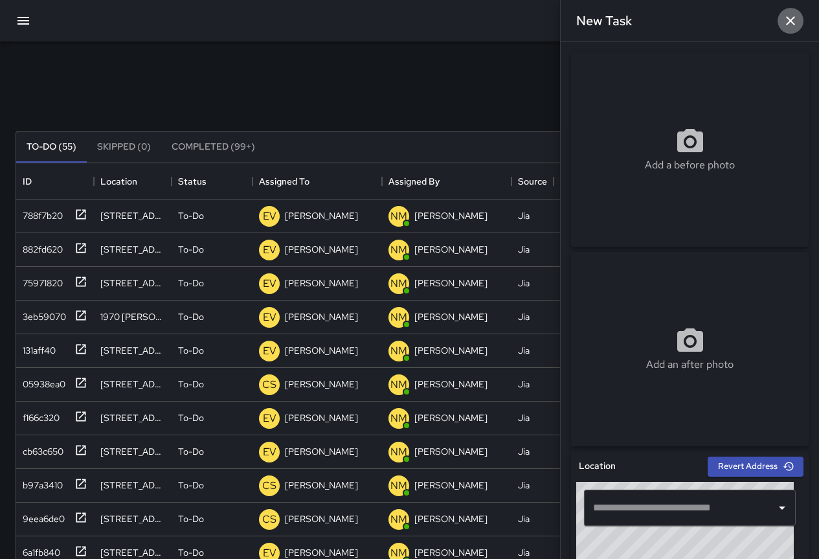
click at [793, 19] on icon "button" at bounding box center [790, 20] width 9 height 9
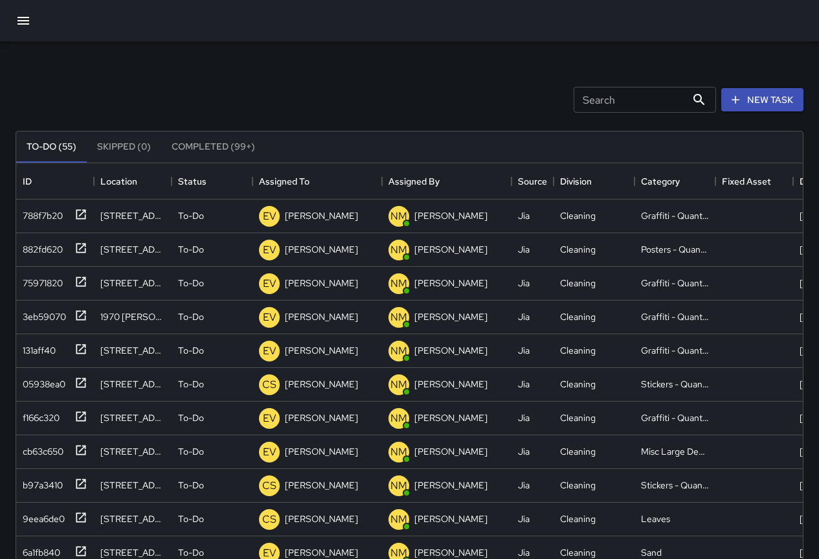
click at [23, 22] on icon "button" at bounding box center [24, 21] width 16 height 16
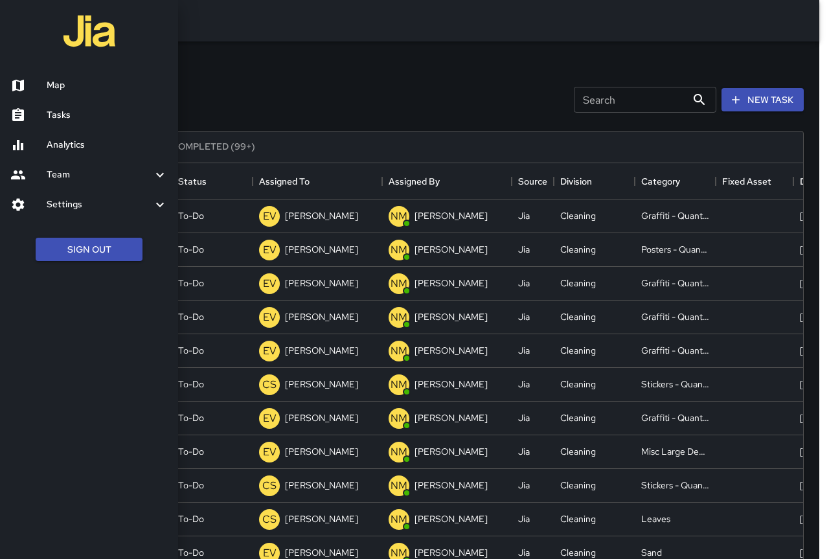
click at [100, 176] on h6 "Team" at bounding box center [100, 175] width 106 height 14
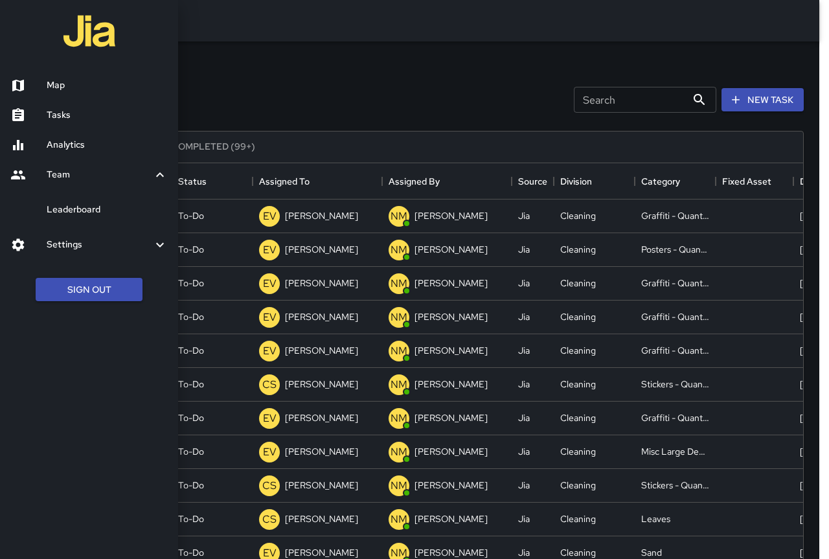
click at [91, 204] on h6 "Leaderboard" at bounding box center [107, 210] width 121 height 14
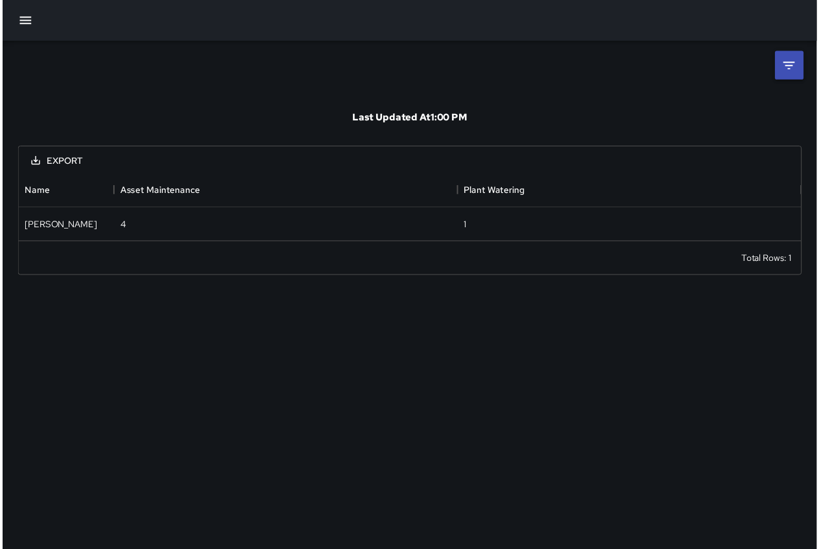
scroll to position [60, 787]
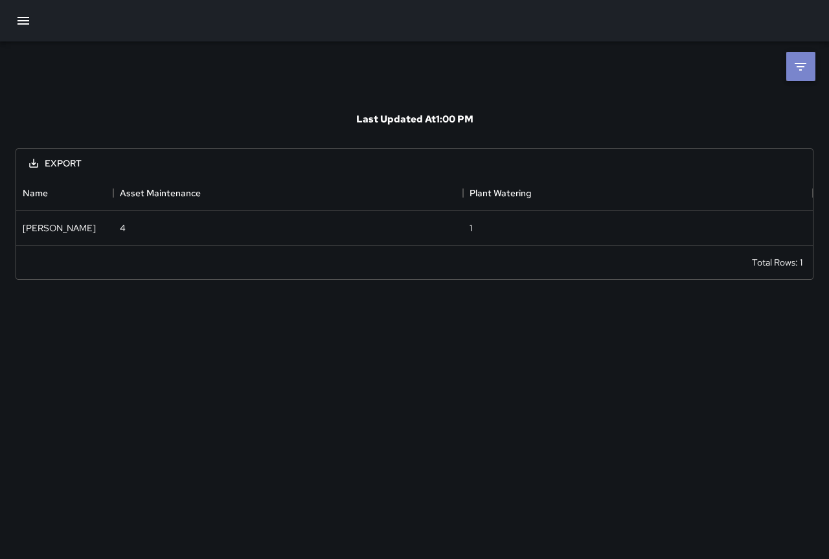
click at [796, 70] on icon at bounding box center [801, 67] width 16 height 16
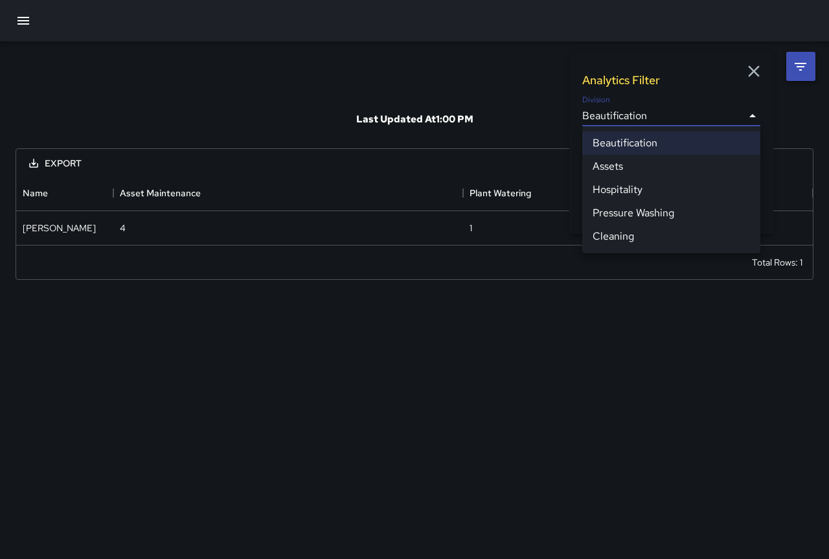
click at [759, 118] on body "**********" at bounding box center [414, 279] width 829 height 559
click at [677, 232] on li "Cleaning" at bounding box center [671, 236] width 178 height 23
type input "**********"
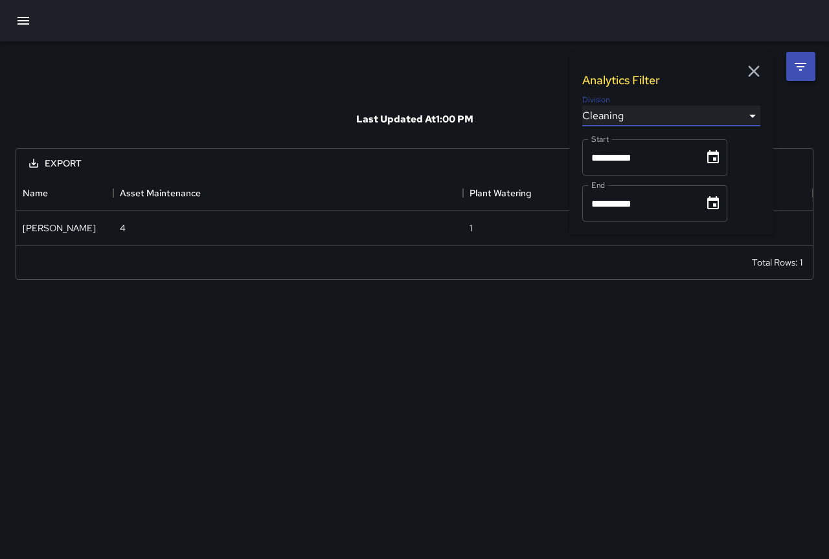
scroll to position [171, 787]
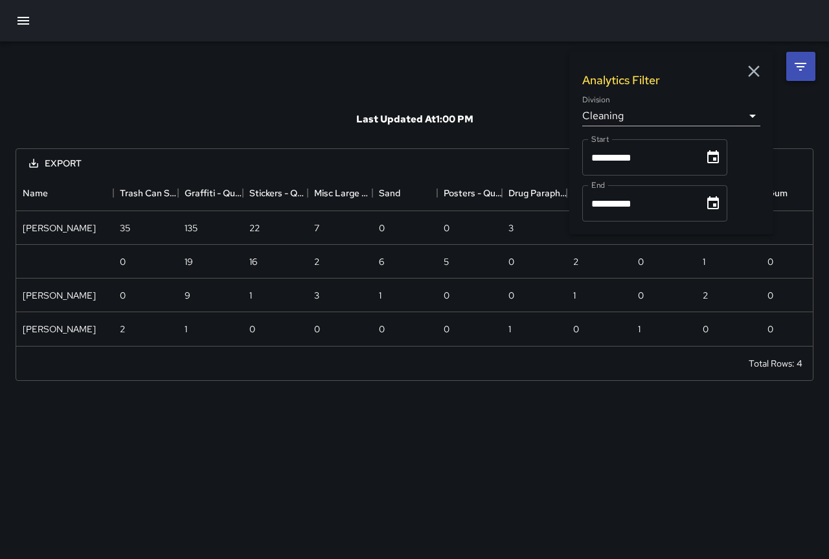
click at [506, 78] on div "**********" at bounding box center [414, 218] width 829 height 355
click at [753, 74] on icon "button" at bounding box center [753, 71] width 19 height 19
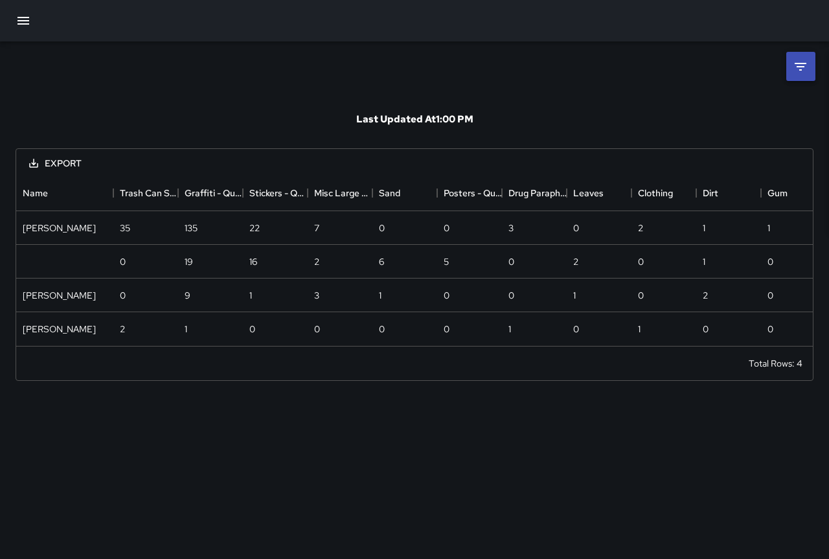
scroll to position [10, 10]
click at [27, 21] on icon "button" at bounding box center [23, 21] width 12 height 8
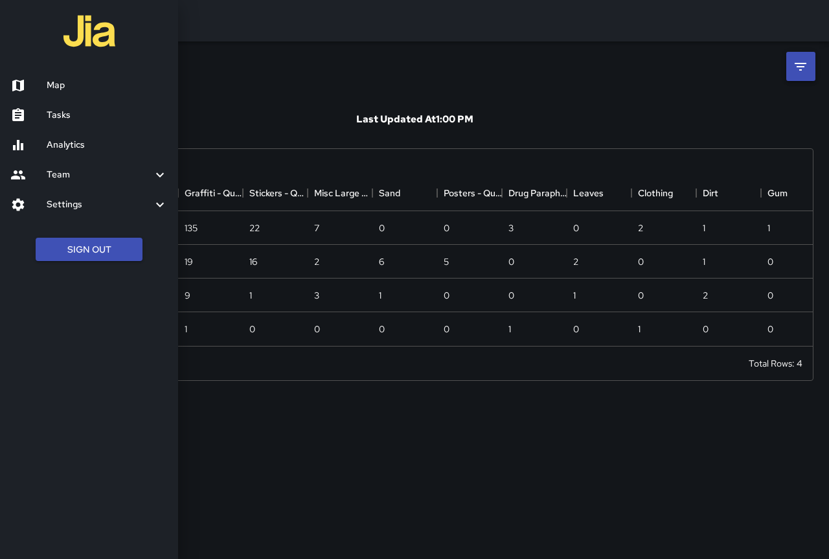
click at [172, 208] on div "Settings" at bounding box center [89, 205] width 178 height 30
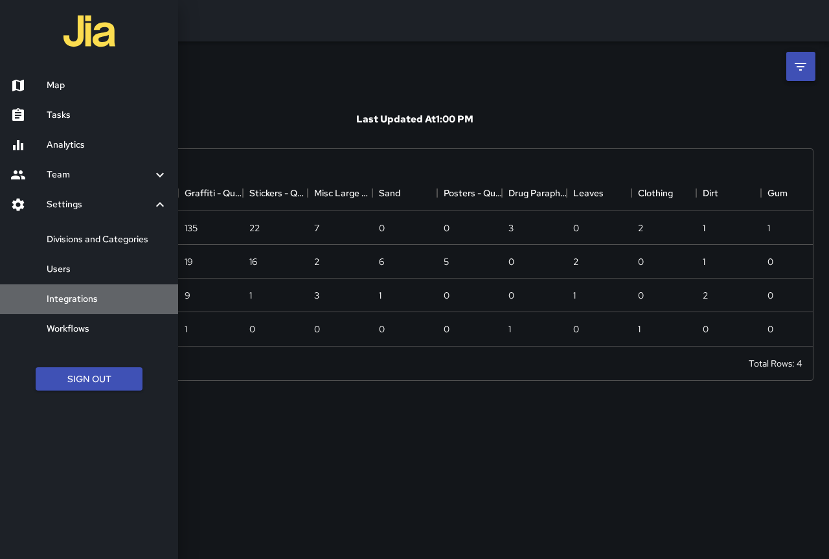
click at [92, 292] on h6 "Integrations" at bounding box center [107, 299] width 121 height 14
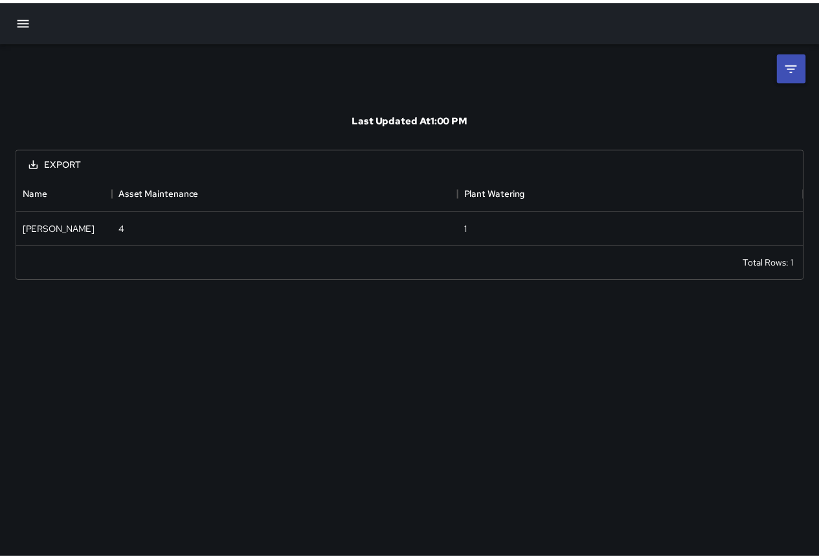
scroll to position [60, 787]
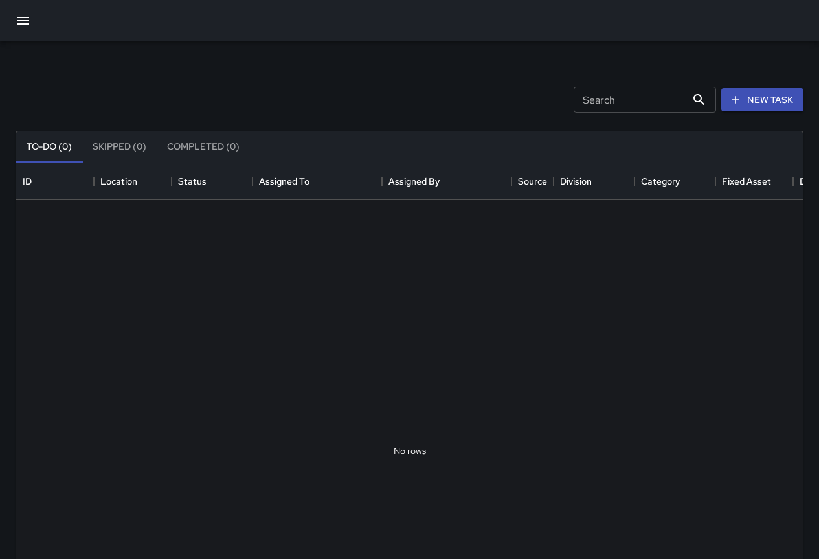
scroll to position [539, 777]
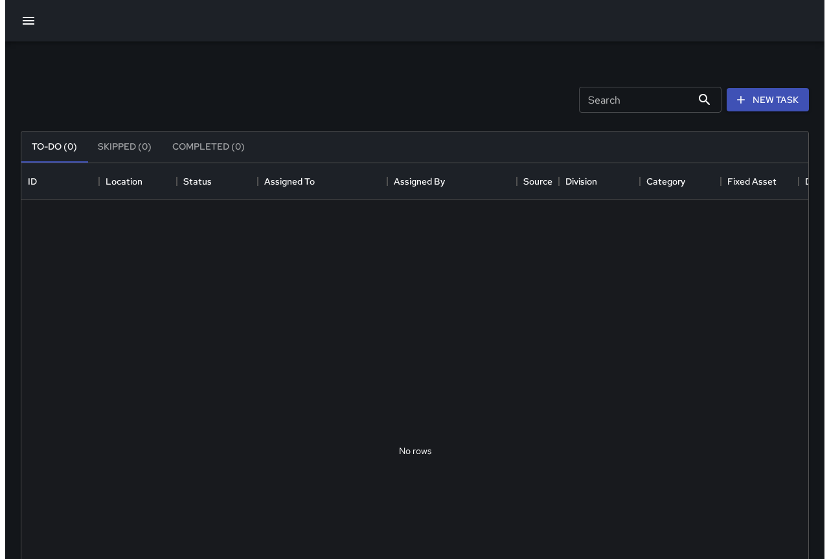
scroll to position [539, 777]
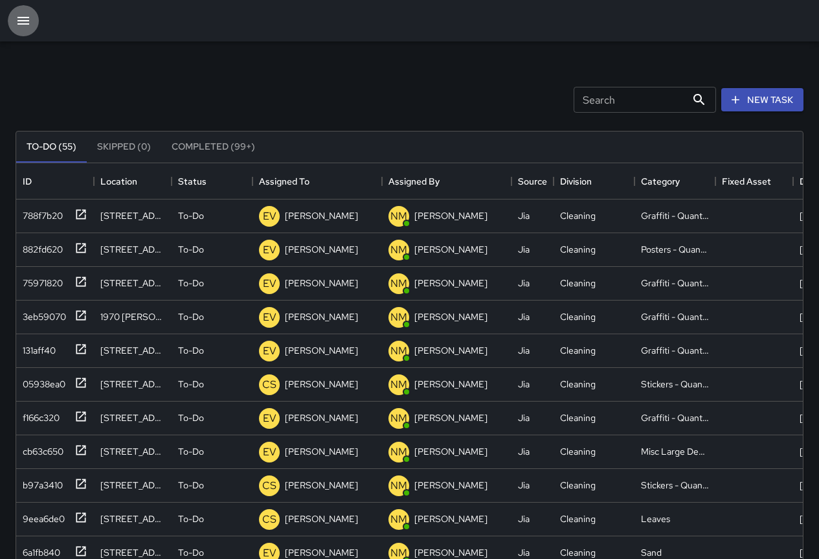
click at [25, 17] on icon "button" at bounding box center [23, 21] width 12 height 8
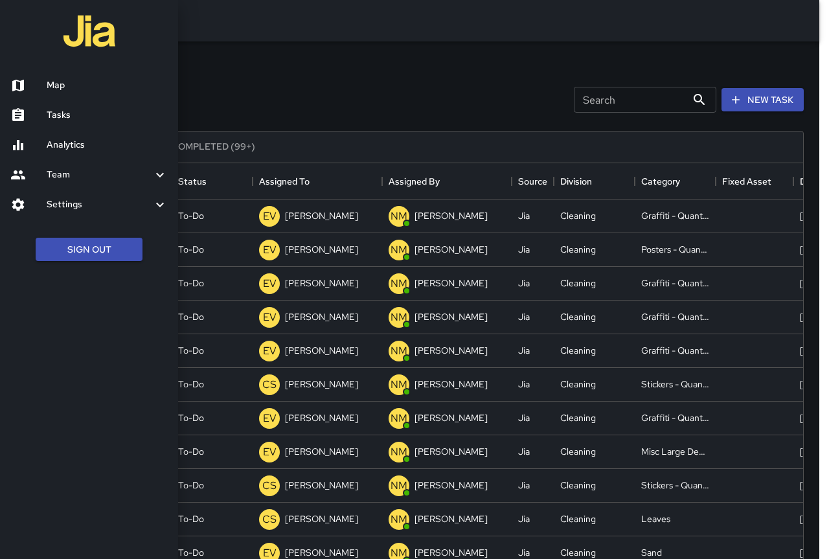
click at [150, 174] on h6 "Team" at bounding box center [100, 175] width 106 height 14
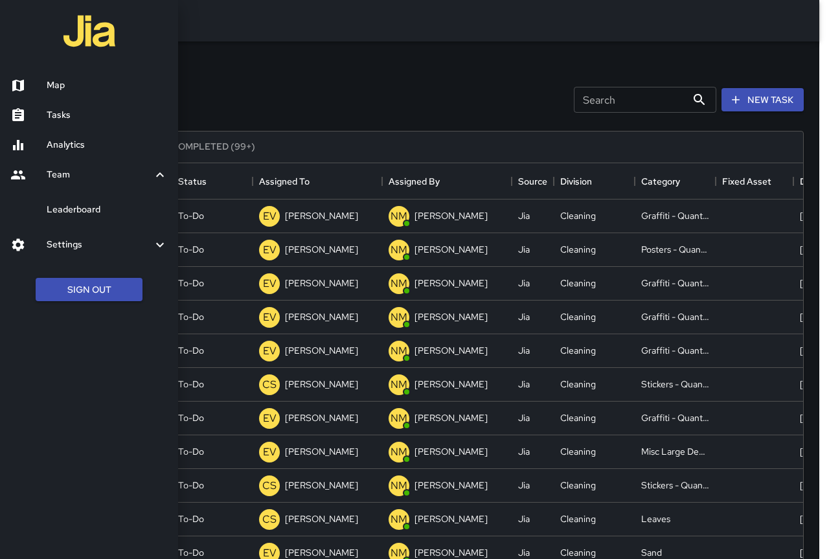
click at [160, 245] on icon at bounding box center [160, 245] width 16 height 16
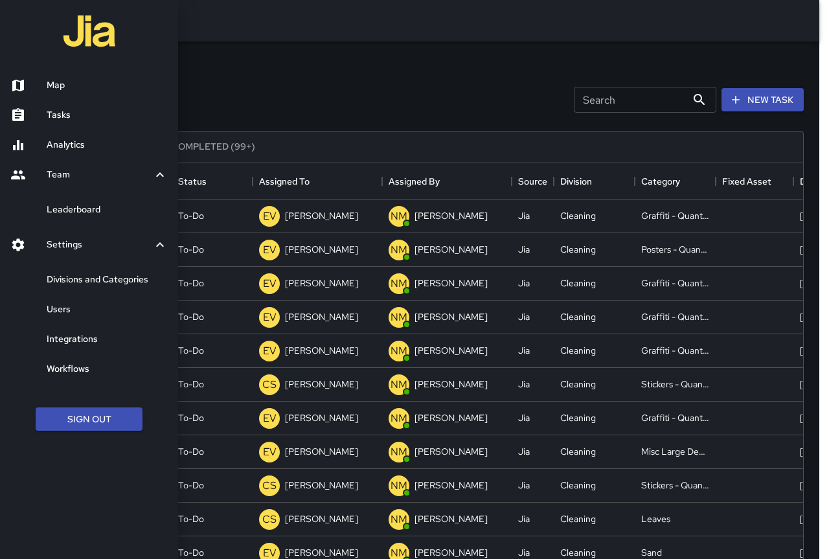
click at [104, 368] on h6 "Workflows" at bounding box center [107, 369] width 121 height 14
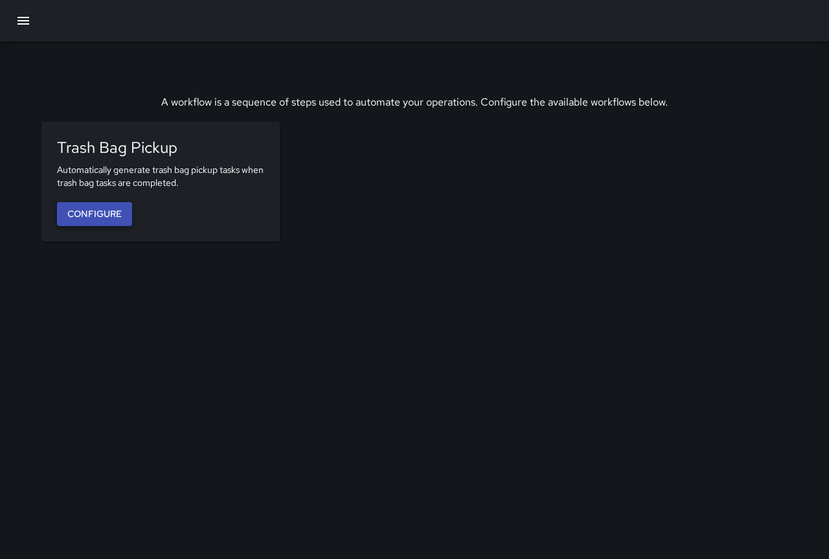
click at [121, 220] on link "Configure" at bounding box center [94, 214] width 75 height 24
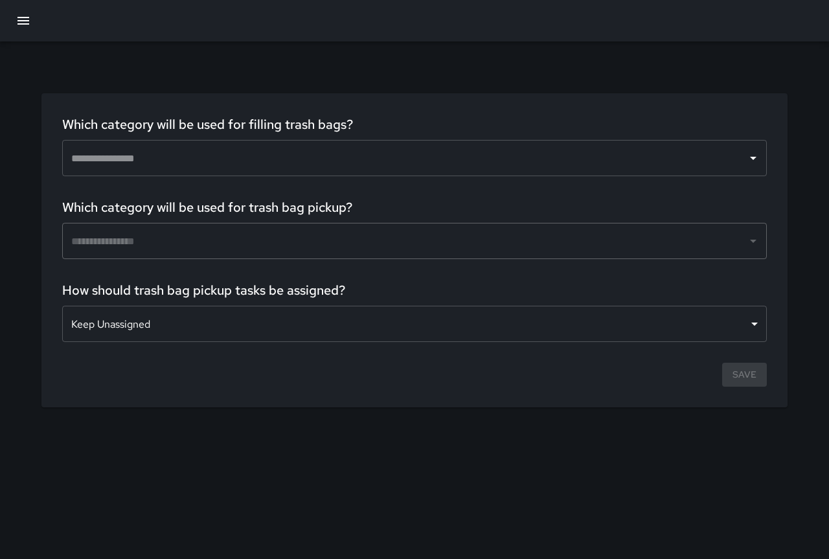
click at [755, 156] on icon "Open" at bounding box center [753, 158] width 16 height 16
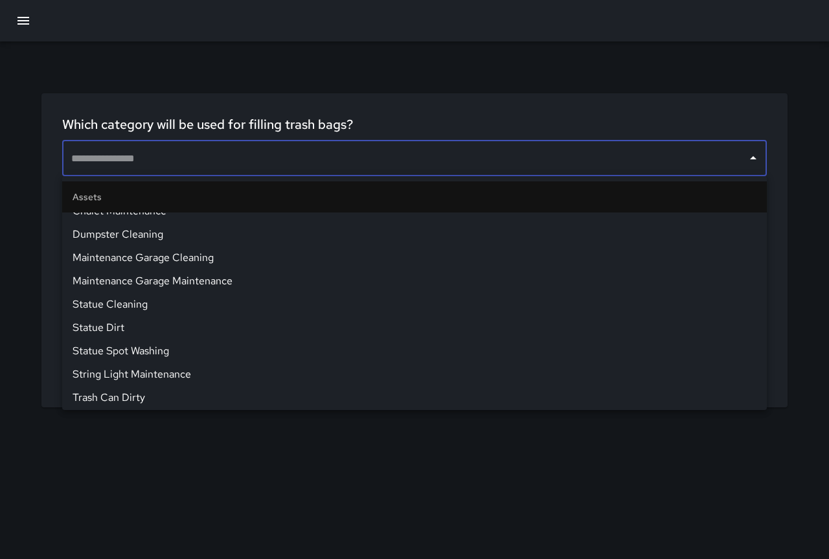
scroll to position [259, 0]
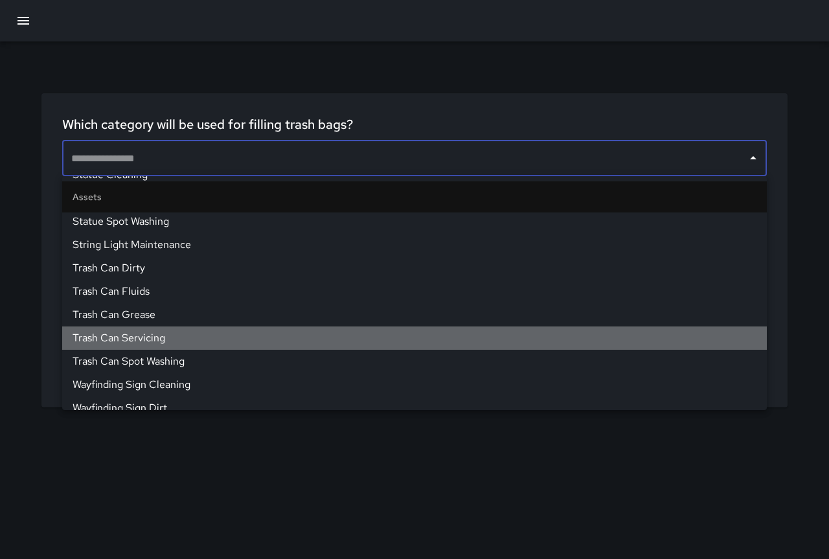
click at [665, 339] on span "Trash Can Servicing" at bounding box center [415, 338] width 684 height 16
type input "**********"
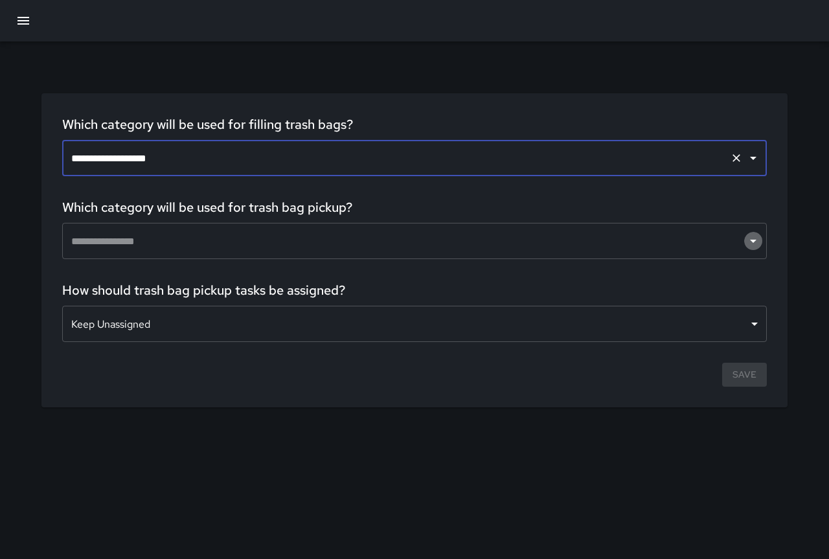
click at [753, 242] on icon "Open" at bounding box center [753, 241] width 6 height 3
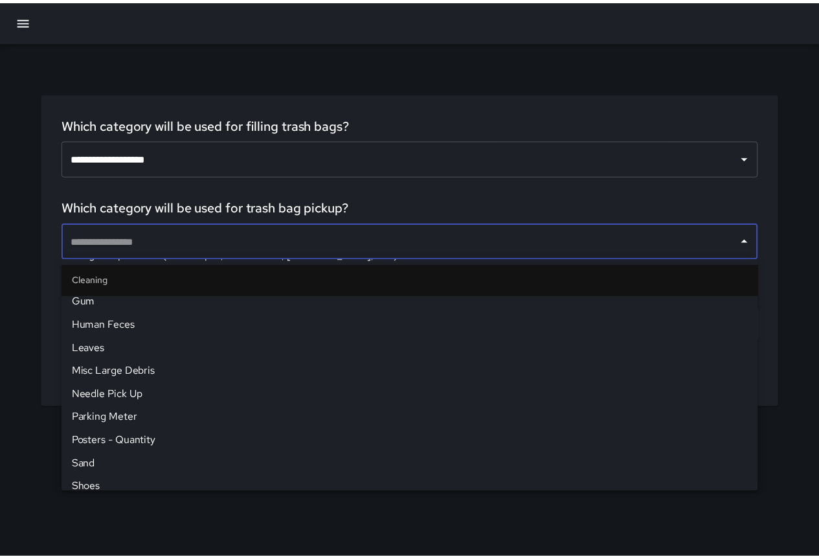
scroll to position [712, 0]
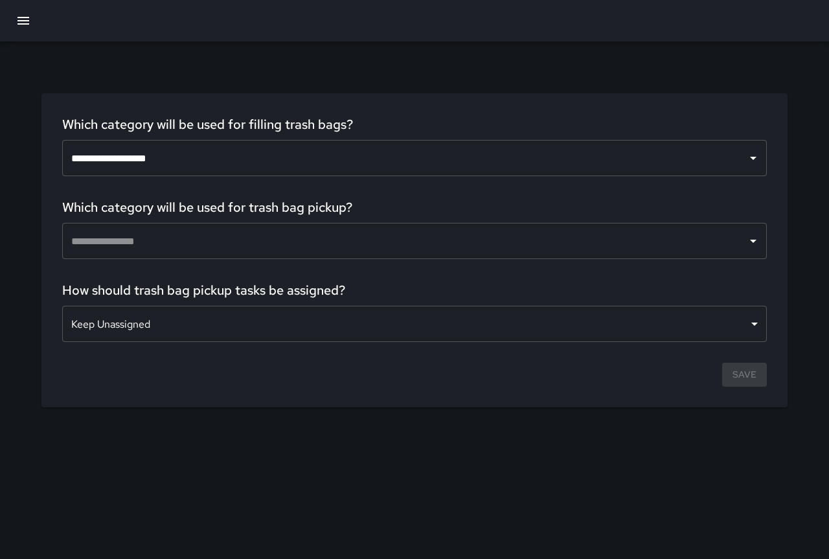
click at [227, 47] on div "**********" at bounding box center [414, 224] width 777 height 366
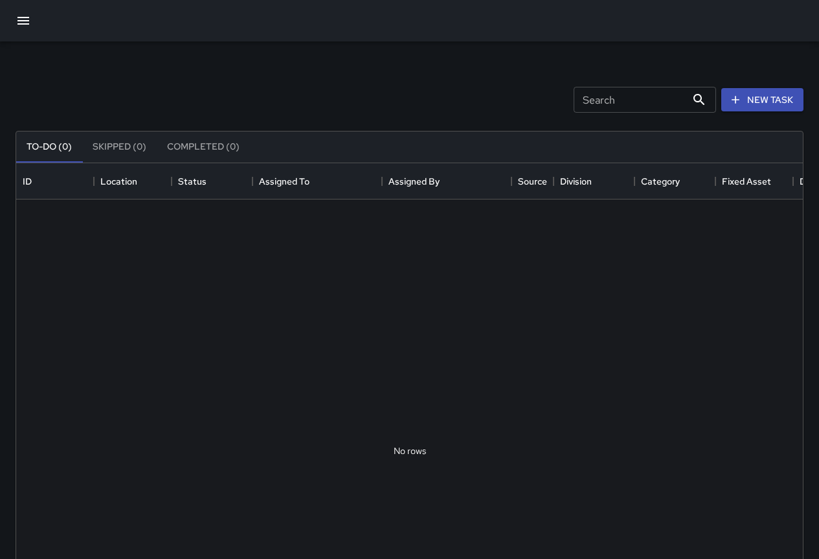
scroll to position [539, 777]
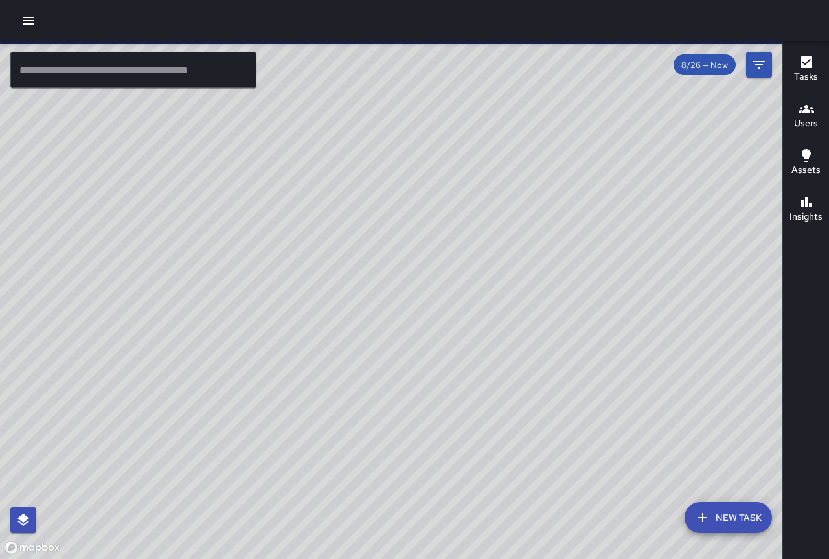
click at [33, 21] on icon "button" at bounding box center [29, 21] width 12 height 8
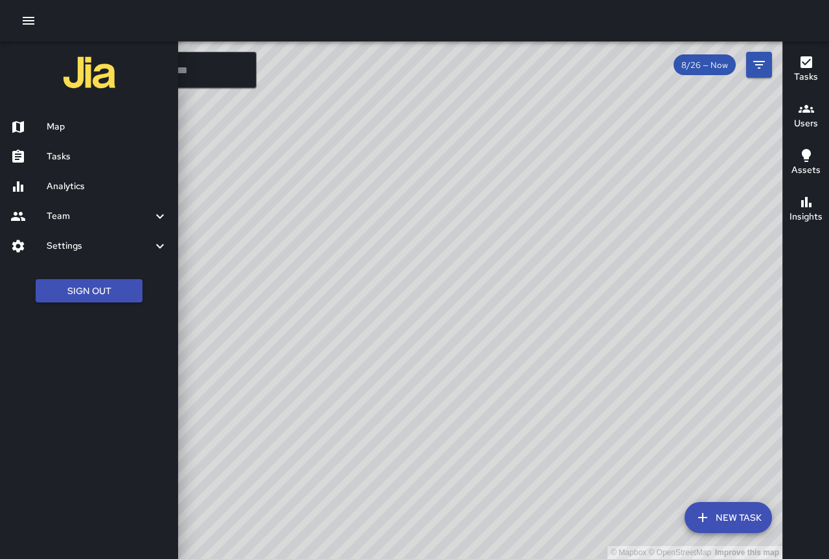
click at [322, 462] on div at bounding box center [414, 279] width 829 height 559
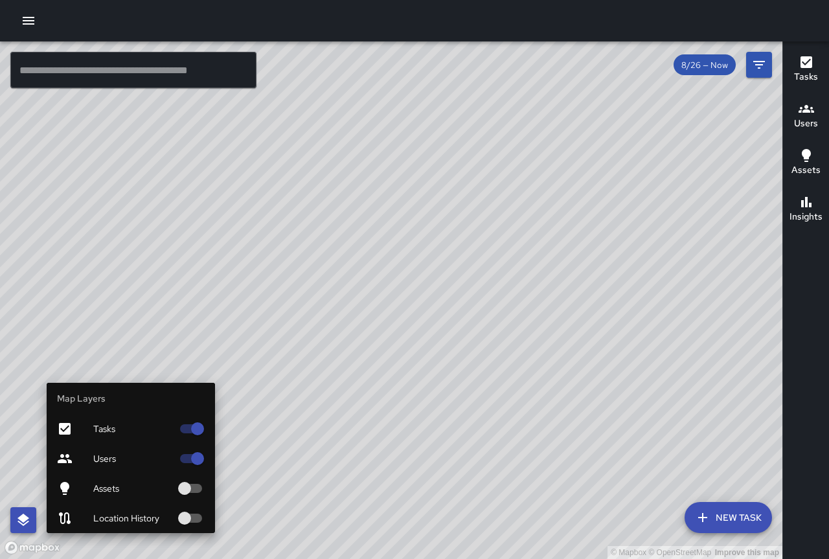
click at [23, 518] on icon "button" at bounding box center [23, 520] width 12 height 12
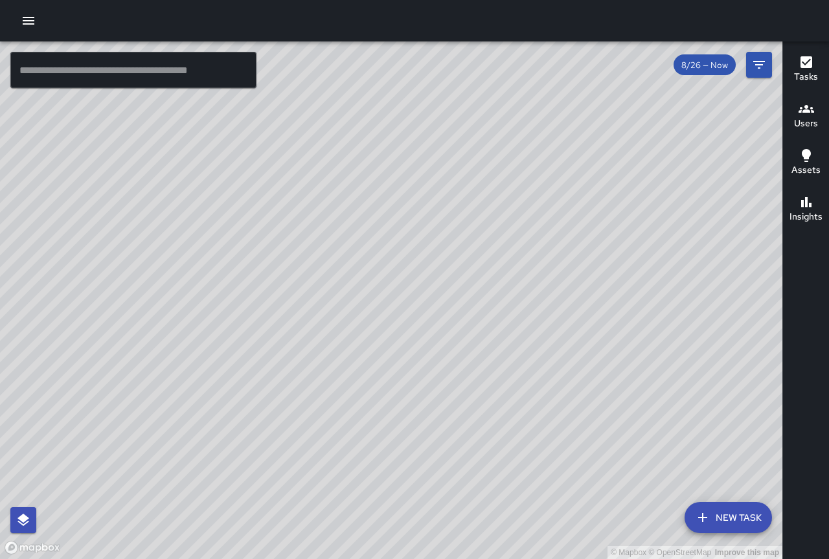
click at [28, 21] on icon "button" at bounding box center [29, 21] width 12 height 8
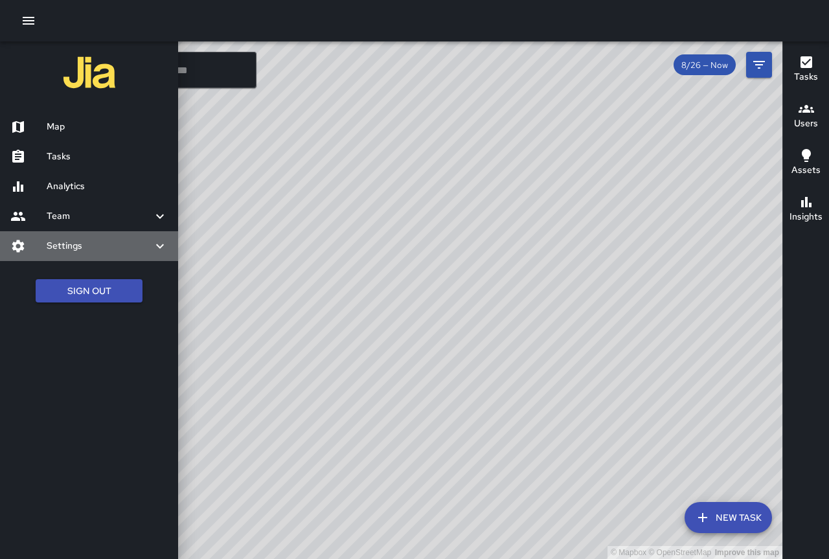
click at [159, 253] on icon at bounding box center [160, 246] width 16 height 16
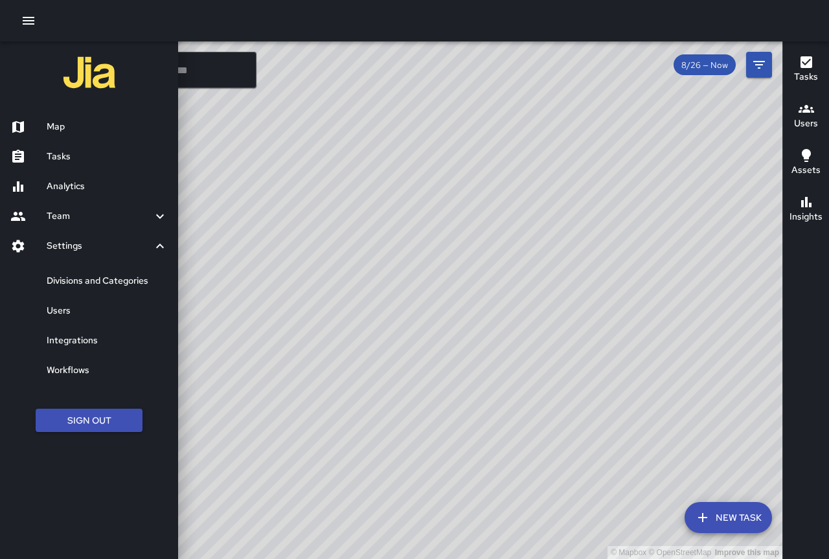
click at [158, 281] on h6 "Divisions and Categories" at bounding box center [107, 281] width 121 height 14
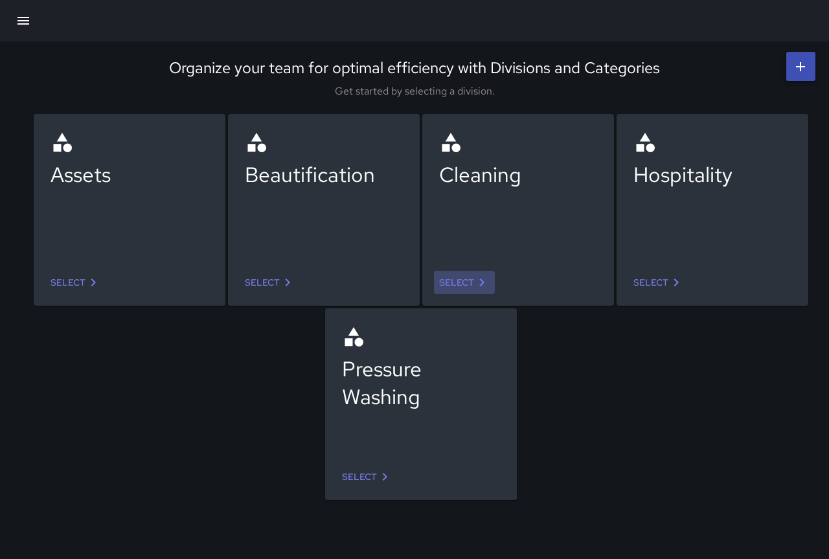
click at [464, 277] on link "Select" at bounding box center [464, 283] width 61 height 24
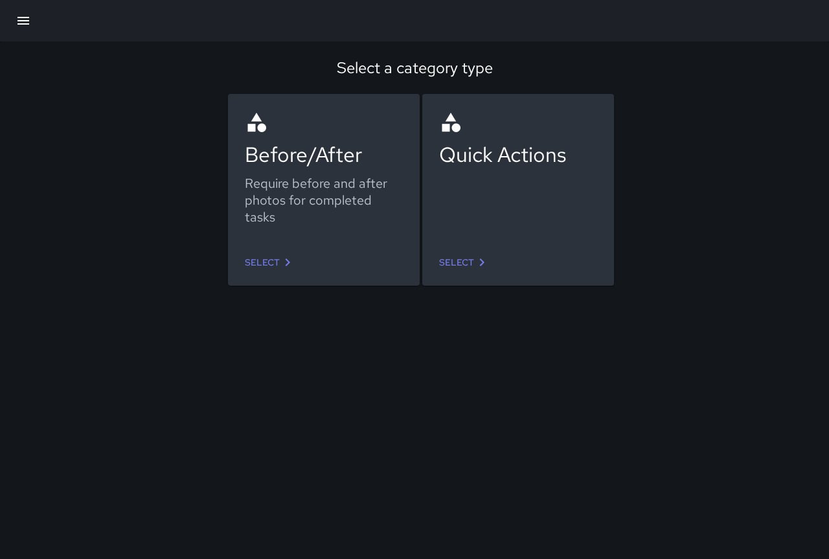
click at [465, 262] on link "Select" at bounding box center [464, 263] width 61 height 24
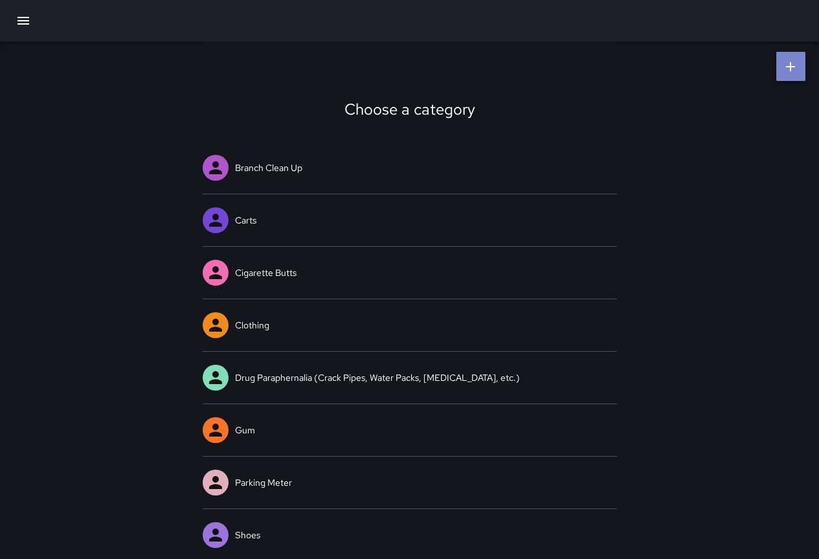
click at [795, 67] on icon at bounding box center [791, 67] width 16 height 16
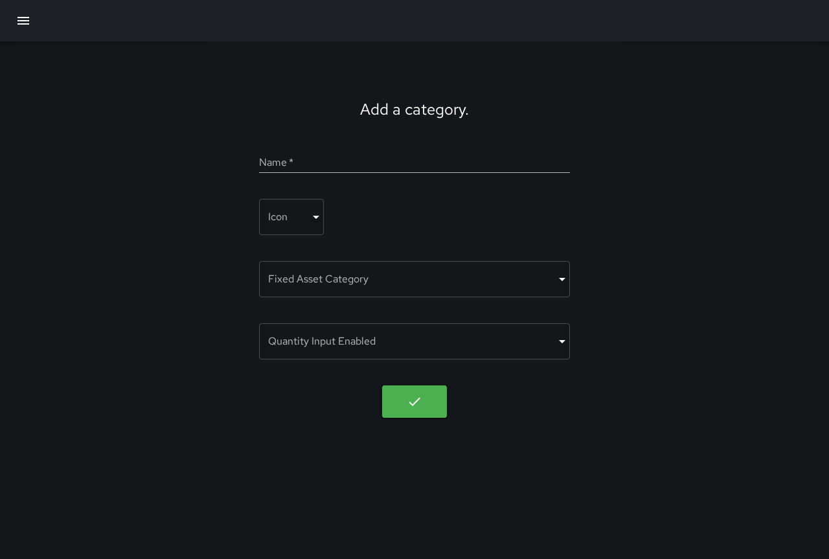
click at [545, 279] on body "Add a category. Name   * Icon ​ ​ Fixed Asset Category ​ ​ Quantity Input Enabl…" at bounding box center [414, 279] width 829 height 559
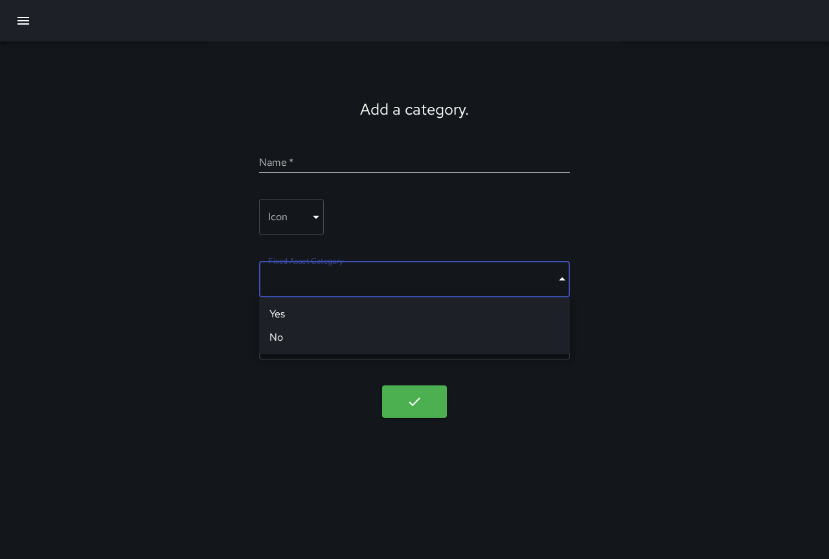
click at [545, 279] on div at bounding box center [414, 279] width 829 height 559
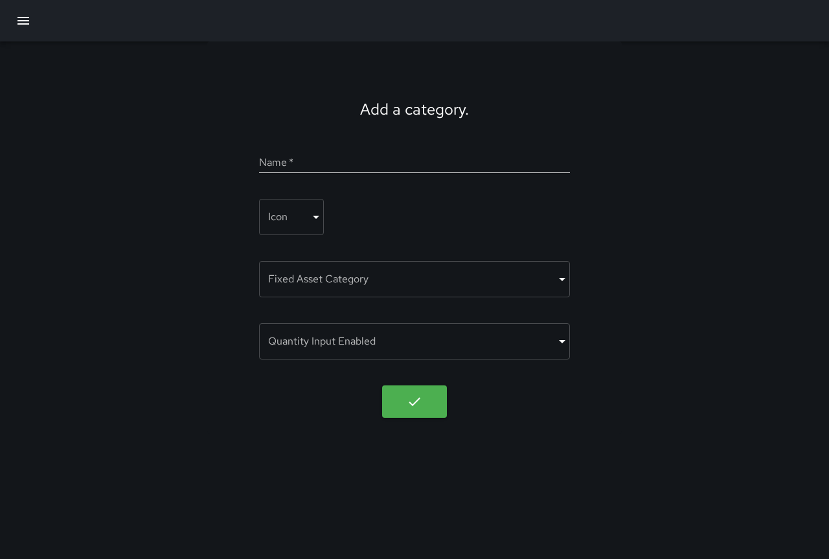
click at [634, 284] on div "Add a category. Name   * Icon ​ ​ Fixed Asset Category ​ ​ Quantity Input Enabl…" at bounding box center [414, 237] width 829 height 393
click at [313, 217] on body "Add a category. Name   * Icon ​ ​ Fixed Asset Category ​ ​ Quantity Input Enabl…" at bounding box center [414, 279] width 829 height 559
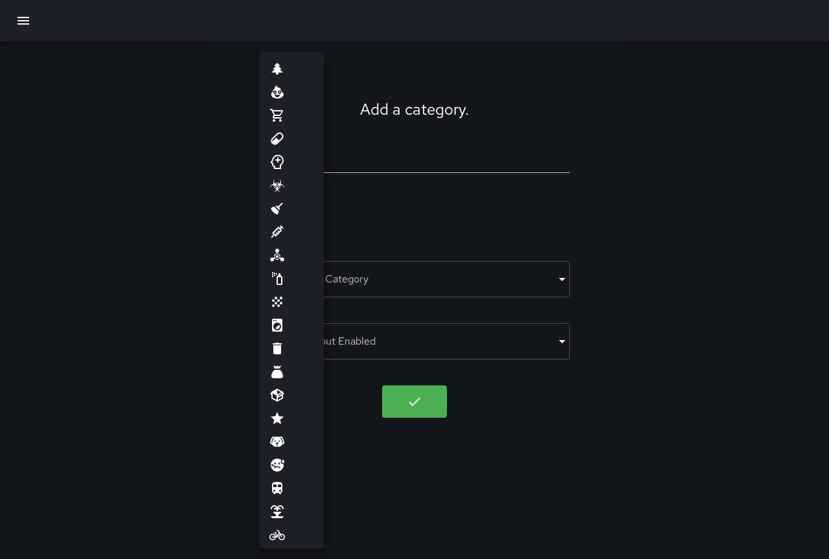
click at [418, 205] on div at bounding box center [414, 279] width 829 height 559
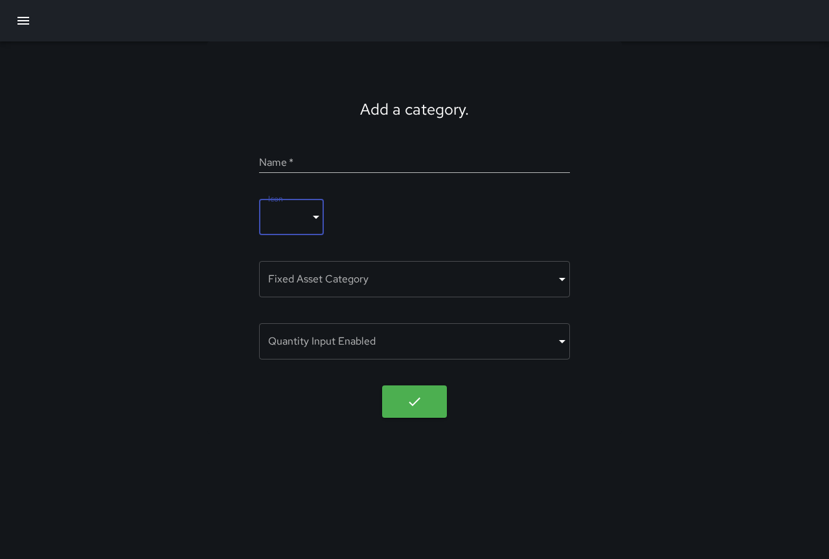
click at [348, 157] on input "Name   *" at bounding box center [414, 162] width 311 height 21
type input "*"
type input "*****"
click at [315, 217] on body "Add a category. Name   * ***** Icon ​ ​ Fixed Asset Category ​ ​ Quantity Input…" at bounding box center [414, 279] width 829 height 559
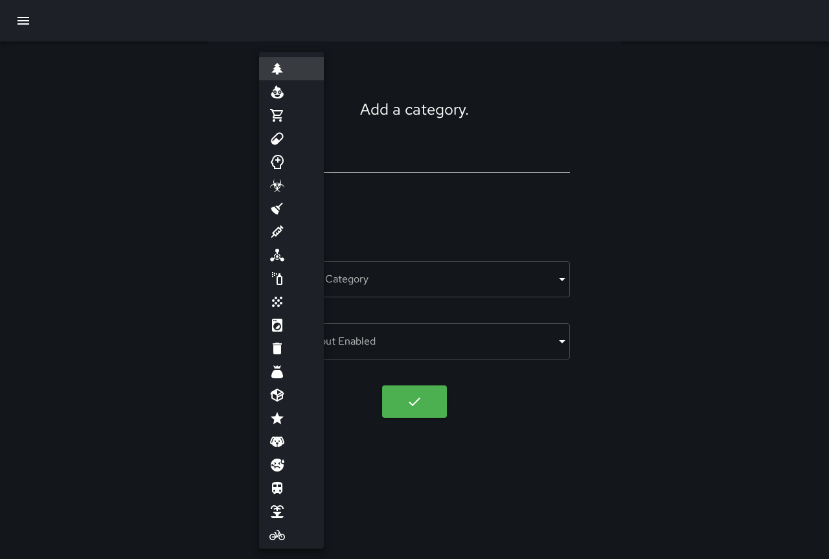
click at [277, 205] on icon at bounding box center [277, 209] width 16 height 16
type input "*****"
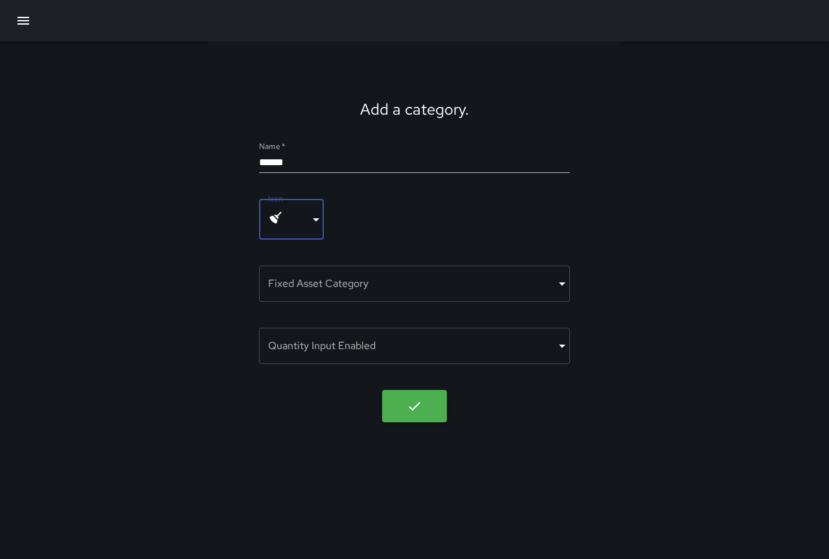
click at [537, 354] on body "Add a category. Name   * ***** Icon ***** ​ Fixed Asset Category ​ ​ Quantity I…" at bounding box center [414, 279] width 829 height 559
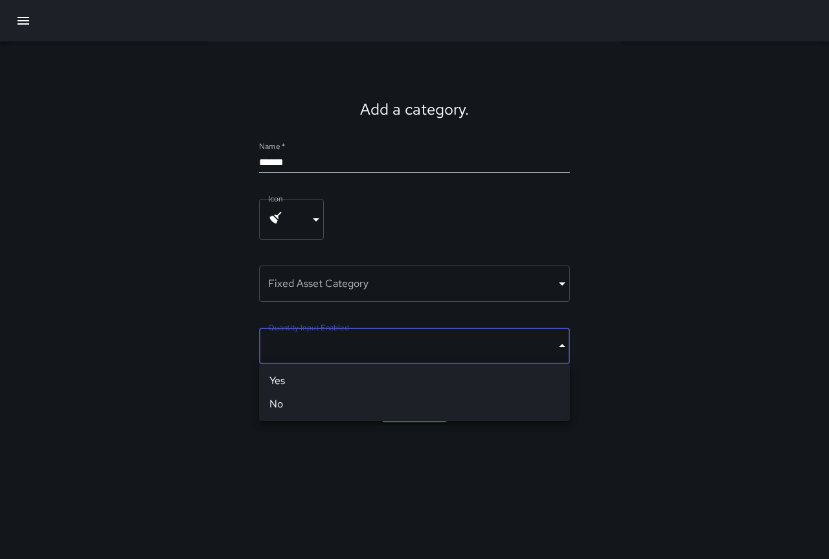
click at [689, 415] on div at bounding box center [414, 279] width 829 height 559
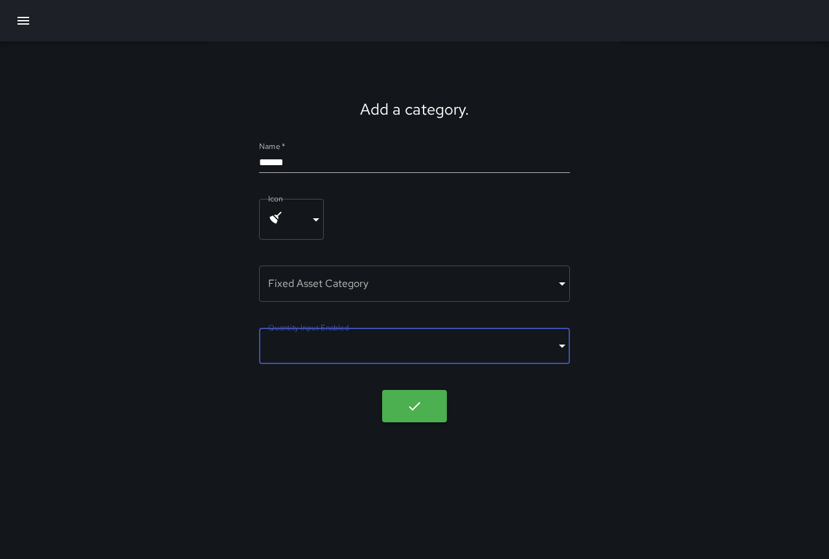
click at [560, 347] on body "Add a category. Name   * ***** Icon ***** ​ Fixed Asset Category ​ ​ Quantity I…" at bounding box center [414, 279] width 829 height 559
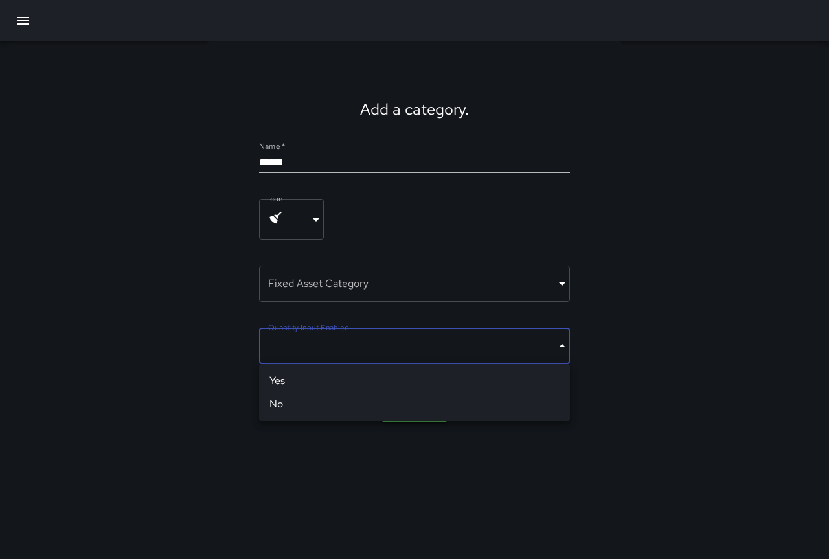
click at [446, 396] on li "No" at bounding box center [414, 404] width 311 height 23
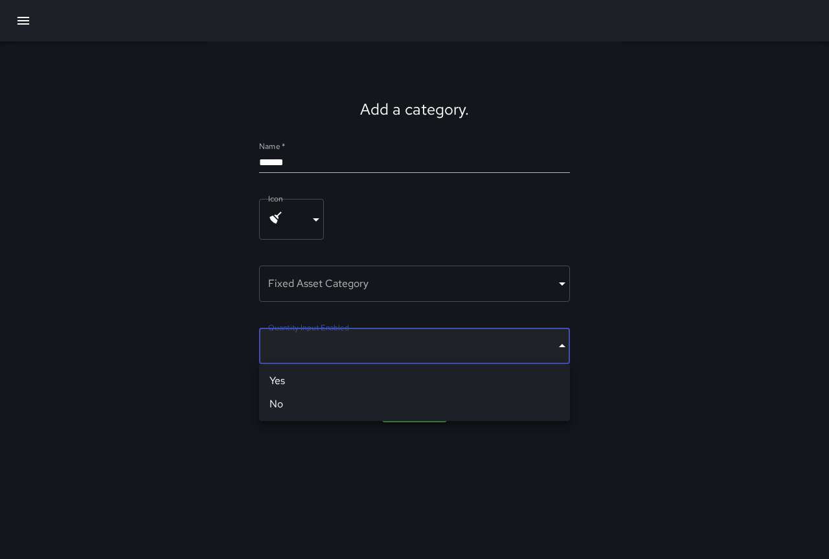
type input "*****"
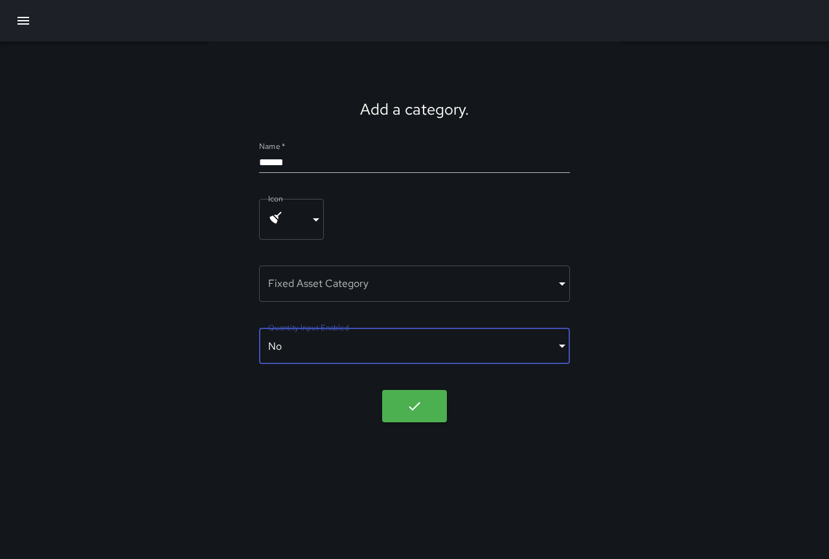
click at [427, 285] on body "Add a category. Name   * ***** Icon ***** ​ Fixed Asset Category ​ ​ Quantity I…" at bounding box center [414, 279] width 829 height 559
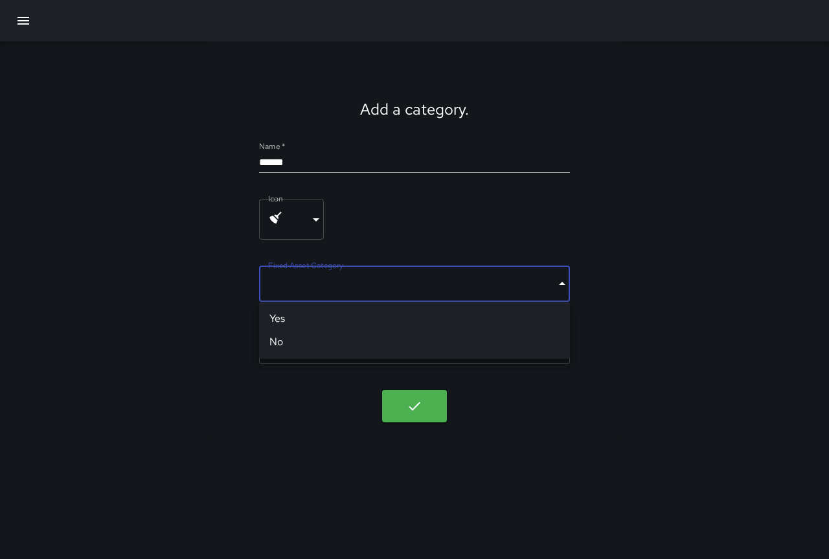
click at [385, 334] on li "No" at bounding box center [414, 341] width 311 height 23
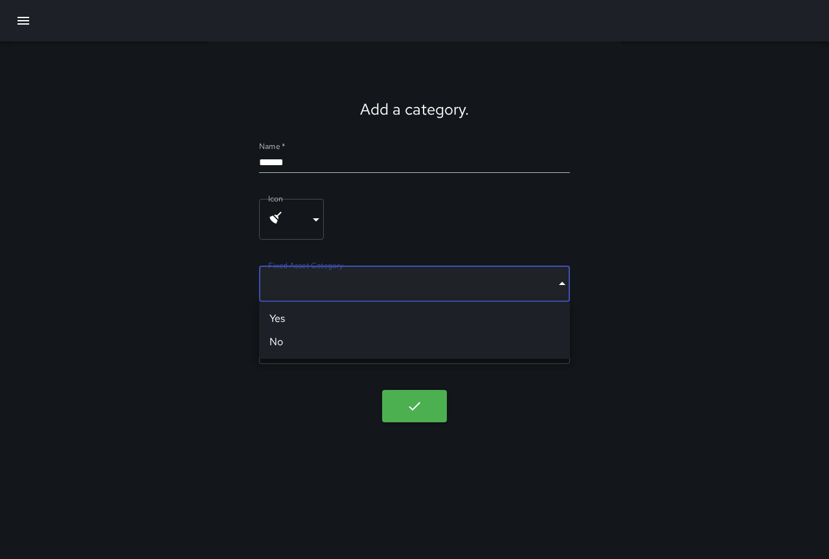
type input "*****"
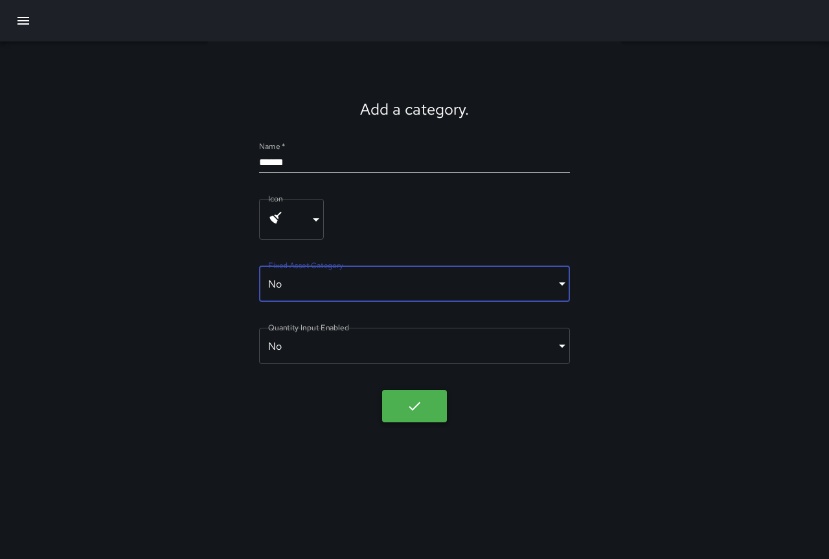
click at [429, 406] on button "button" at bounding box center [414, 406] width 65 height 32
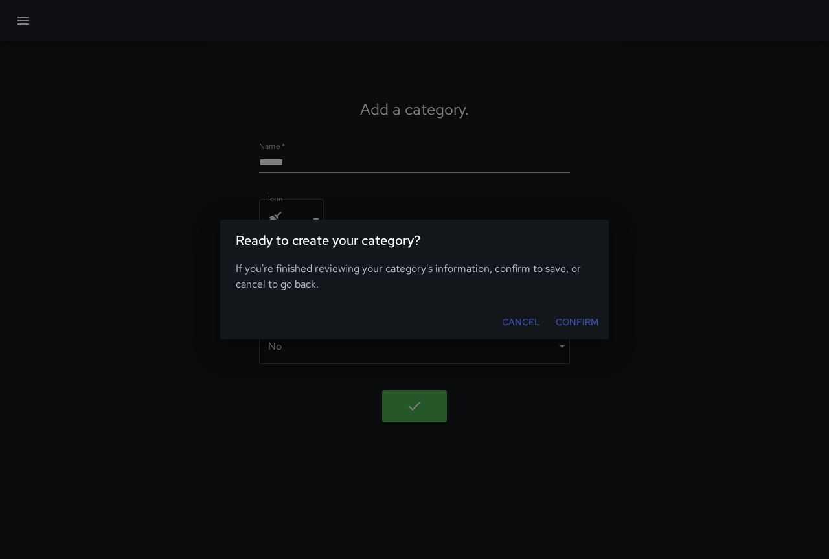
click at [571, 319] on button "Confirm" at bounding box center [577, 322] width 53 height 24
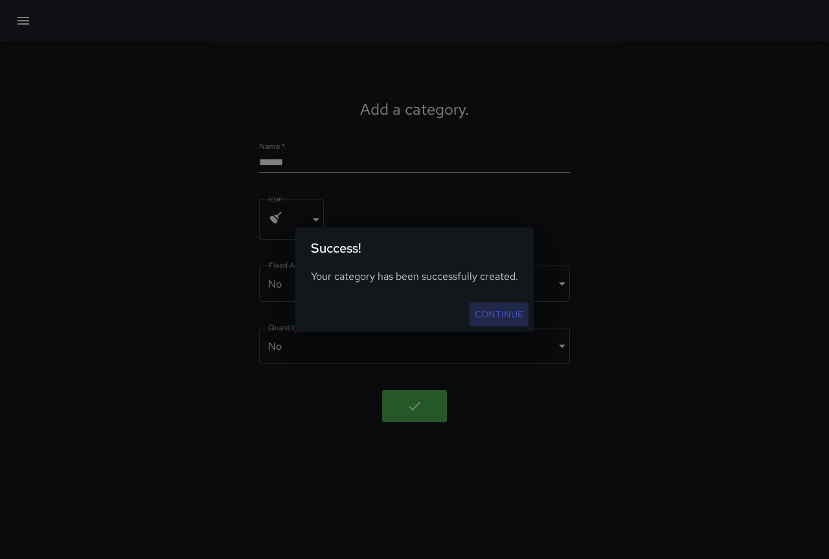
click at [486, 306] on link "Continue" at bounding box center [499, 314] width 59 height 24
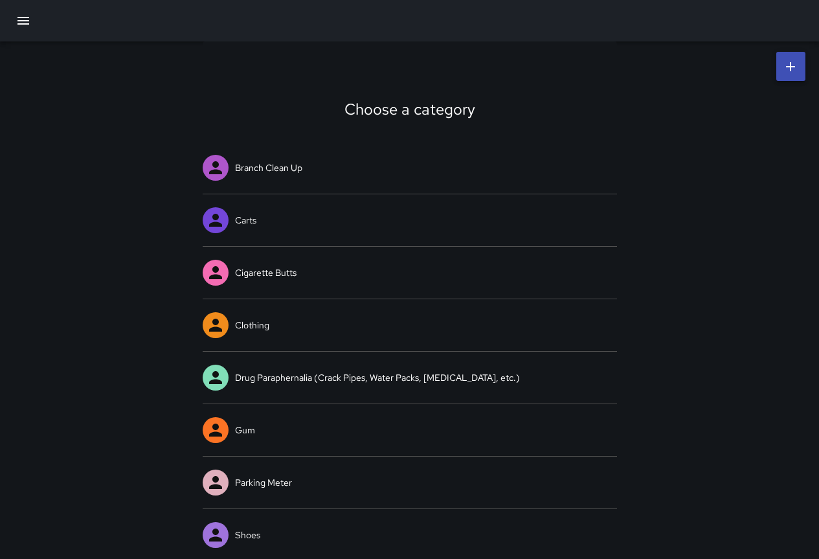
click at [26, 21] on icon "button" at bounding box center [23, 21] width 12 height 8
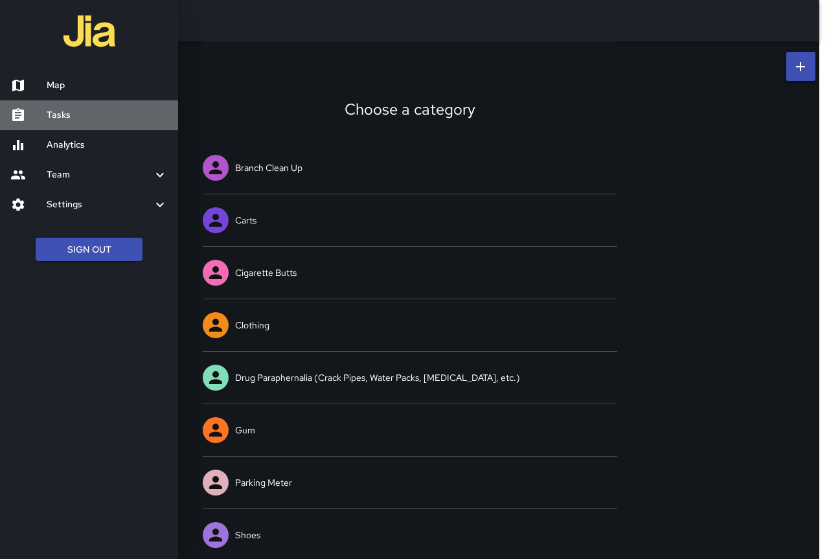
click at [122, 113] on h6 "Tasks" at bounding box center [107, 115] width 121 height 14
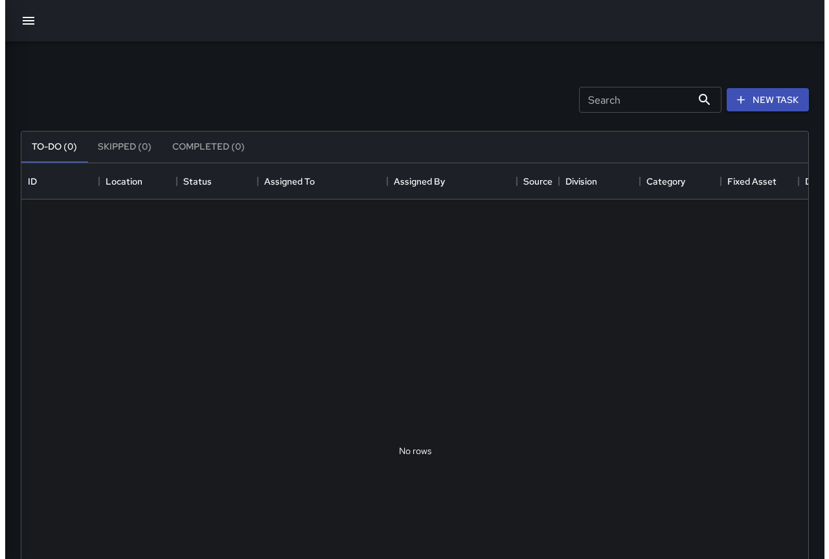
scroll to position [539, 777]
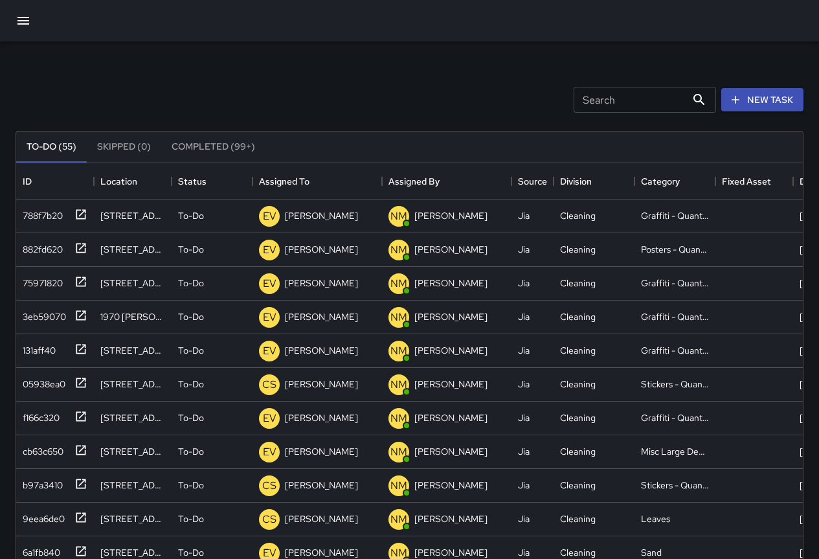
click at [26, 13] on icon "button" at bounding box center [24, 21] width 16 height 16
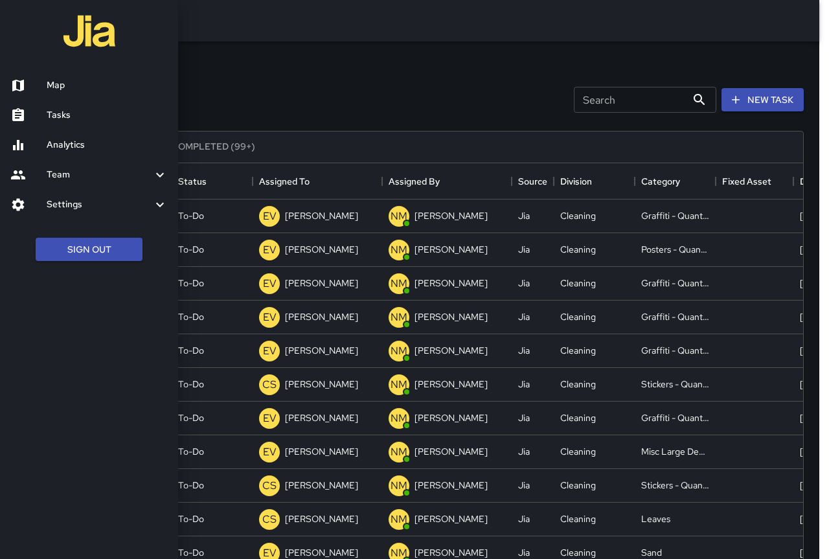
click at [82, 80] on h6 "Map" at bounding box center [107, 85] width 121 height 14
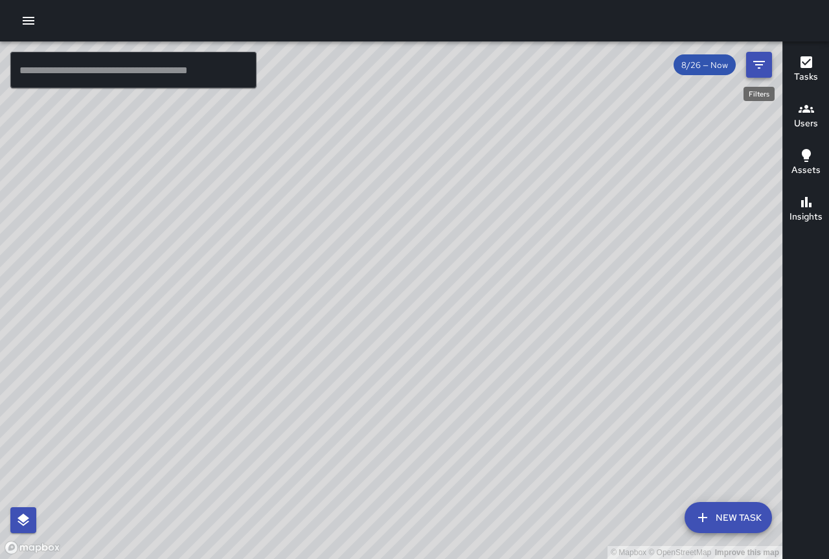
click at [764, 64] on icon "Filters" at bounding box center [759, 65] width 16 height 16
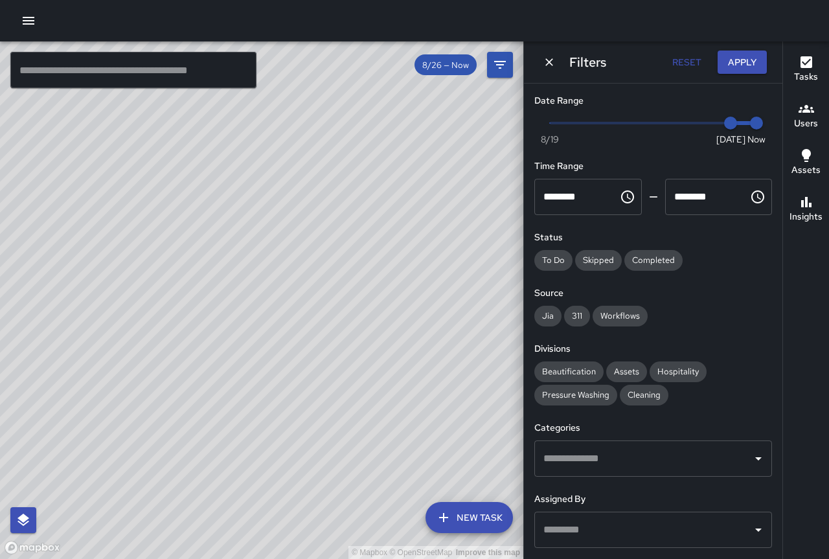
click at [547, 59] on icon "Dismiss" at bounding box center [549, 62] width 8 height 8
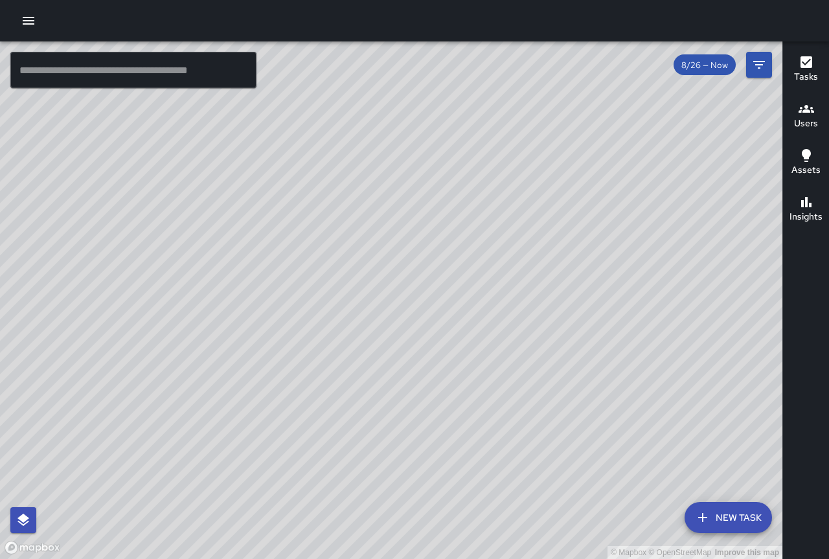
click at [799, 67] on icon "button" at bounding box center [807, 62] width 16 height 16
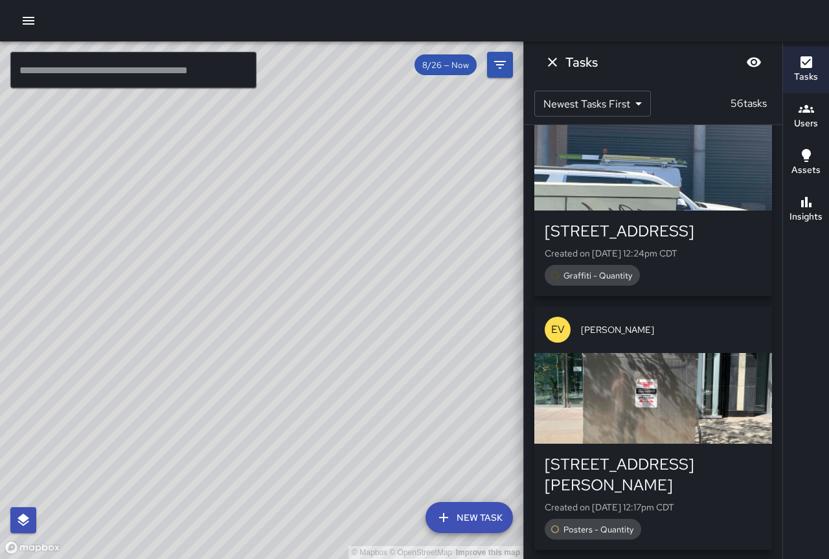
scroll to position [389, 0]
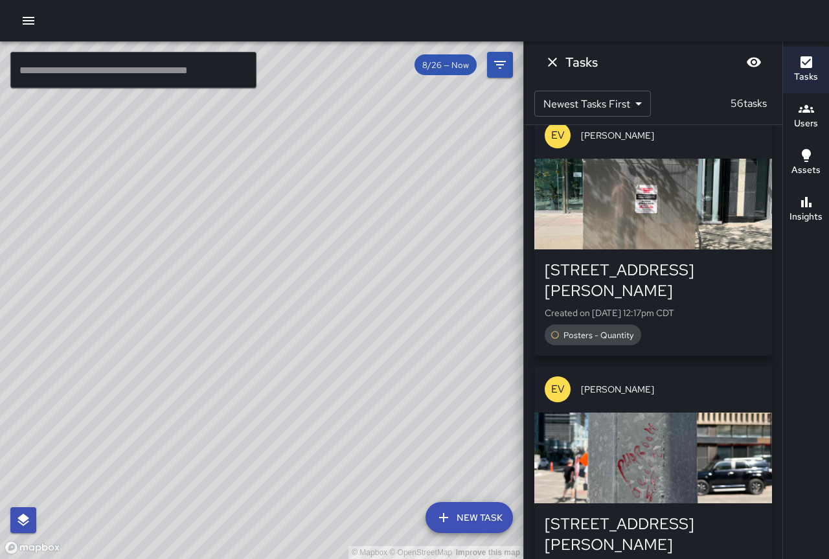
click at [672, 271] on div "[STREET_ADDRESS][PERSON_NAME]" at bounding box center [653, 280] width 217 height 41
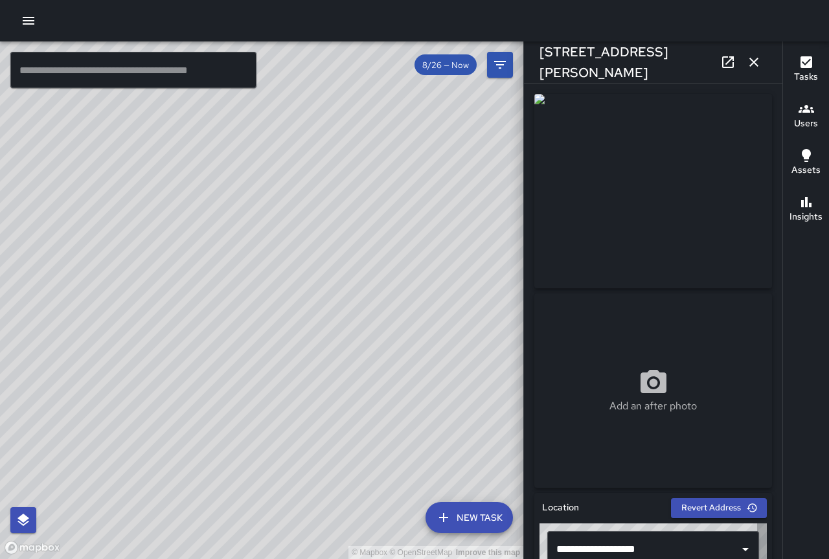
type input "**********"
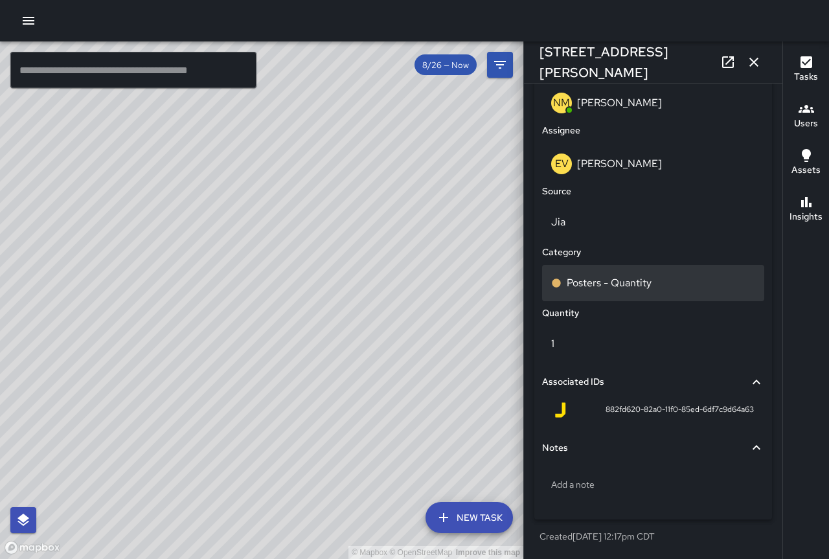
scroll to position [698, 0]
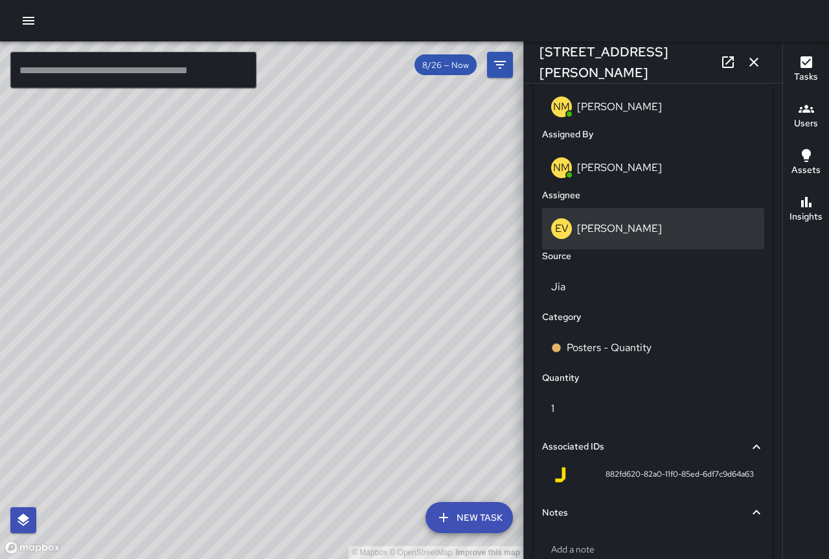
click at [611, 230] on p "[PERSON_NAME]" at bounding box center [619, 229] width 85 height 14
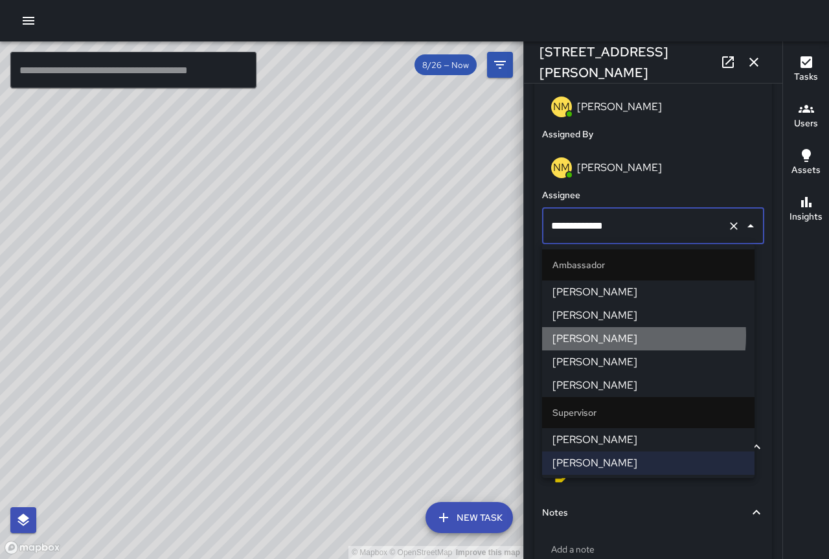
click at [606, 336] on span "[PERSON_NAME]" at bounding box center [648, 339] width 192 height 16
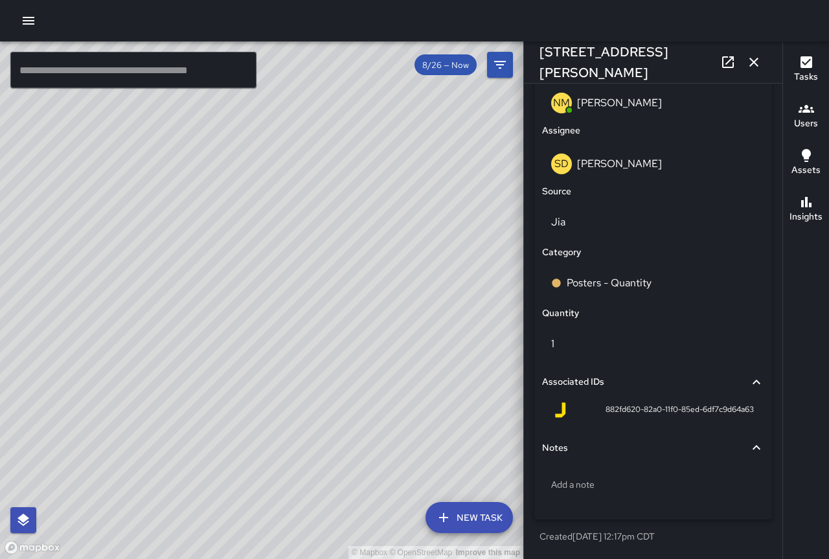
scroll to position [244, 0]
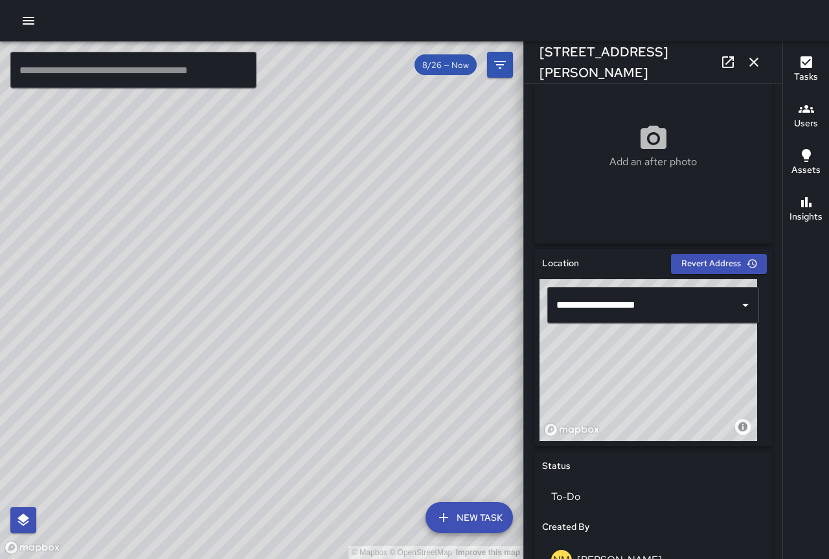
click at [487, 274] on div "© Mapbox © OpenStreetMap Improve this map" at bounding box center [261, 300] width 523 height 518
click at [758, 65] on icon "button" at bounding box center [754, 62] width 16 height 16
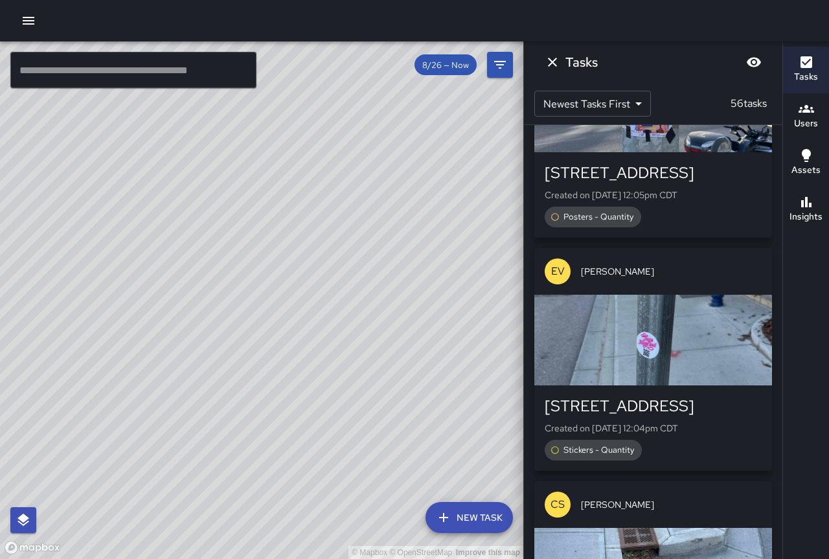
scroll to position [5266, 0]
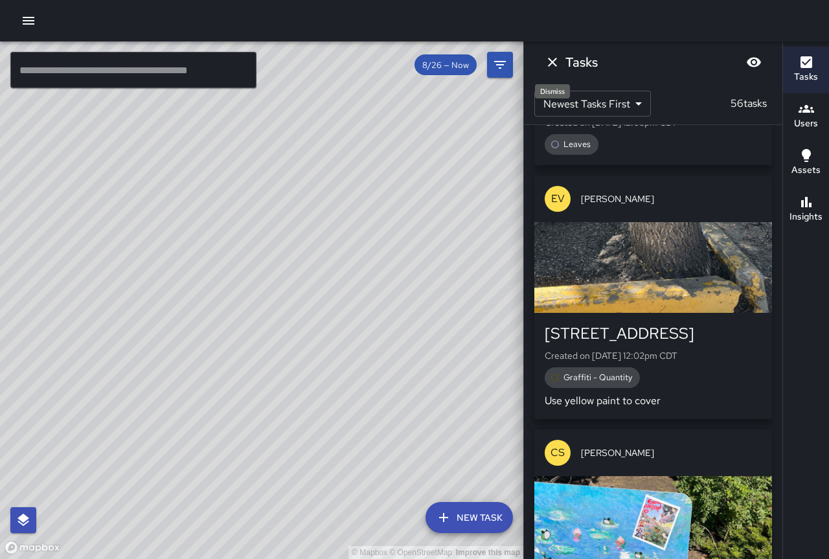
click at [547, 58] on icon "Dismiss" at bounding box center [553, 62] width 16 height 16
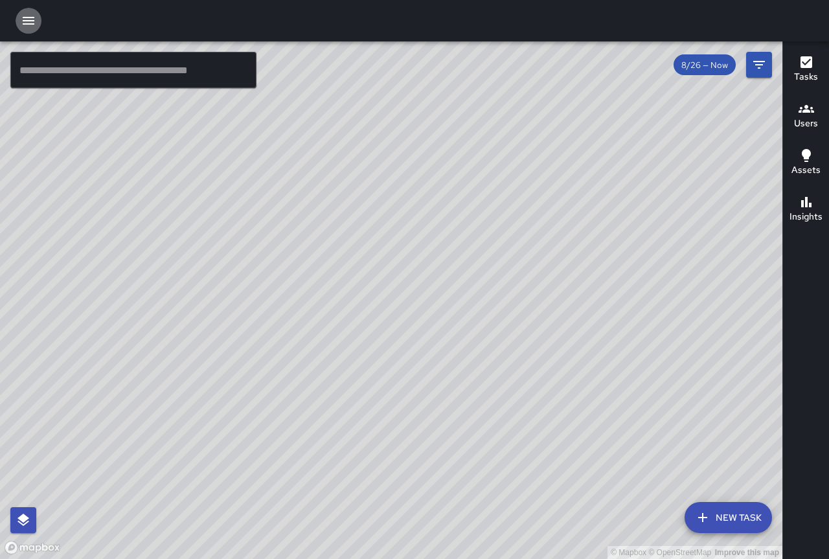
click at [35, 19] on icon "button" at bounding box center [29, 21] width 16 height 16
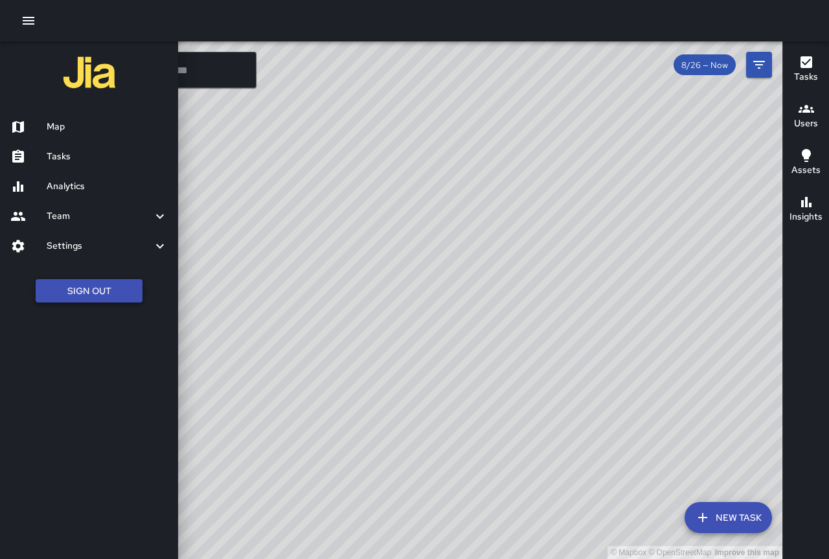
click at [140, 285] on button "Sign Out" at bounding box center [89, 291] width 107 height 24
